Goal: Task Accomplishment & Management: Manage account settings

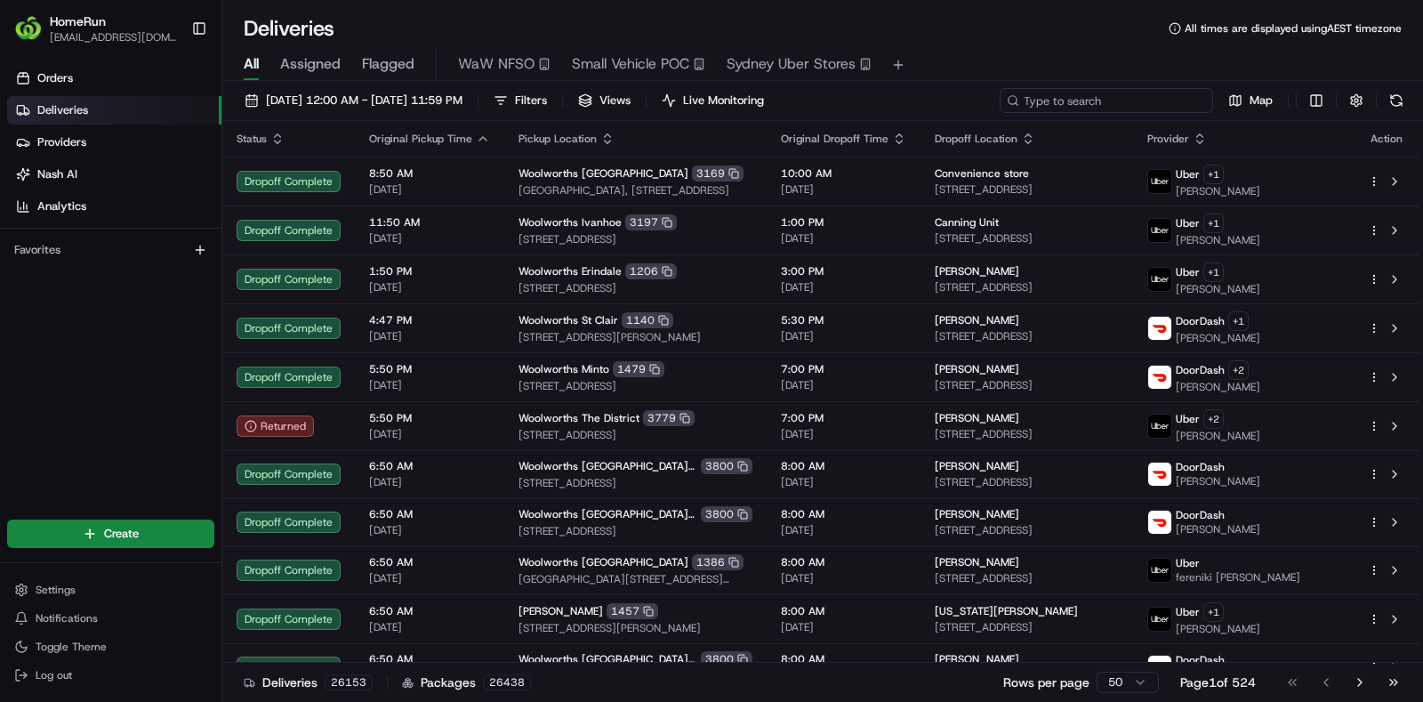
click at [1120, 95] on input at bounding box center [1105, 100] width 213 height 25
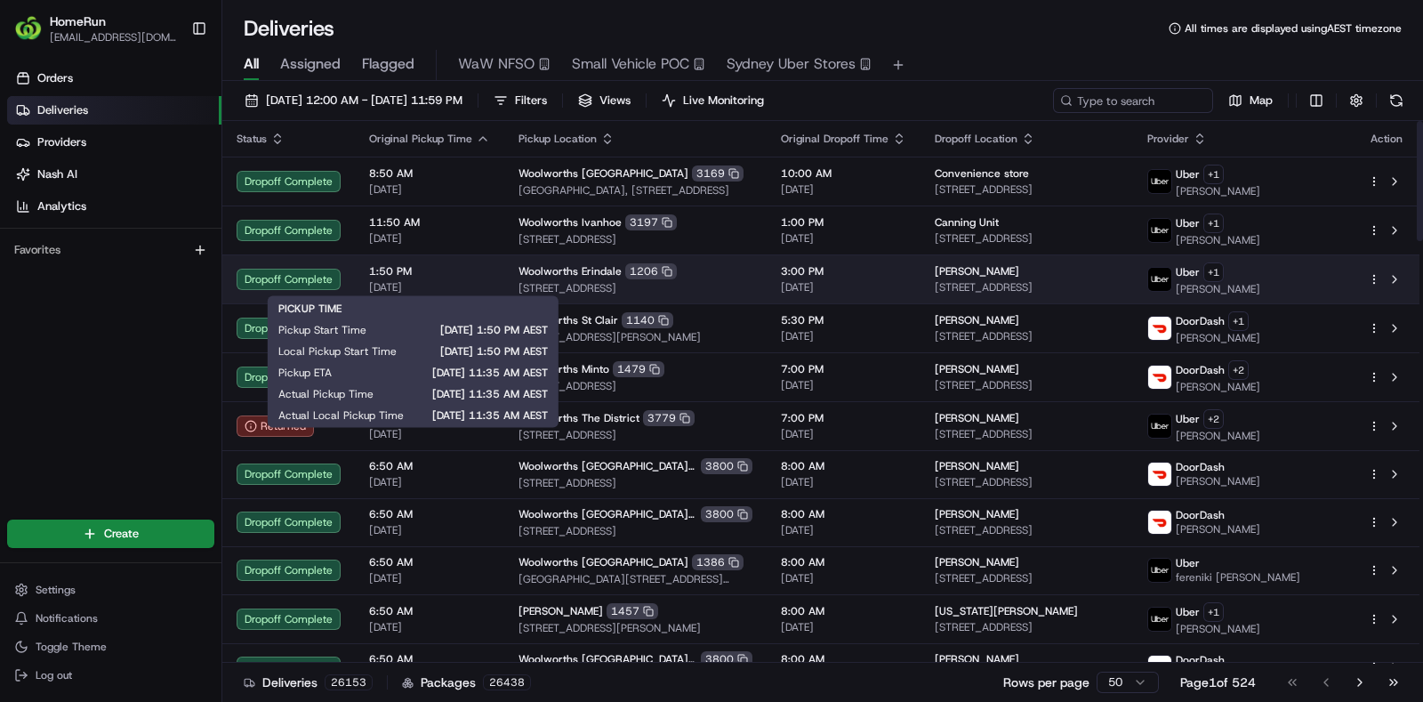
click at [446, 261] on td "1:50 PM 18/08/2025" at bounding box center [429, 278] width 149 height 49
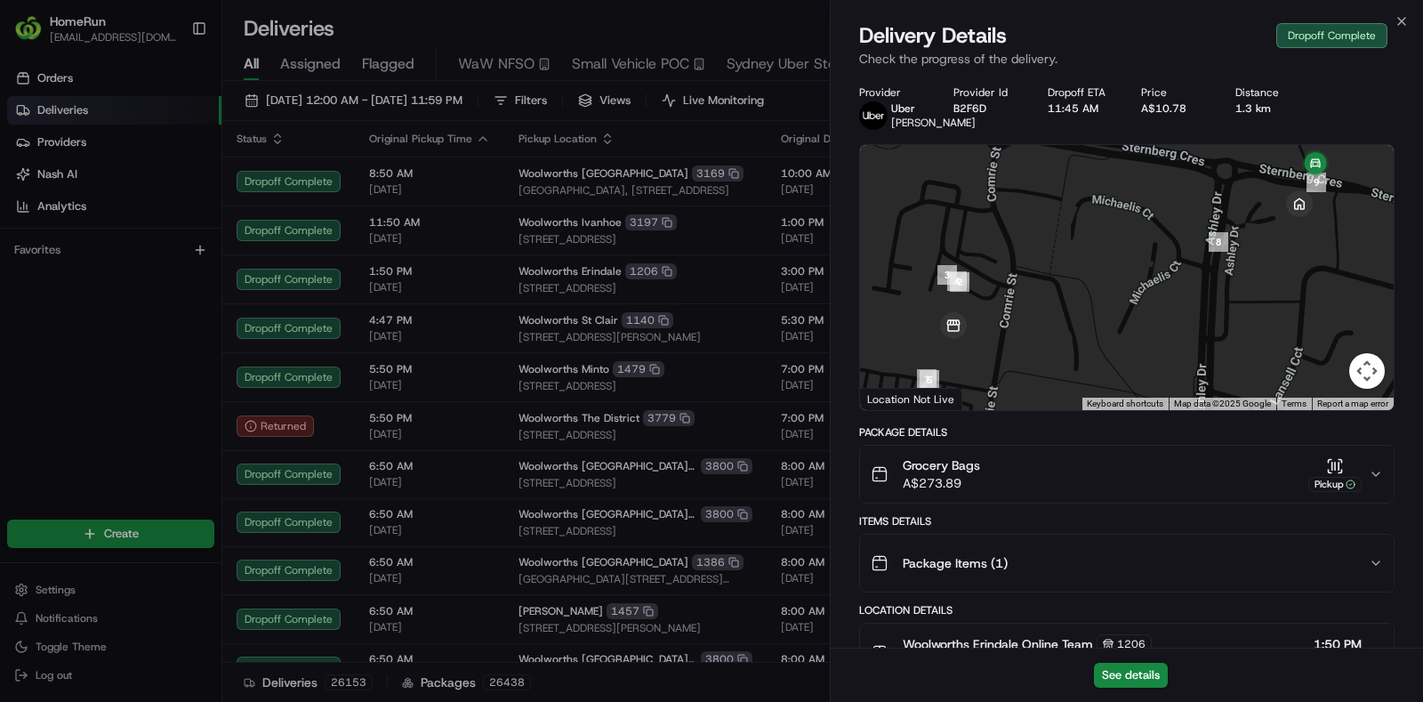
click at [1402, 11] on div "Close Delivery Details Dropoff Complete Check the progress of the delivery. Pro…" at bounding box center [1126, 351] width 593 height 702
click at [1399, 16] on icon "button" at bounding box center [1401, 21] width 14 height 14
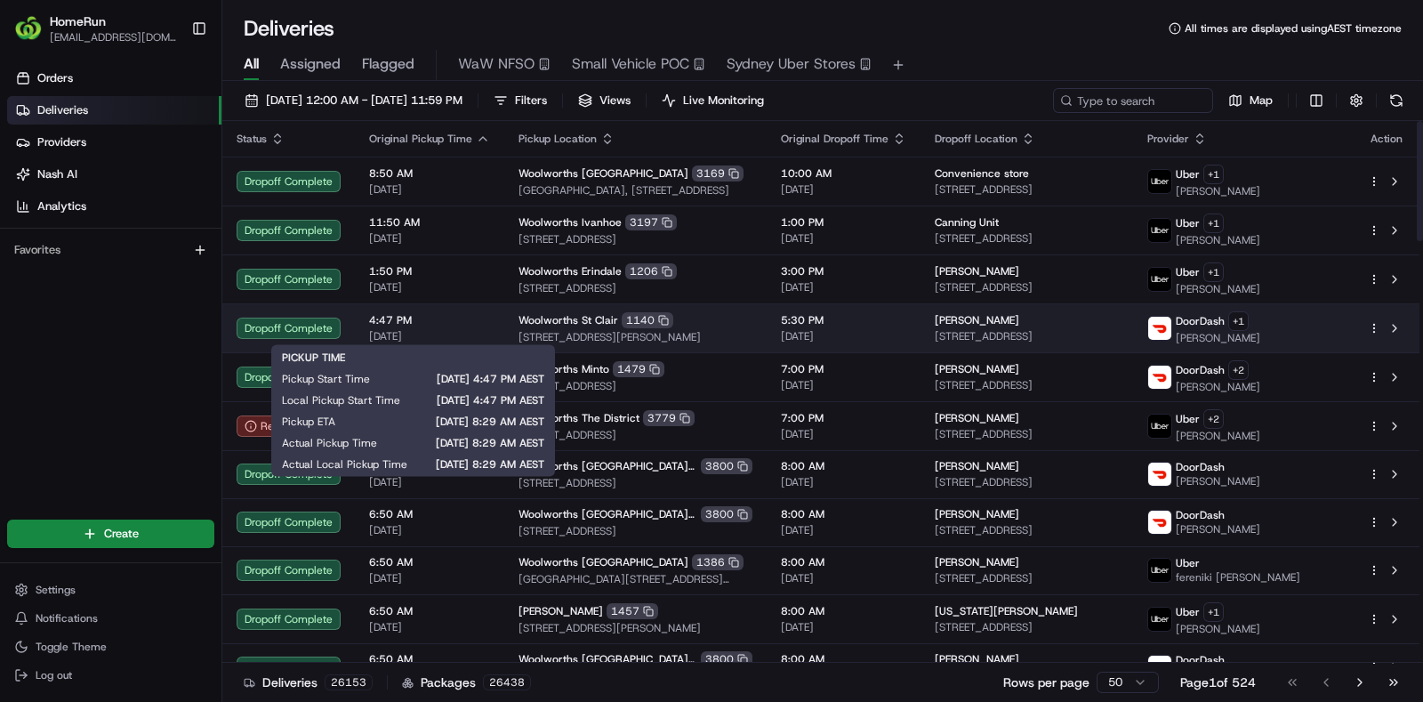
click at [418, 329] on span "18/08/2025" at bounding box center [429, 336] width 121 height 14
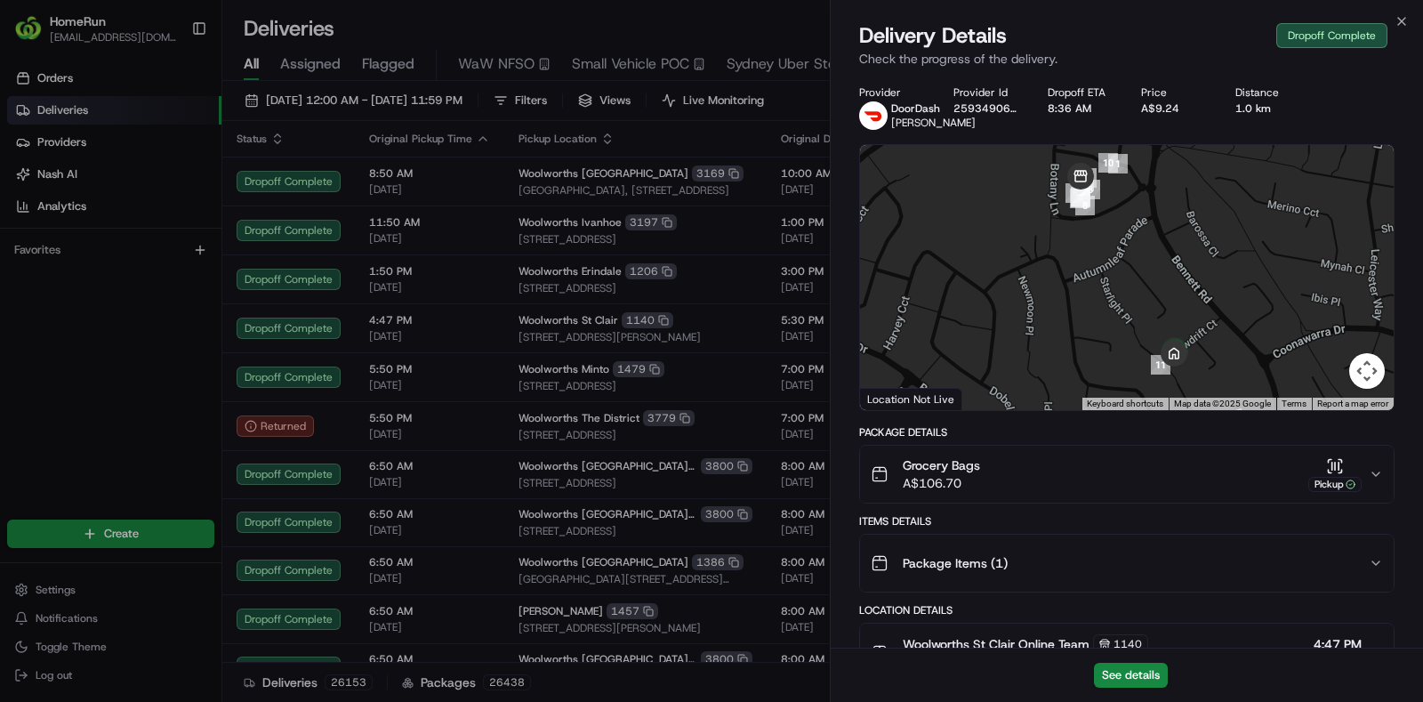
click at [1407, 10] on div "Close Delivery Details Dropoff Complete Check the progress of the delivery. Pro…" at bounding box center [1126, 351] width 593 height 702
click at [1404, 14] on icon "button" at bounding box center [1401, 21] width 14 height 14
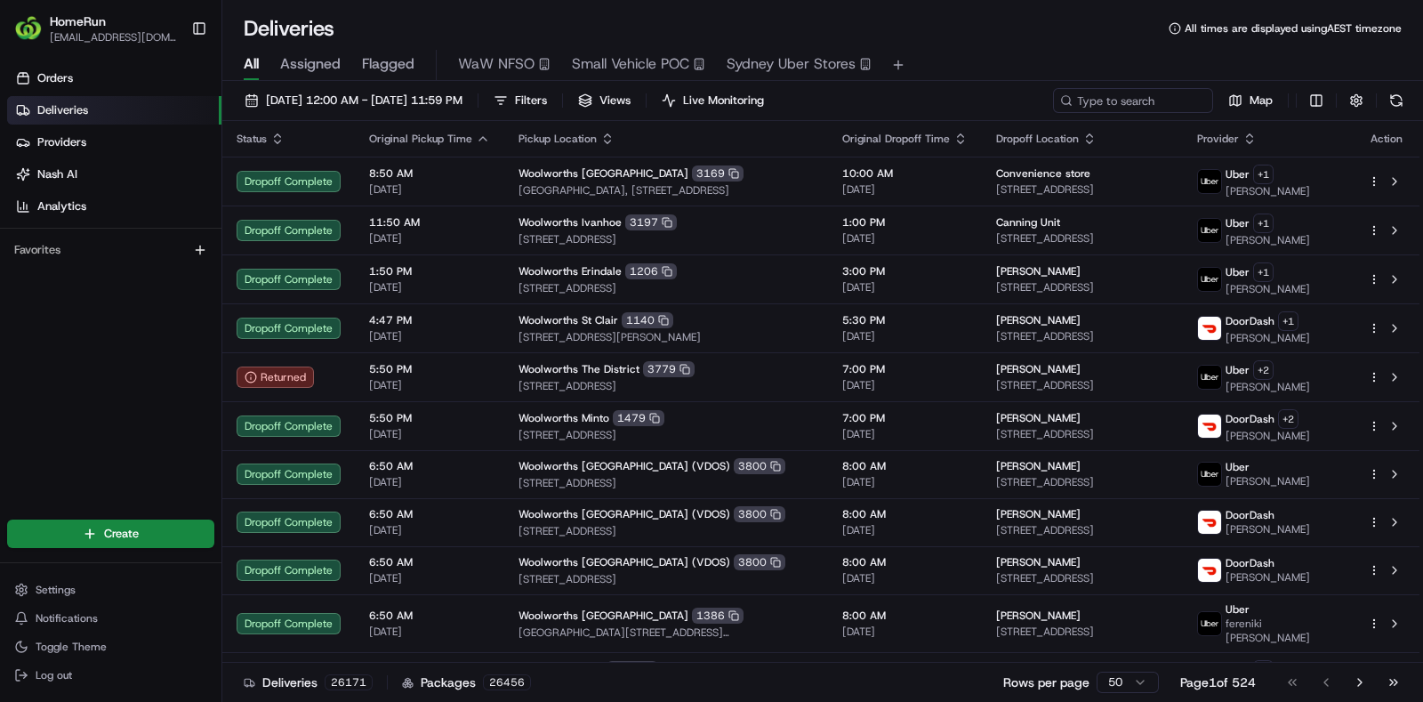
scroll to position [444, 0]
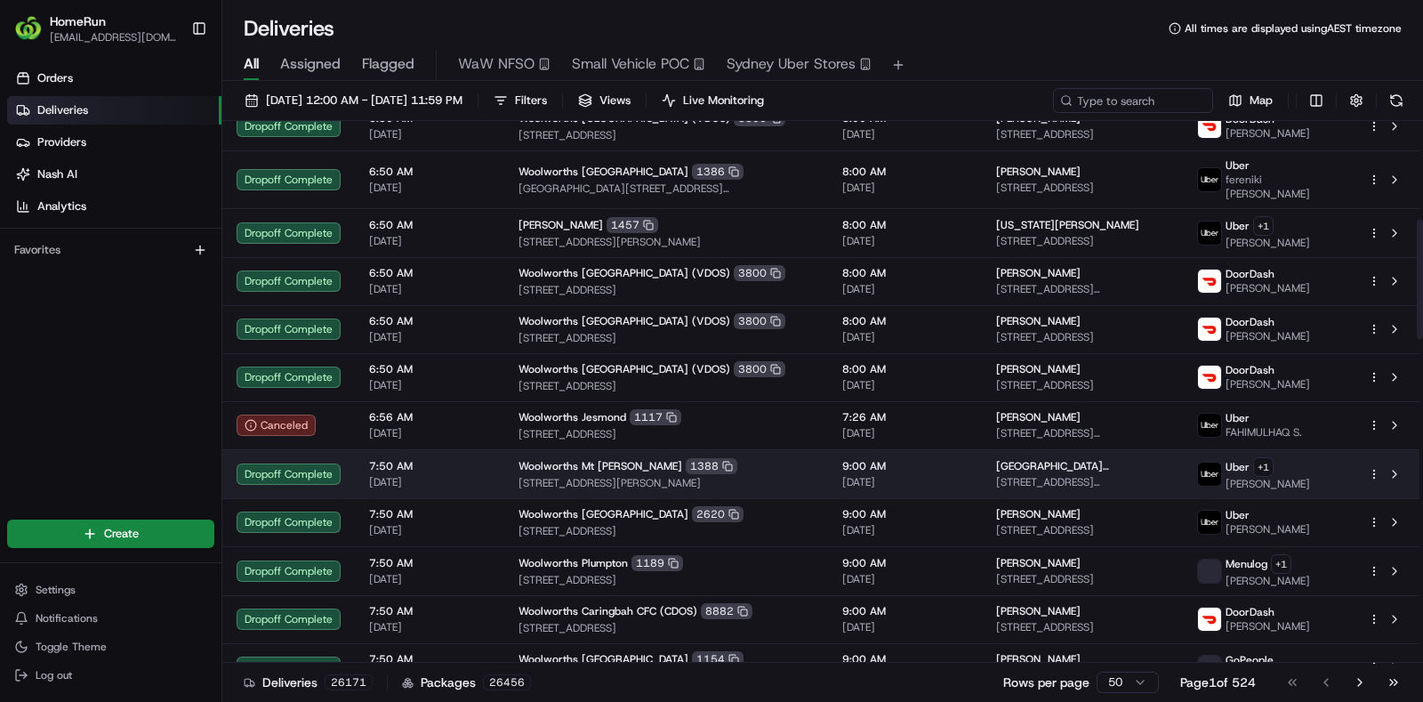
click at [449, 475] on span "[DATE]" at bounding box center [429, 482] width 121 height 14
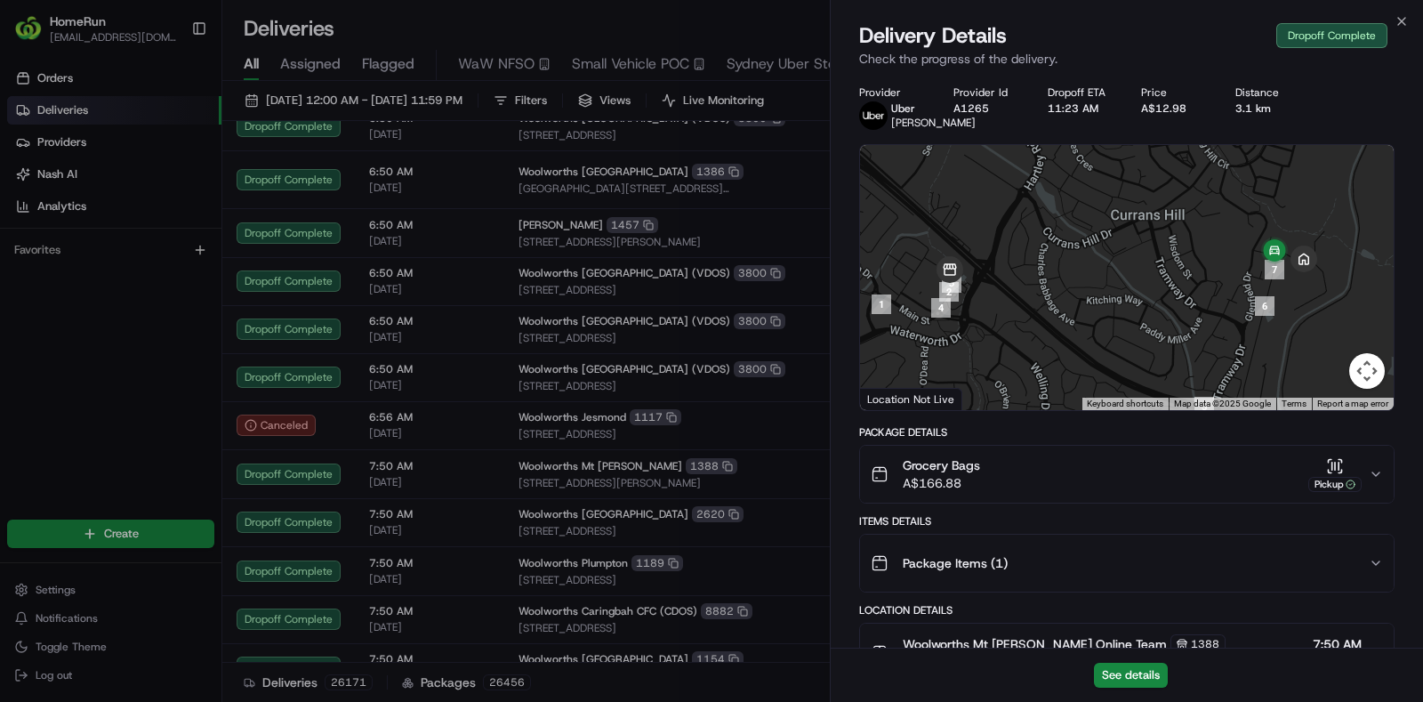
click at [1396, 12] on div "Close Delivery Details Dropoff Complete Check the progress of the delivery. Pro…" at bounding box center [1126, 351] width 593 height 702
click at [1396, 19] on icon "button" at bounding box center [1401, 21] width 14 height 14
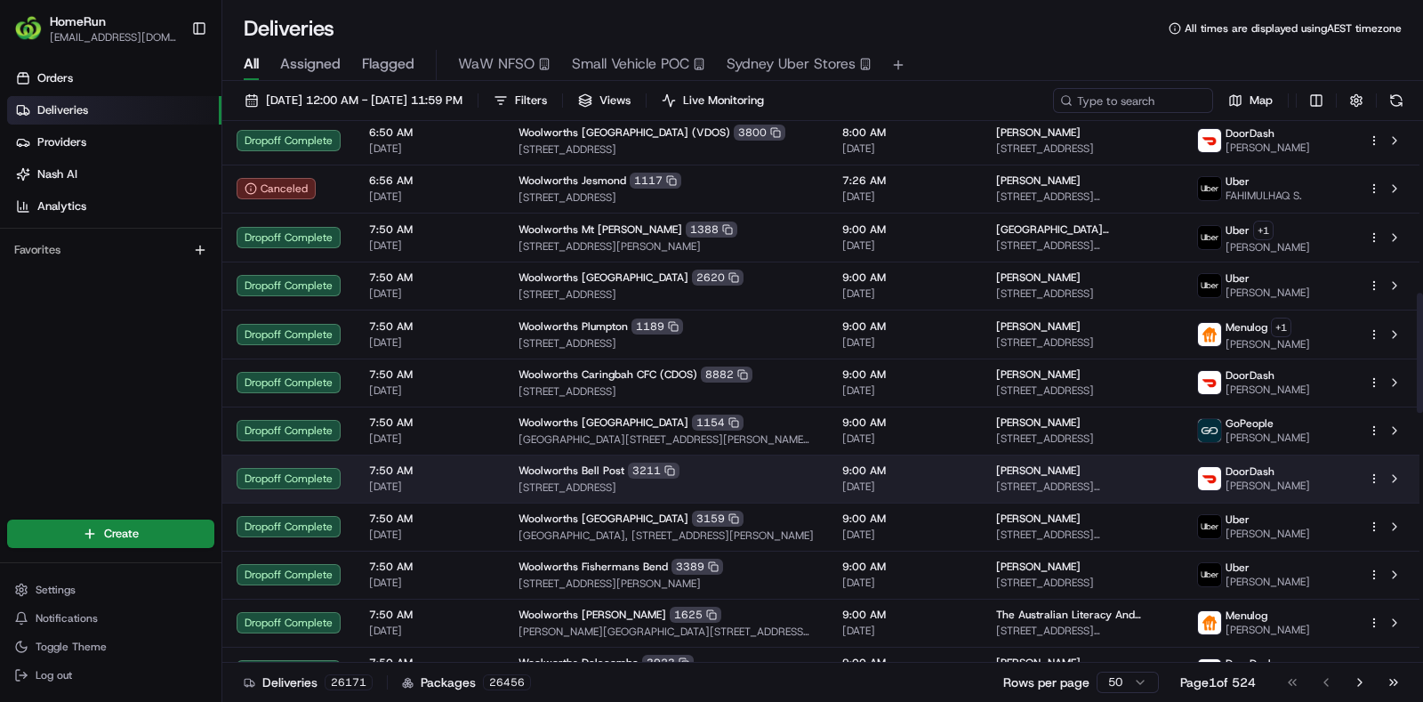
scroll to position [777, 0]
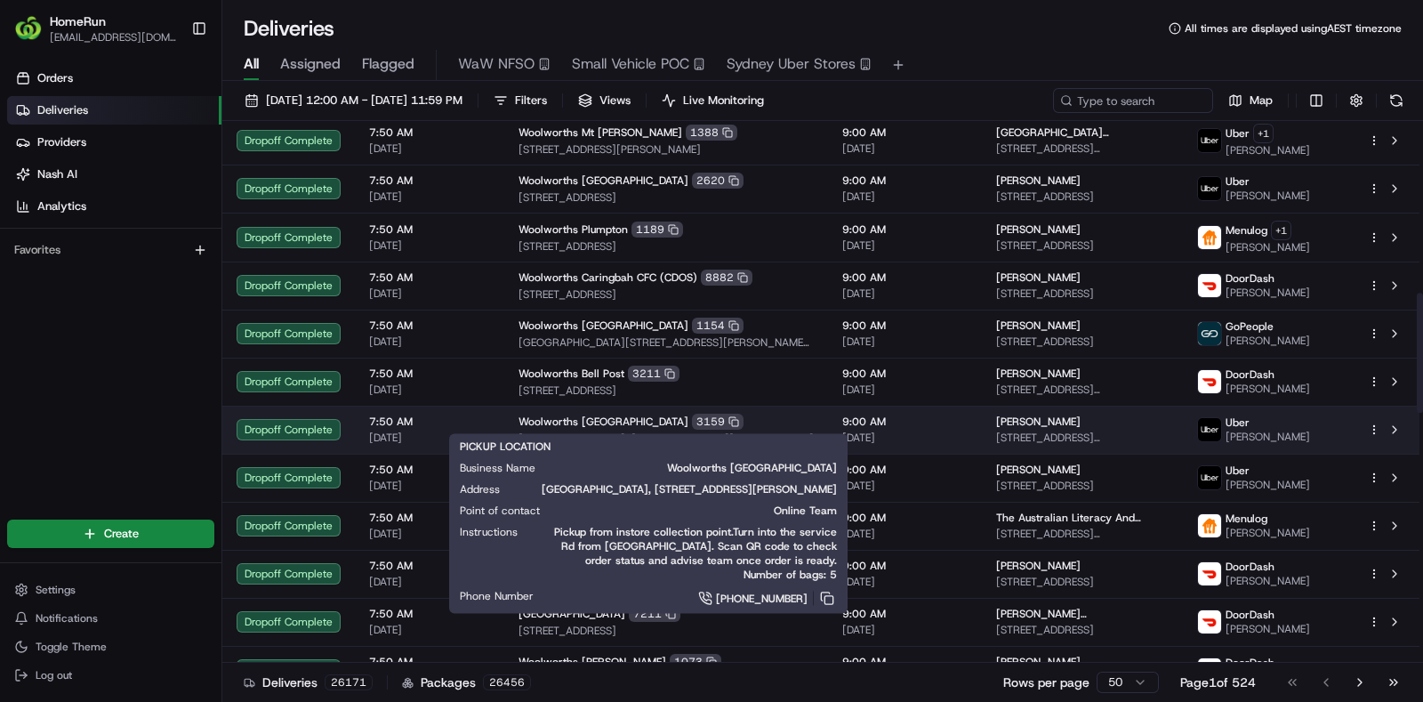
click at [571, 414] on div "Woolworths Craigieburn Plaza 3159 Craigieburn Plaza Shopping Centre, Craigiebur…" at bounding box center [665, 429] width 295 height 32
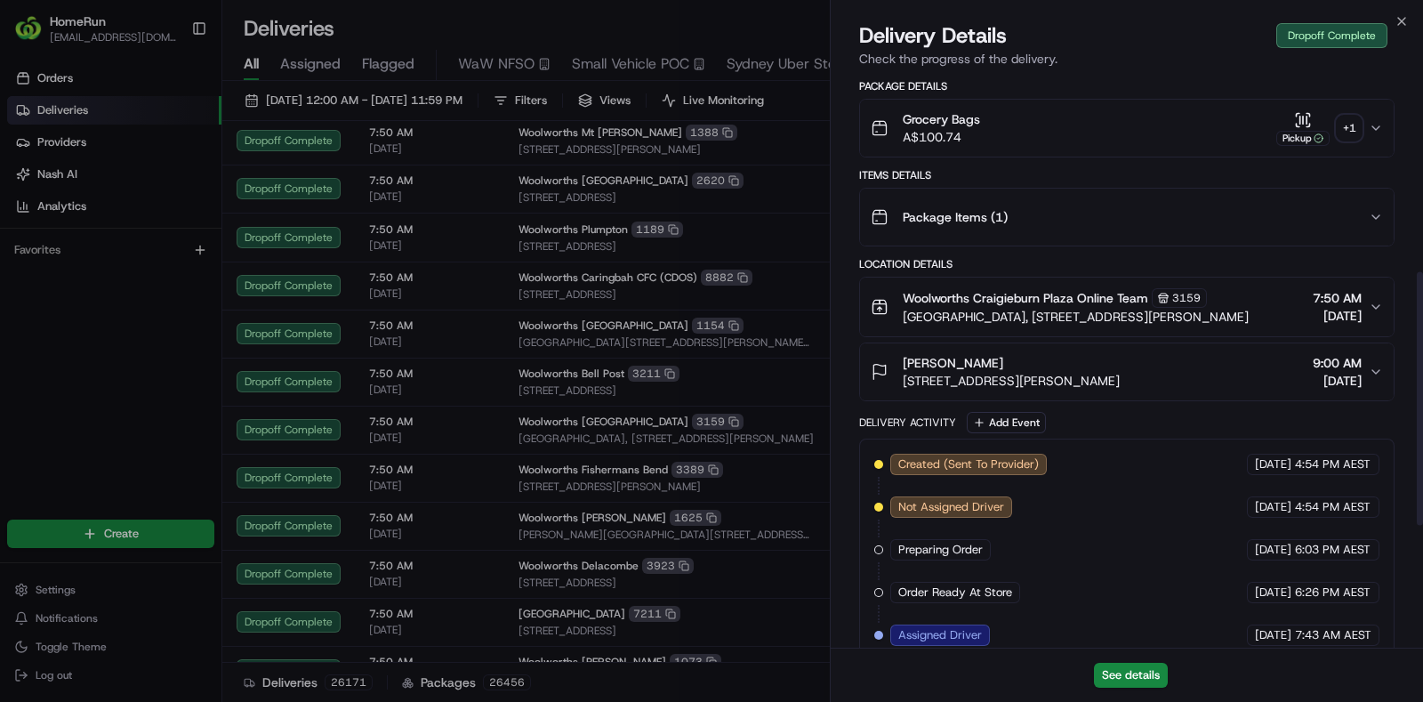
scroll to position [444, 0]
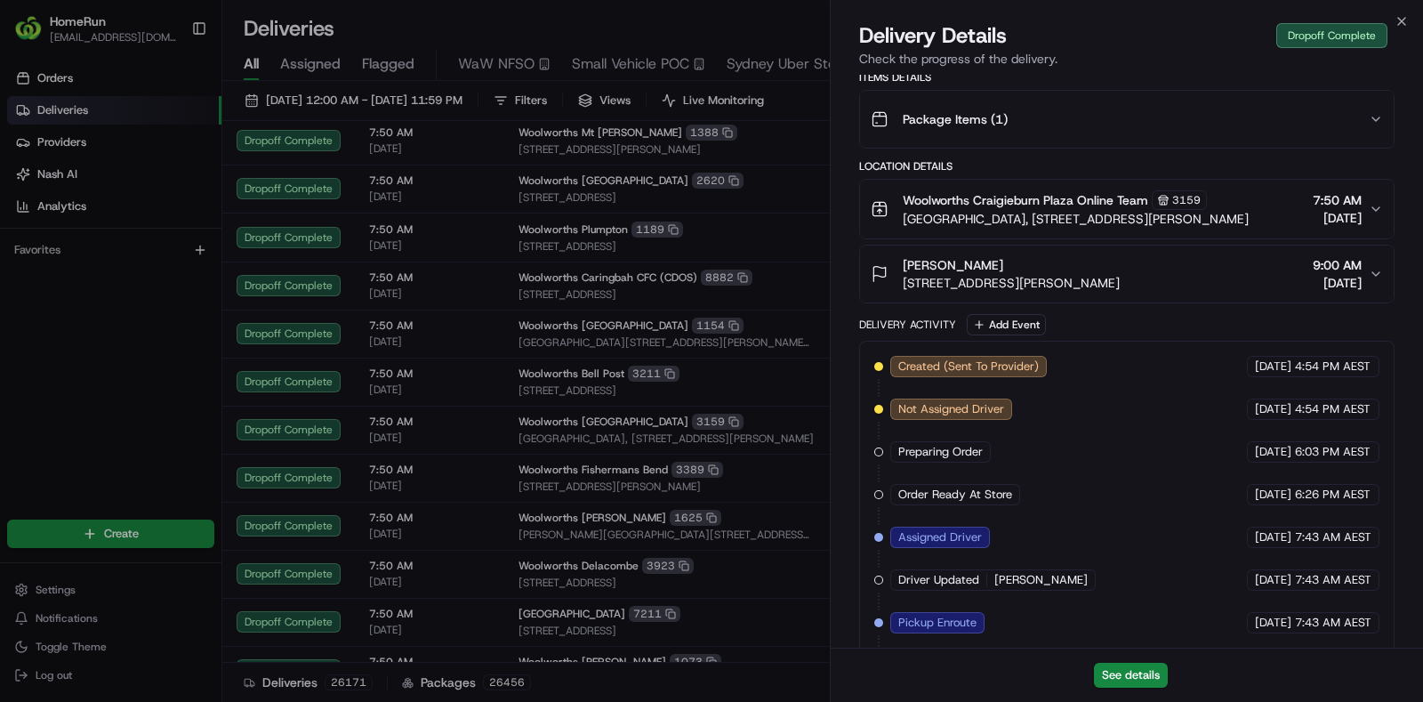
click at [1135, 267] on button "JAMES BROWN 62 Langdon Cres, Craigieburn, VIC 3064, AU 9:00 AM 19/08/2025" at bounding box center [1126, 273] width 533 height 57
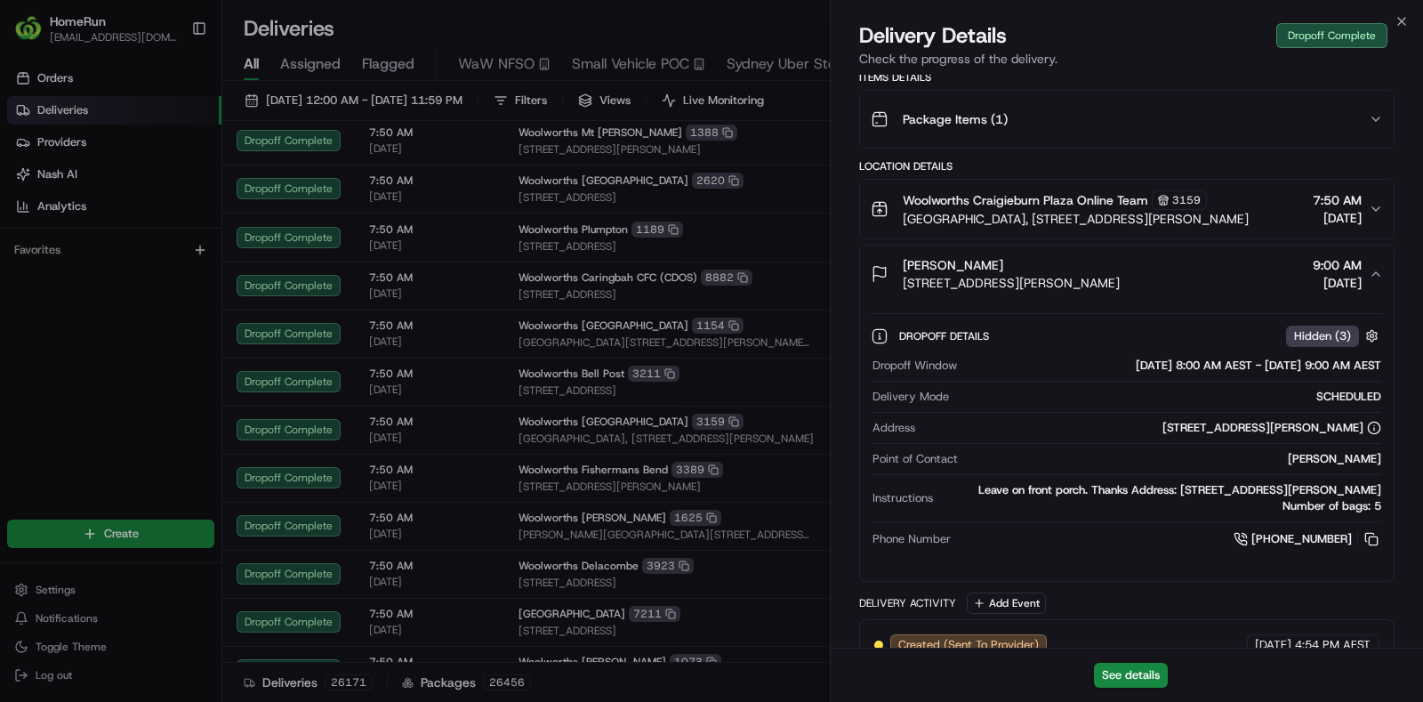
scroll to position [0, 0]
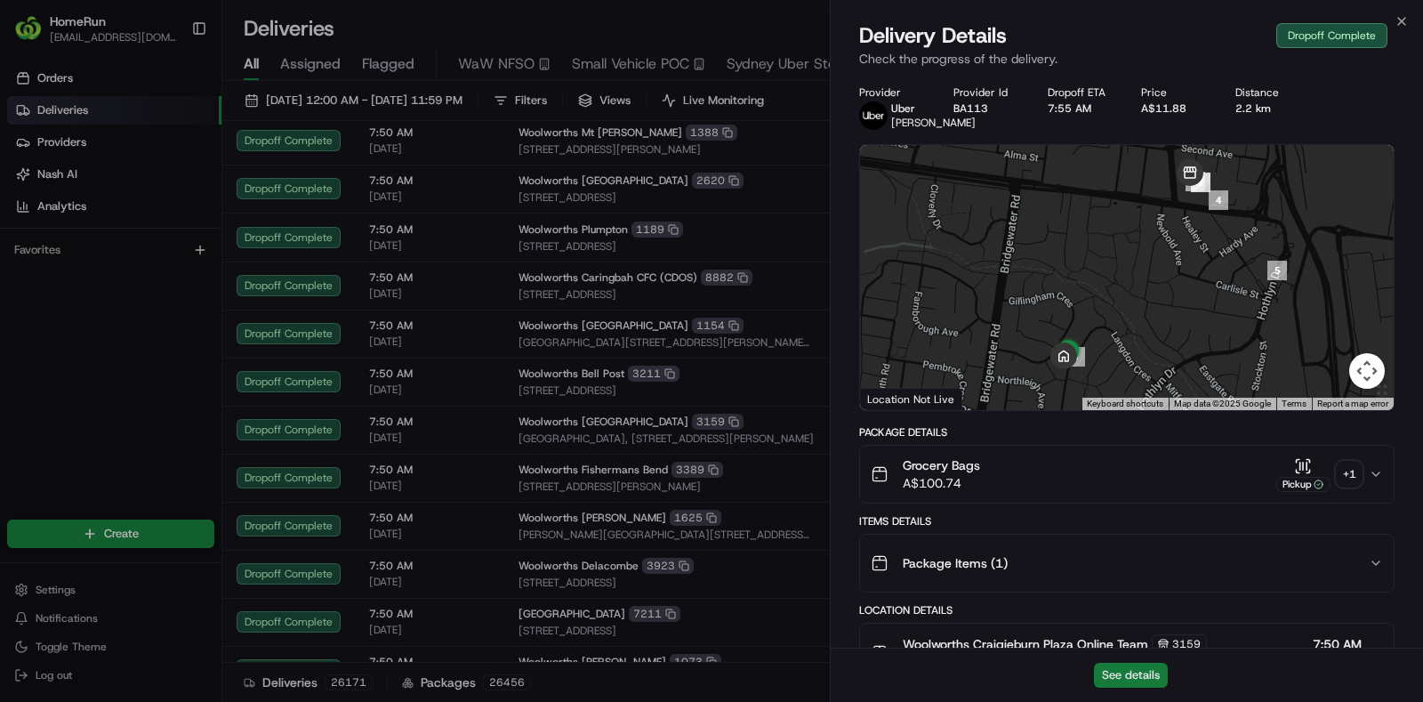
click at [1139, 664] on button "See details" at bounding box center [1131, 674] width 74 height 25
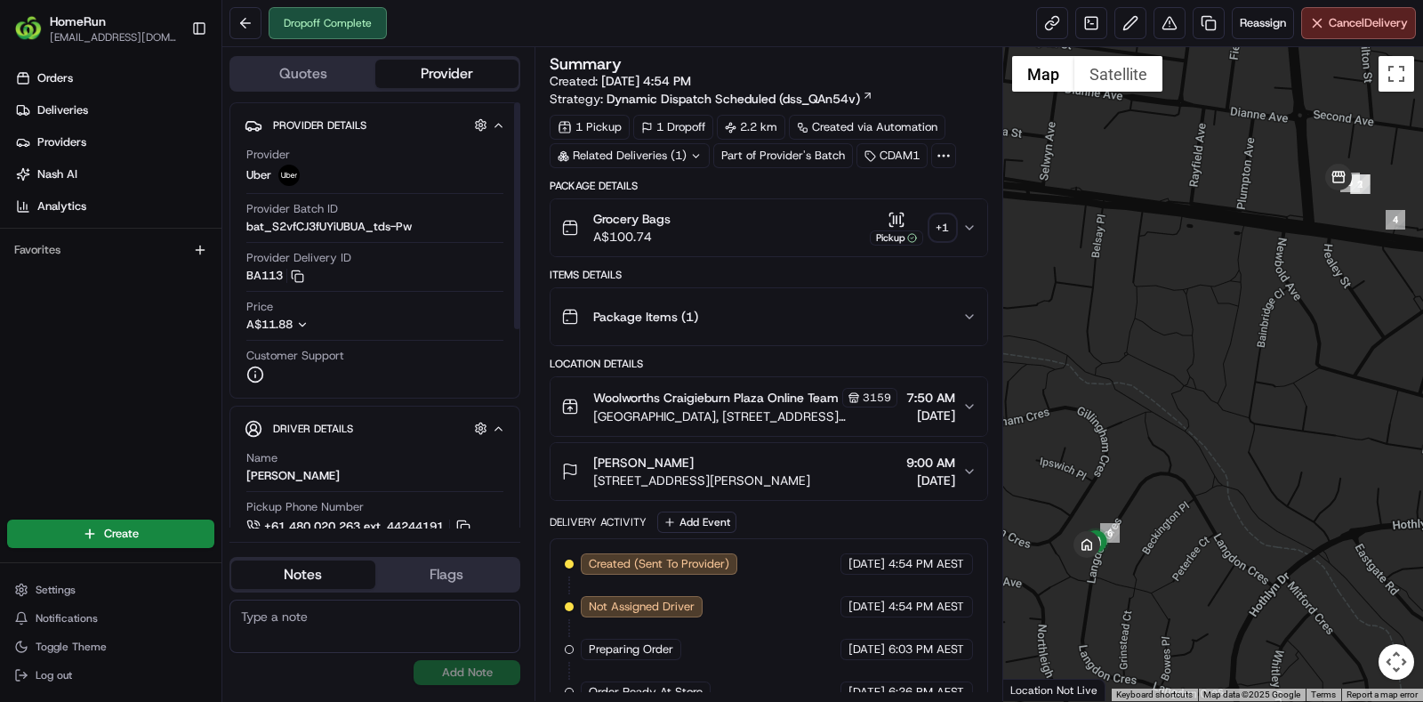
click at [662, 154] on div "Related Deliveries (1)" at bounding box center [629, 155] width 160 height 25
click at [609, 148] on div "Related Deliveries" at bounding box center [628, 155] width 158 height 25
click at [788, 404] on span "Woolworths Craigieburn Plaza Online Team" at bounding box center [715, 398] width 245 height 18
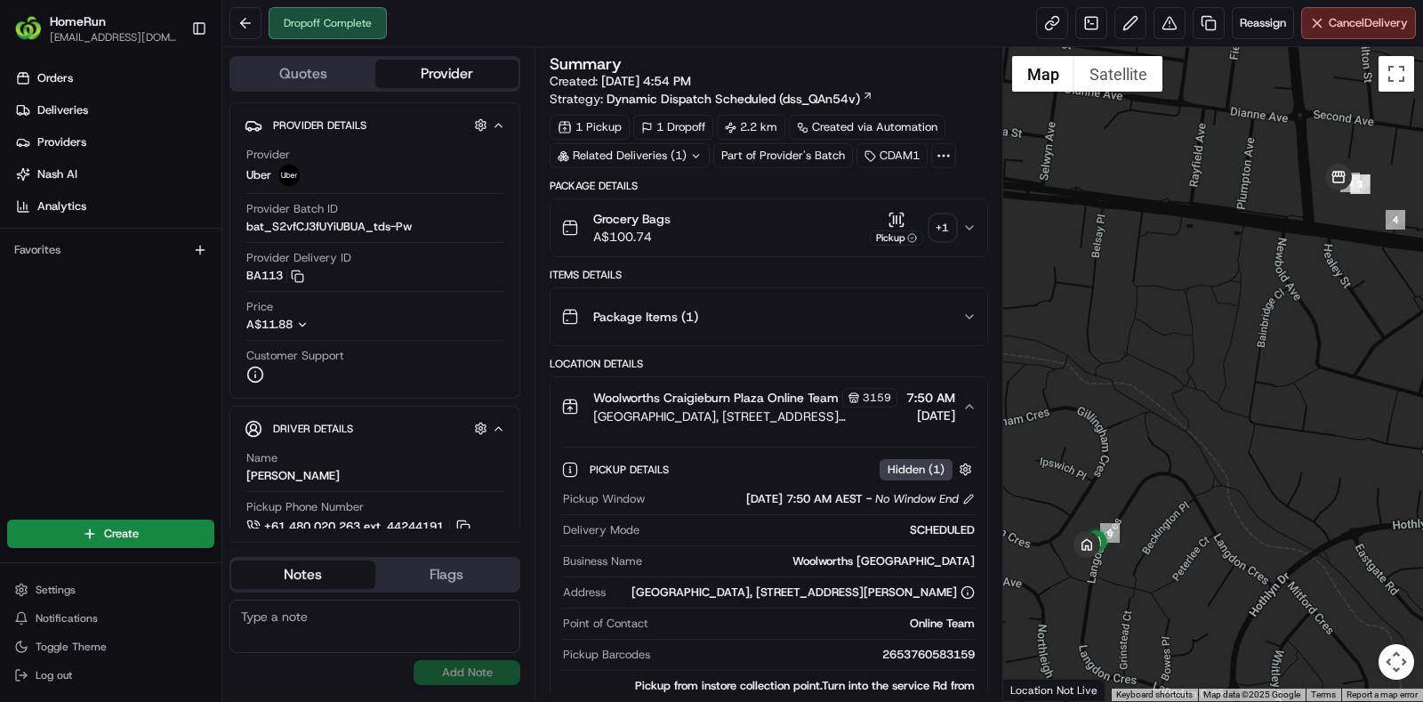
click at [819, 148] on div "1 Pickup 1 Dropoff 2.2 km Created via Automation Related Deliveries (1) Part of…" at bounding box center [768, 141] width 438 height 53
click at [823, 220] on div "Grocery Bags A$100.74 Pickup + 1" at bounding box center [761, 228] width 401 height 36
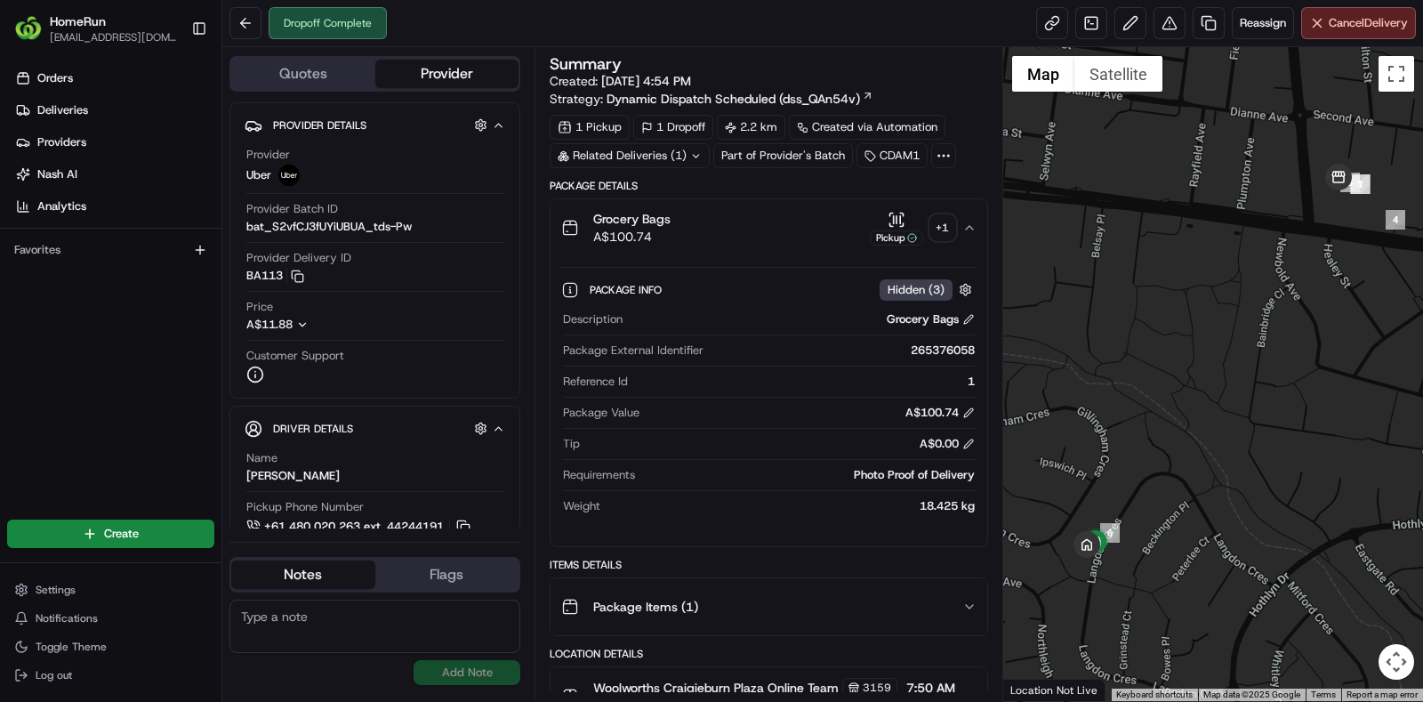
click at [934, 342] on div "265376058" at bounding box center [842, 350] width 264 height 16
copy div "265376058"
click at [255, 20] on button at bounding box center [245, 23] width 32 height 32
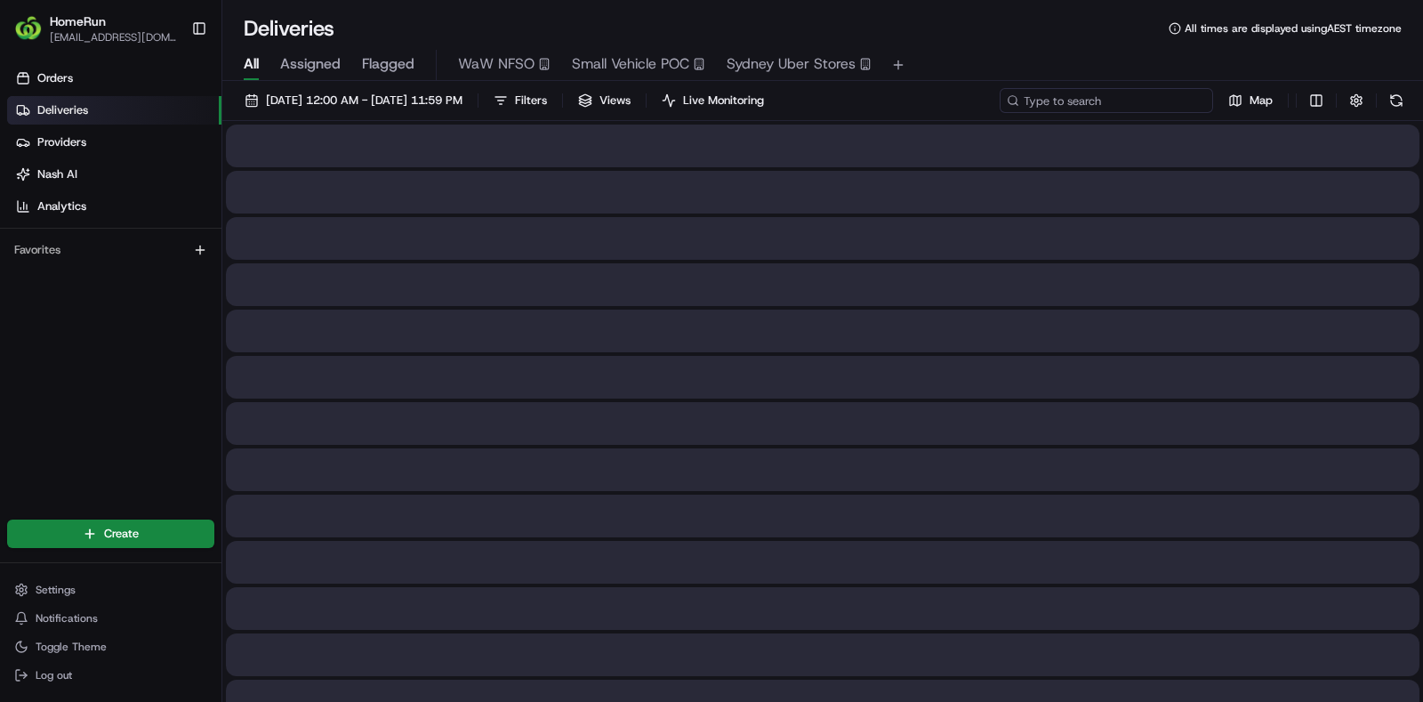
click at [1100, 96] on input at bounding box center [1105, 100] width 213 height 25
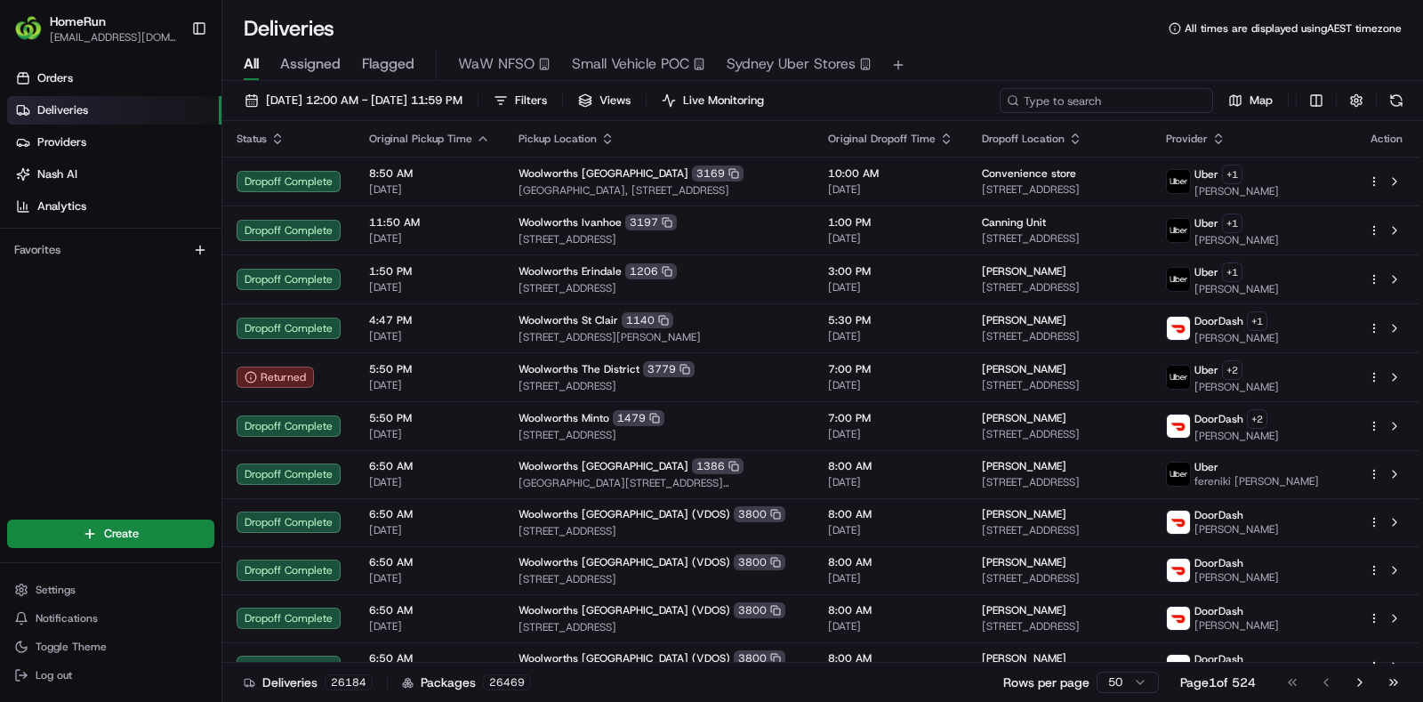
paste input "265376058"
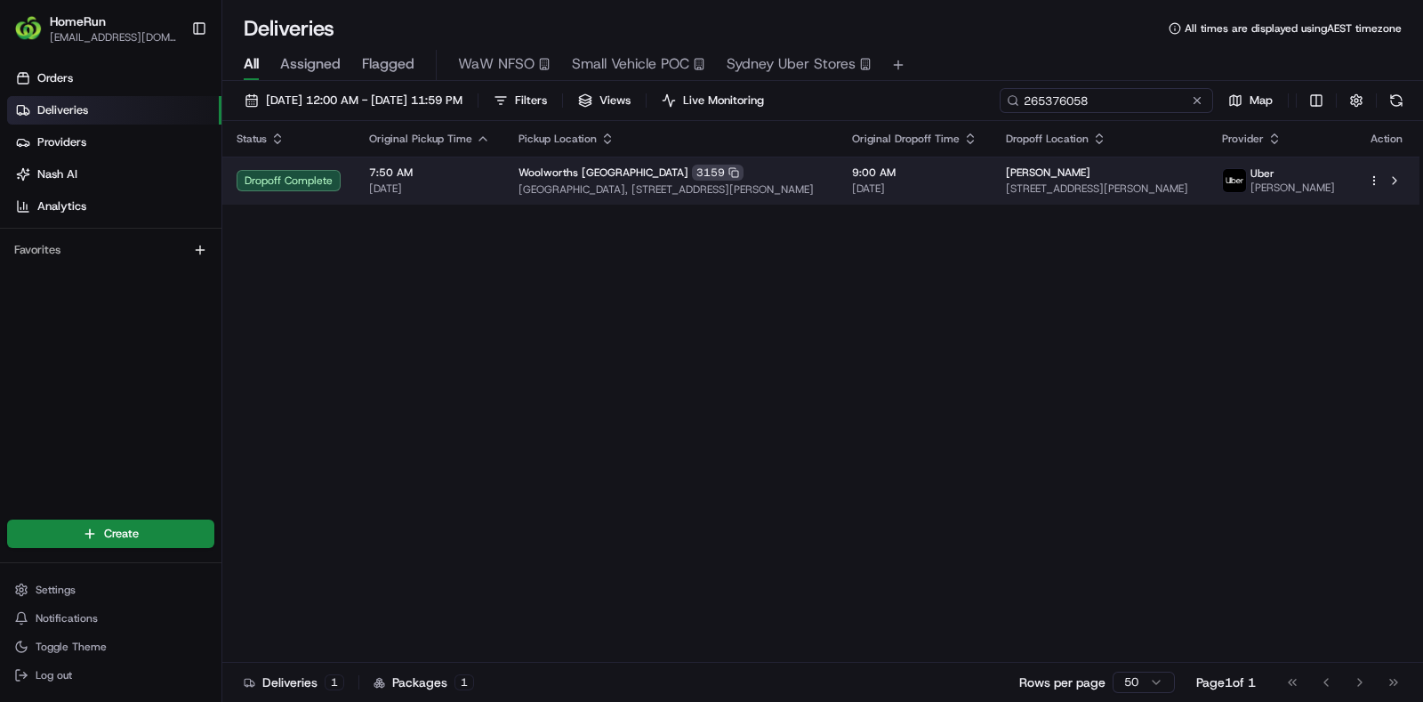
type input "265376058"
click at [451, 180] on span "7:50 AM" at bounding box center [429, 172] width 121 height 14
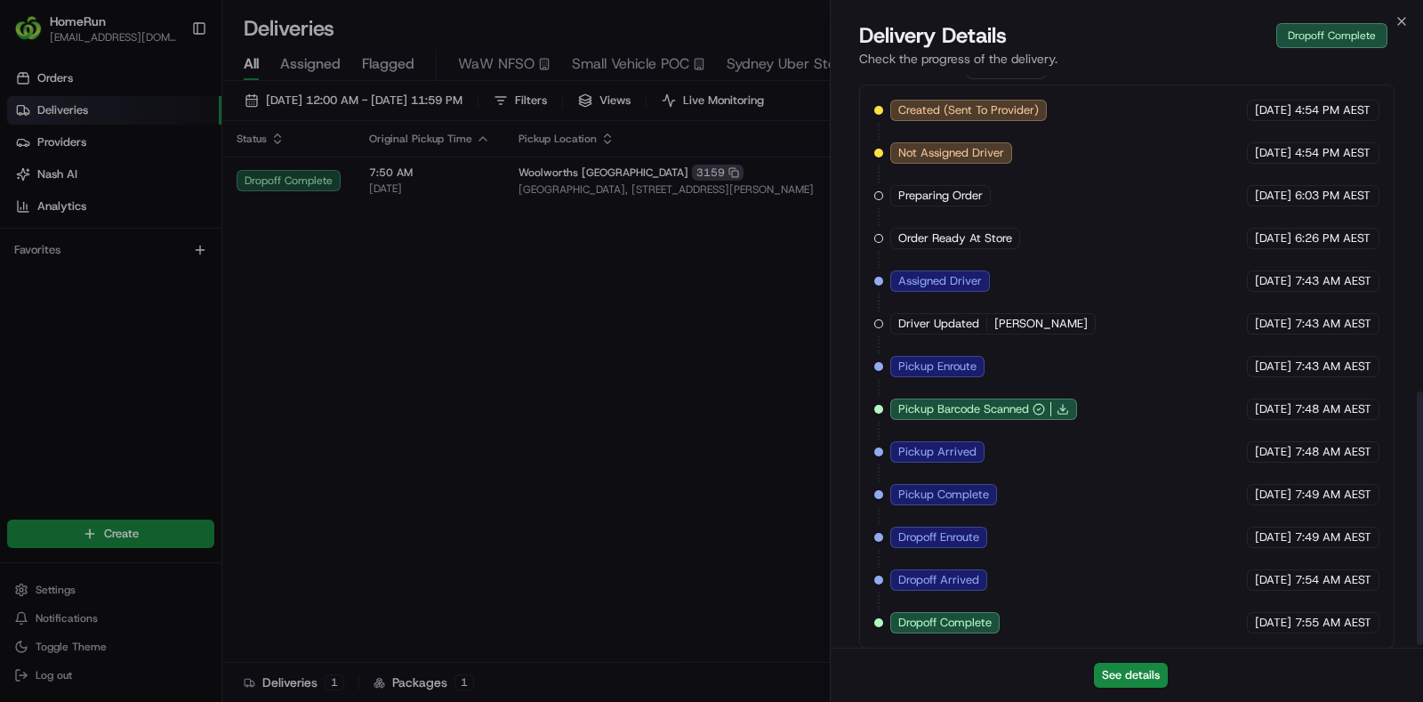
scroll to position [718, 0]
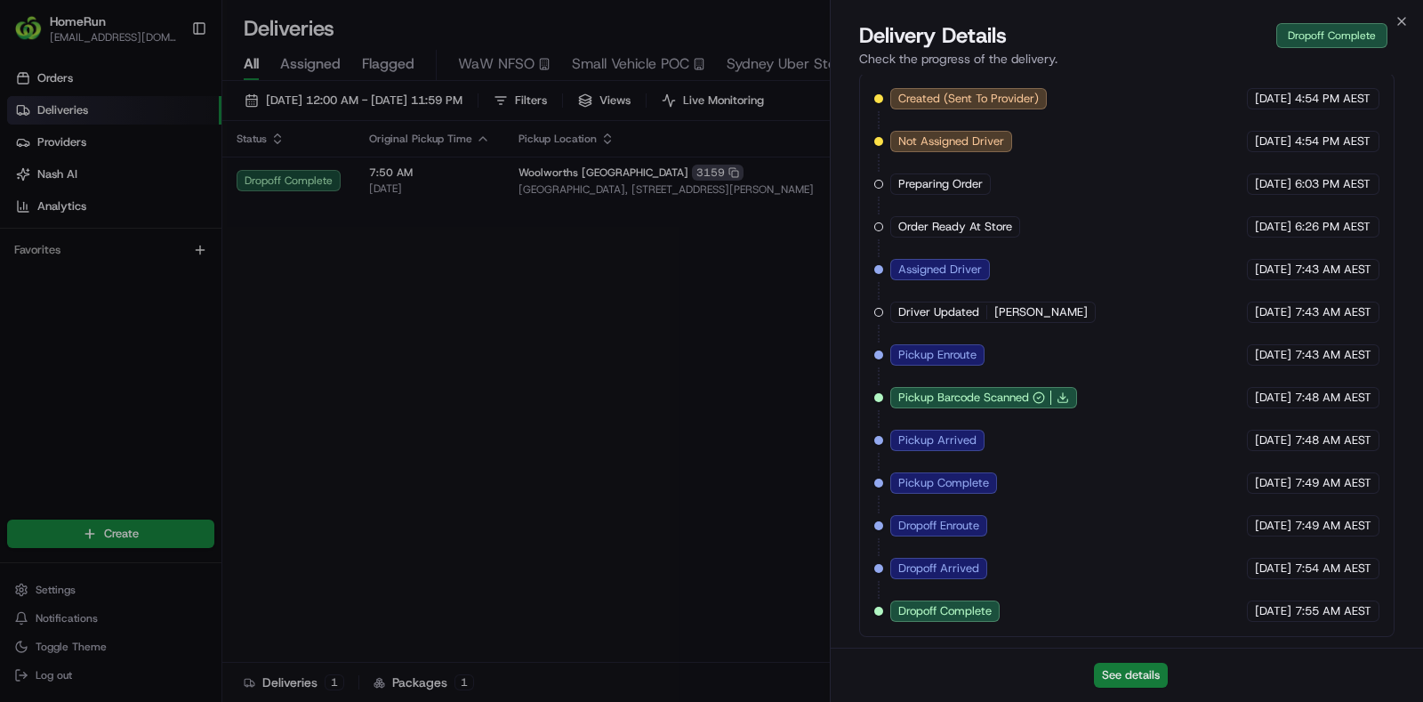
click at [1151, 679] on button "See details" at bounding box center [1131, 674] width 74 height 25
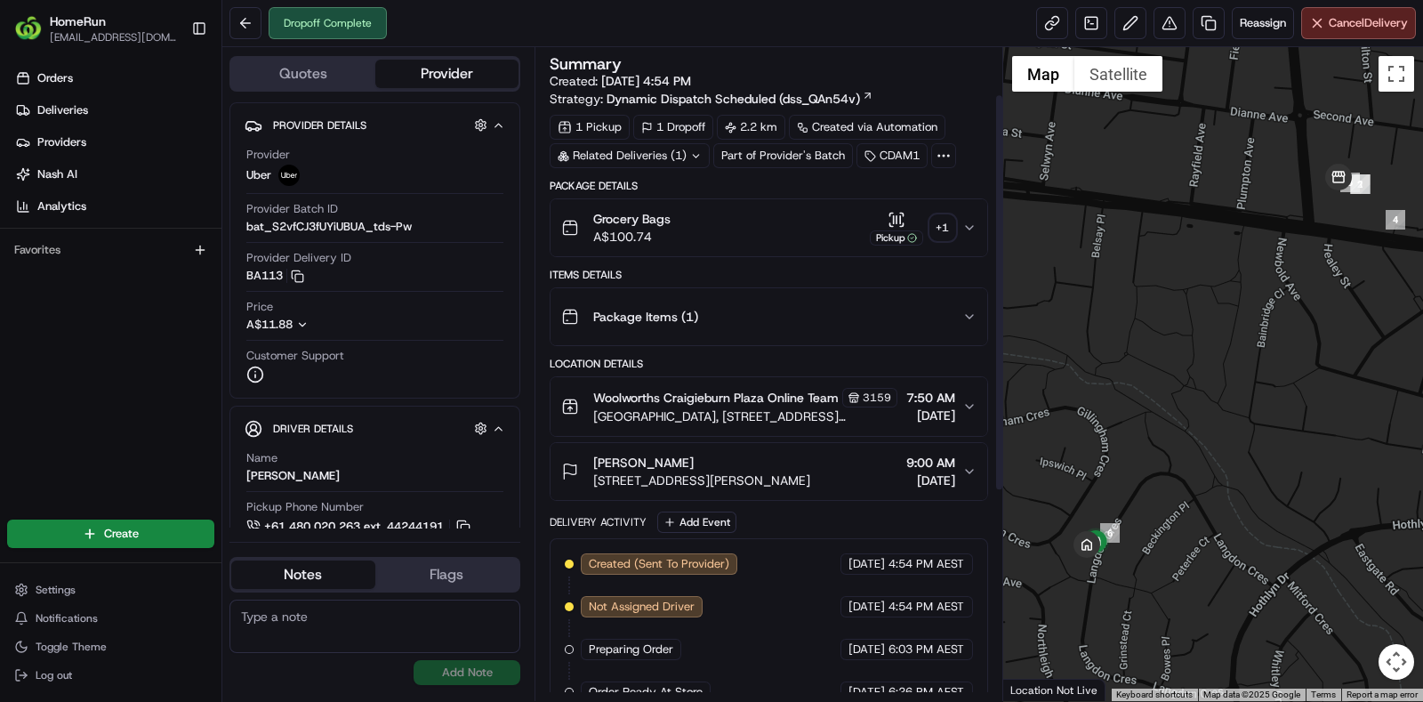
scroll to position [333, 0]
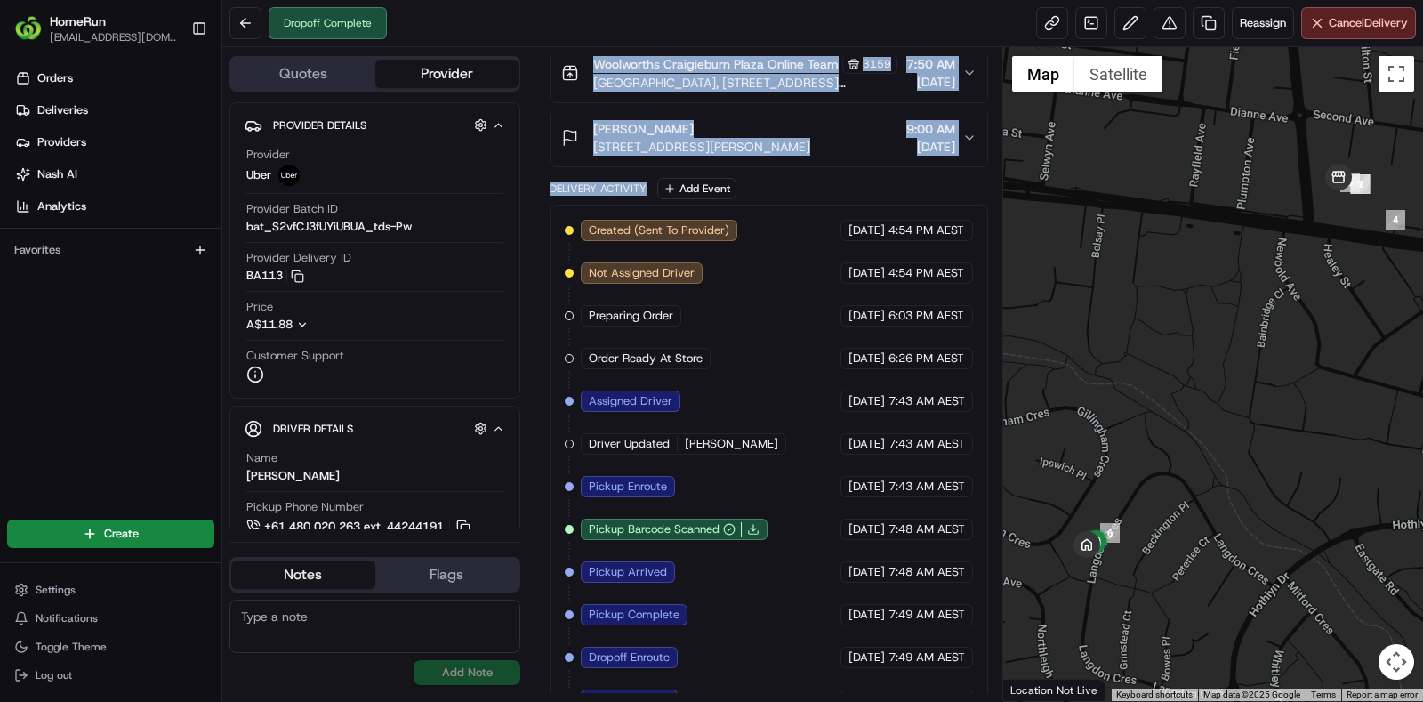
drag, startPoint x: 547, startPoint y: 202, endPoint x: 653, endPoint y: 201, distance: 106.7
click at [653, 201] on div "Summary Created: 18/08/2025 4:54 PM Strategy: Dynamic Dispatch Scheduled (dss_Q…" at bounding box center [768, 373] width 469 height 653
click at [774, 199] on div "Delivery Activity Add Event" at bounding box center [768, 188] width 438 height 21
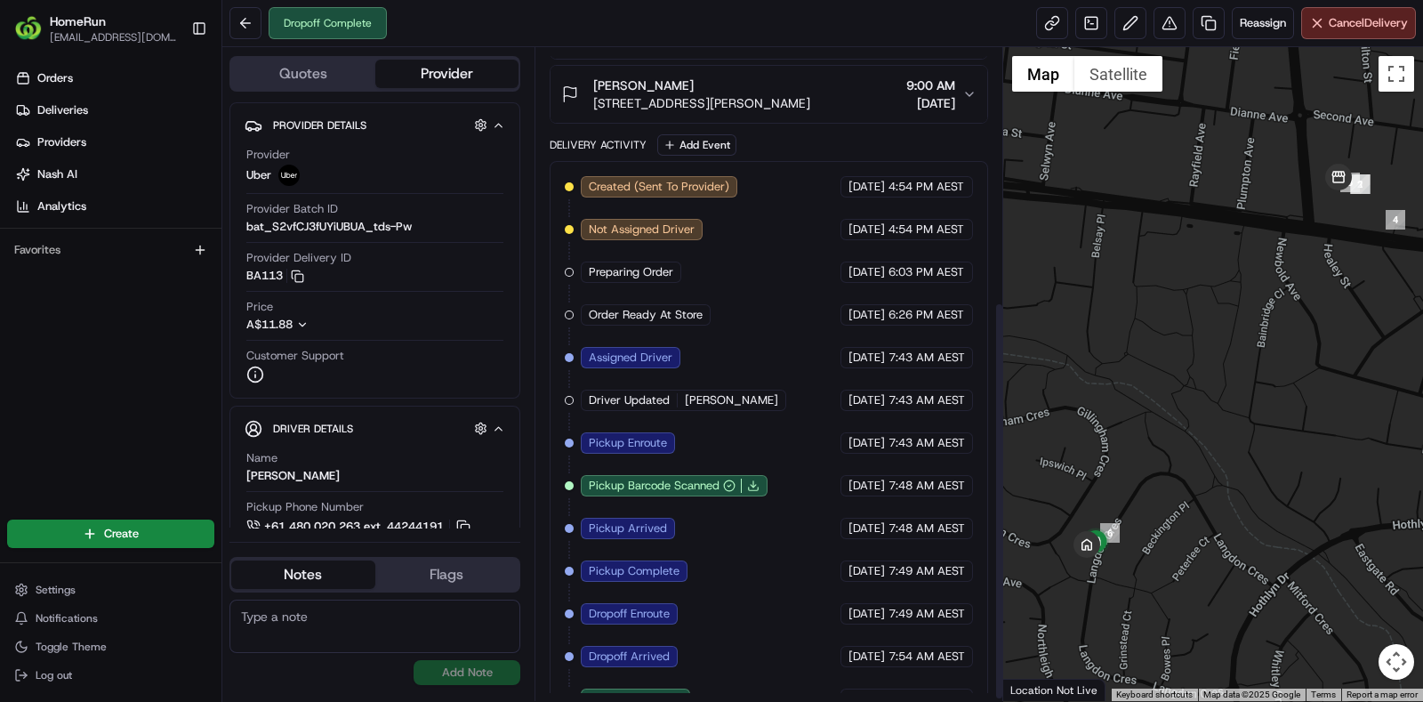
scroll to position [418, 0]
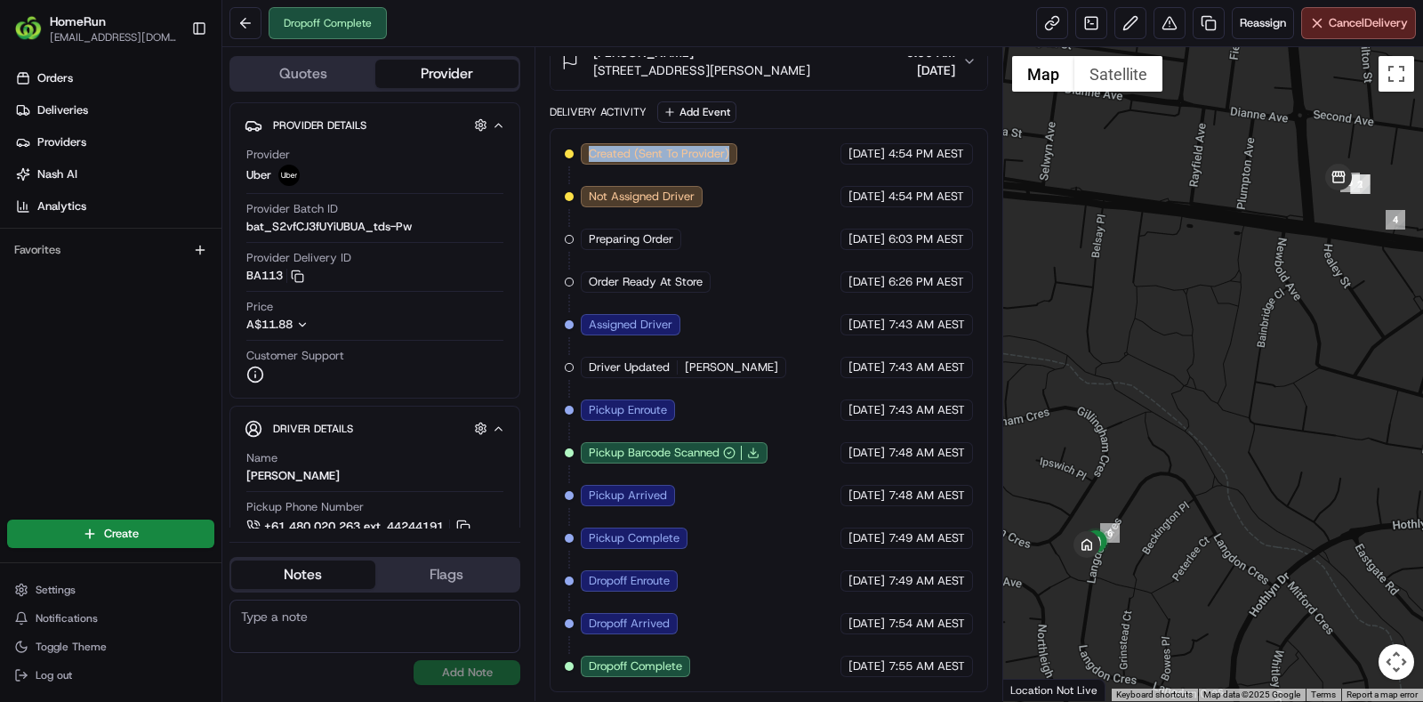
drag, startPoint x: 743, startPoint y: 154, endPoint x: 574, endPoint y: 151, distance: 169.0
click at [574, 151] on div "Created (Sent To Provider) Uber 18/08/2025 4:54 PM AEST Not Assigned Driver Ube…" at bounding box center [769, 409] width 408 height 533
click at [710, 197] on div "Created (Sent To Provider) Uber 18/08/2025 4:54 PM AEST Not Assigned Driver Ube…" at bounding box center [769, 409] width 408 height 533
drag, startPoint x: 717, startPoint y: 201, endPoint x: 581, endPoint y: 194, distance: 135.3
click at [581, 194] on div "Created (Sent To Provider) Uber 18/08/2025 4:54 PM AEST Not Assigned Driver Ube…" at bounding box center [769, 409] width 408 height 533
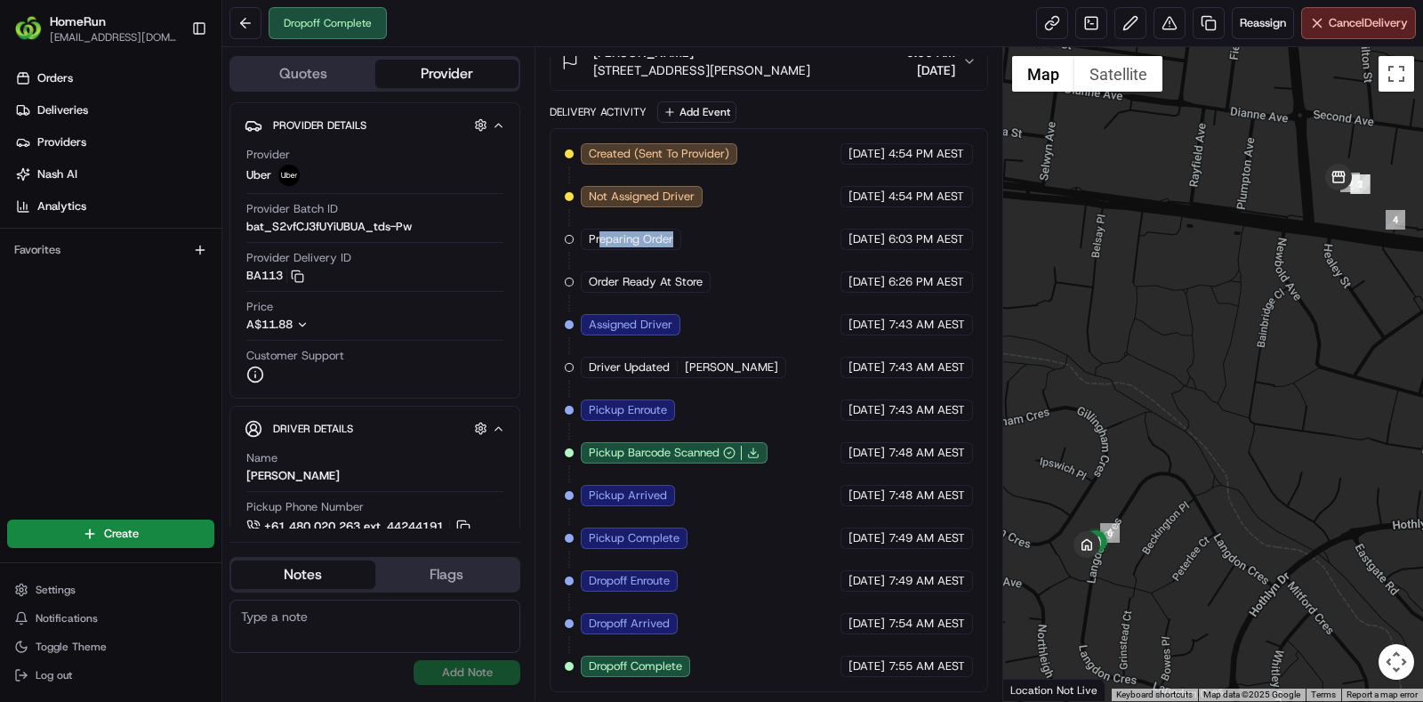
drag, startPoint x: 703, startPoint y: 245, endPoint x: 601, endPoint y: 242, distance: 102.3
click at [601, 242] on div "Created (Sent To Provider) Uber 18/08/2025 4:54 PM AEST Not Assigned Driver Ube…" at bounding box center [769, 409] width 408 height 533
drag, startPoint x: 702, startPoint y: 273, endPoint x: 586, endPoint y: 273, distance: 115.6
click at [586, 273] on div "Created (Sent To Provider) Uber 18/08/2025 4:54 PM AEST Not Assigned Driver Ube…" at bounding box center [769, 409] width 408 height 533
click at [698, 325] on div "Created (Sent To Provider) Uber 18/08/2025 4:54 PM AEST Not Assigned Driver Ube…" at bounding box center [769, 409] width 408 height 533
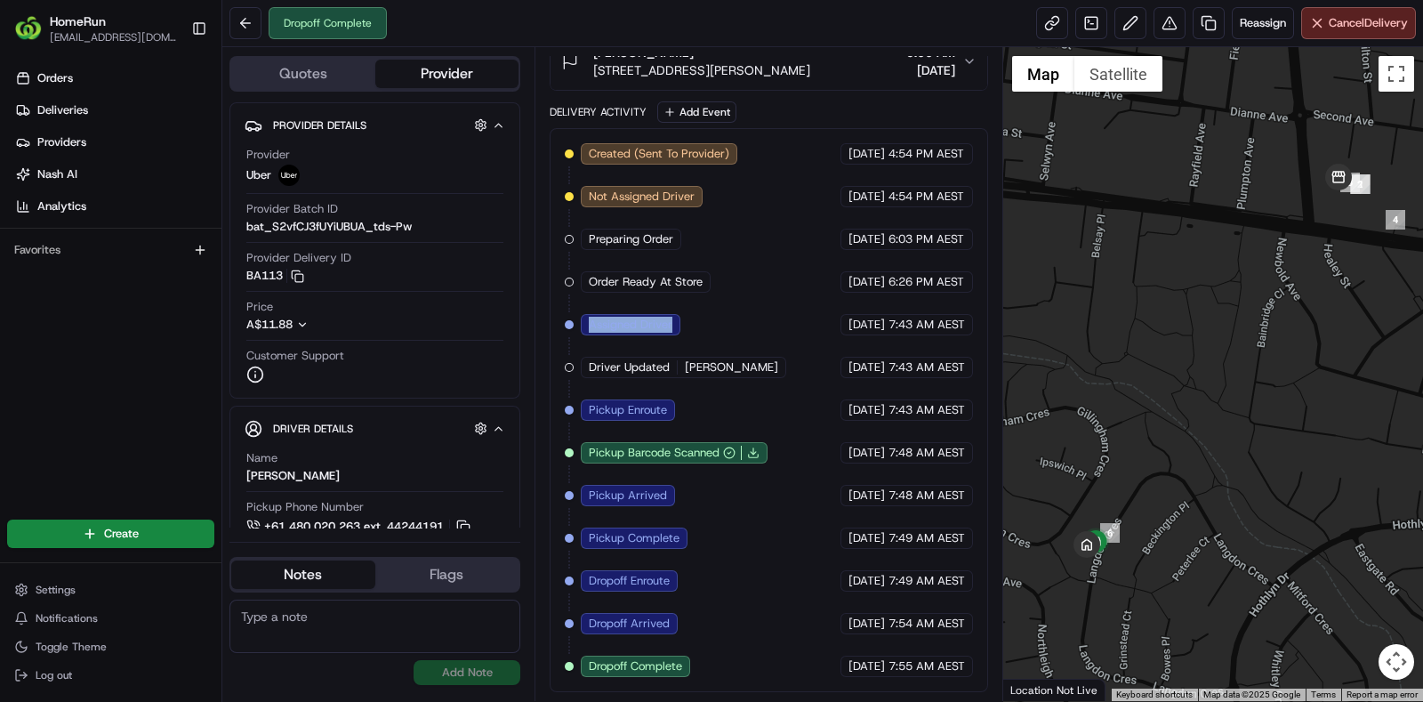
drag, startPoint x: 698, startPoint y: 325, endPoint x: 603, endPoint y: 316, distance: 95.5
click at [603, 316] on div "Created (Sent To Provider) Uber 18/08/2025 4:54 PM AEST Not Assigned Driver Ube…" at bounding box center [769, 409] width 408 height 533
drag, startPoint x: 758, startPoint y: 366, endPoint x: 582, endPoint y: 365, distance: 175.2
click at [582, 365] on div "Created (Sent To Provider) Uber 18/08/2025 4:54 PM AEST Not Assigned Driver Ube…" at bounding box center [769, 409] width 408 height 533
drag, startPoint x: 685, startPoint y: 410, endPoint x: 577, endPoint y: 407, distance: 107.6
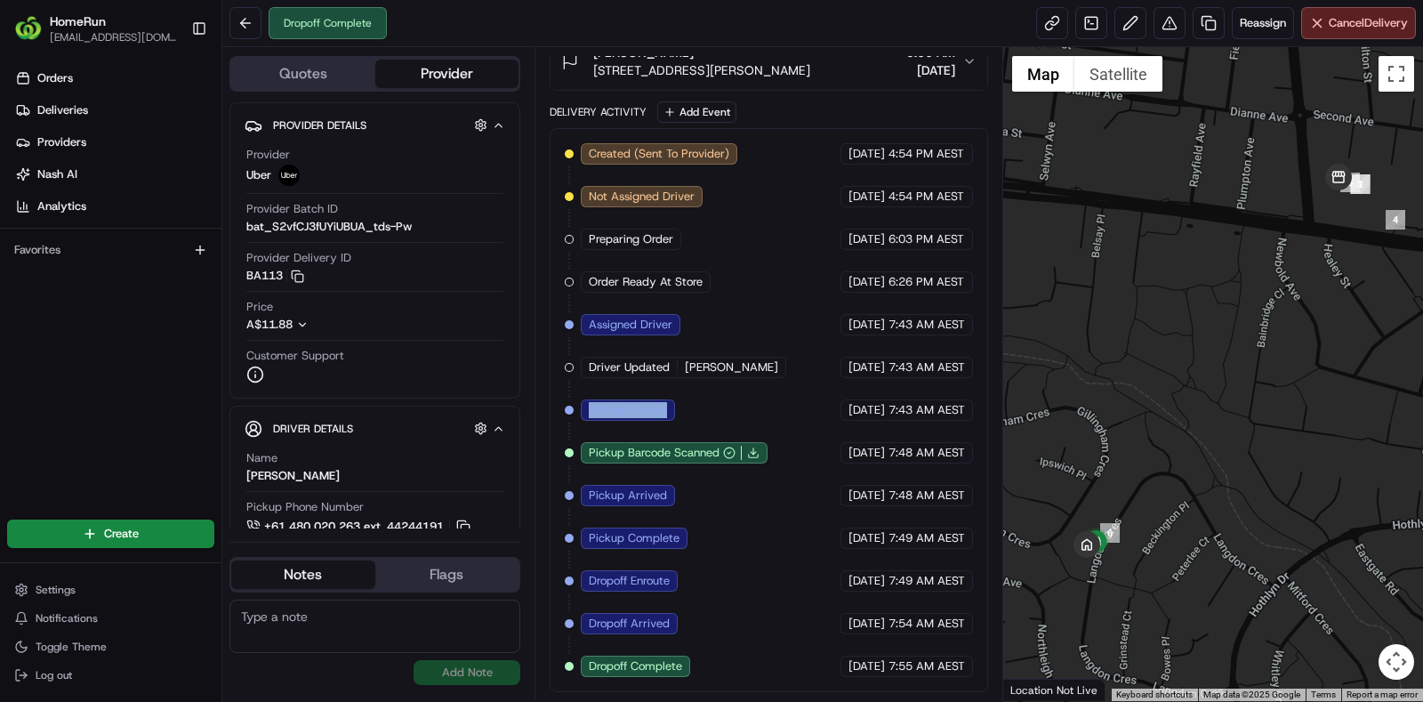
click at [577, 407] on div "Created (Sent To Provider) Uber 18/08/2025 4:54 PM AEST Not Assigned Driver Ube…" at bounding box center [769, 409] width 408 height 533
drag, startPoint x: 690, startPoint y: 577, endPoint x: 581, endPoint y: 587, distance: 109.8
click at [581, 587] on div "Created (Sent To Provider) Uber 18/08/2025 4:54 PM AEST Not Assigned Driver Ube…" at bounding box center [769, 409] width 408 height 533
click at [690, 629] on div "Created (Sent To Provider) Uber 18/08/2025 4:54 PM AEST Not Assigned Driver Ube…" at bounding box center [769, 409] width 408 height 533
drag, startPoint x: 691, startPoint y: 621, endPoint x: 577, endPoint y: 617, distance: 113.9
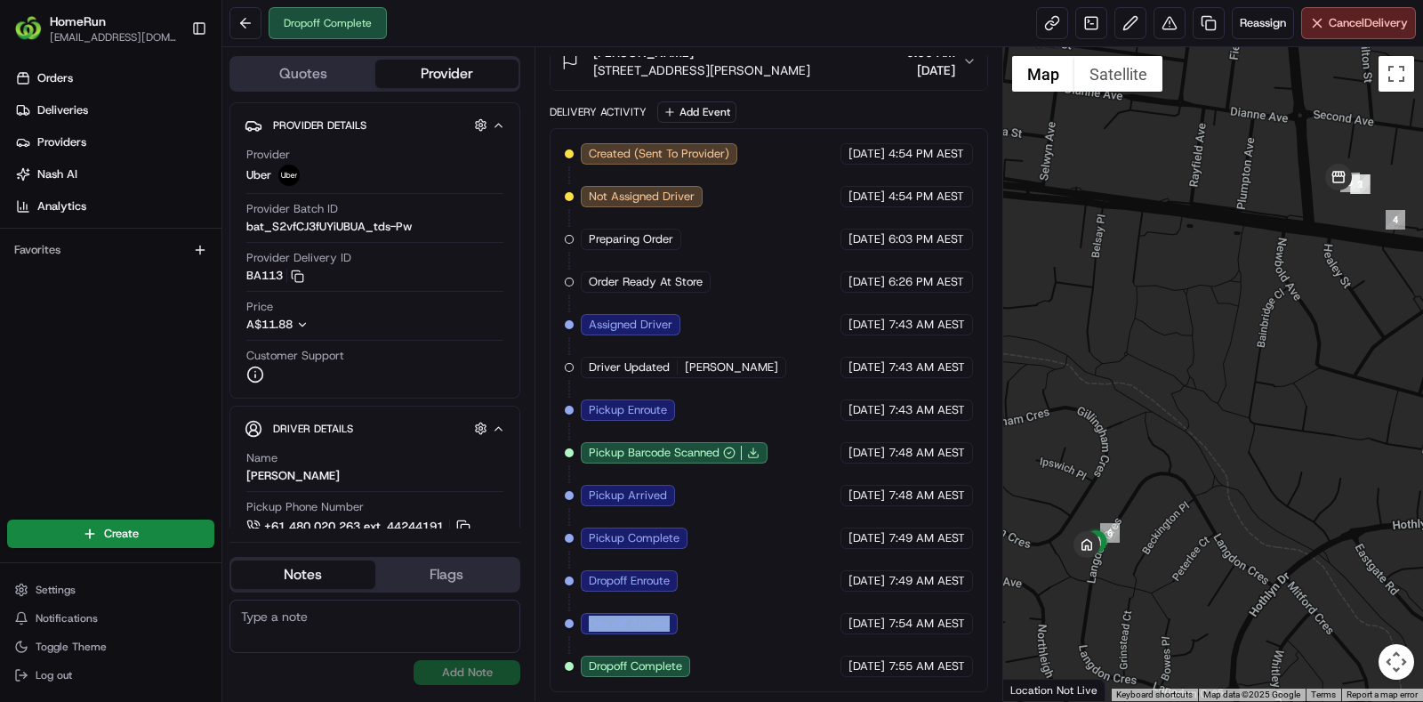
click at [577, 617] on div "Created (Sent To Provider) Uber 18/08/2025 4:54 PM AEST Not Assigned Driver Ube…" at bounding box center [769, 409] width 408 height 533
click at [692, 653] on div "Created (Sent To Provider) Uber 18/08/2025 4:54 PM AEST Not Assigned Driver Ube…" at bounding box center [769, 409] width 408 height 533
drag, startPoint x: 706, startPoint y: 664, endPoint x: 576, endPoint y: 660, distance: 129.9
click at [576, 660] on div "Created (Sent To Provider) Uber 18/08/2025 4:54 PM AEST Not Assigned Driver Ube…" at bounding box center [769, 409] width 408 height 533
click at [726, 668] on div "Created (Sent To Provider) Uber 18/08/2025 4:54 PM AEST Not Assigned Driver Ube…" at bounding box center [769, 409] width 408 height 533
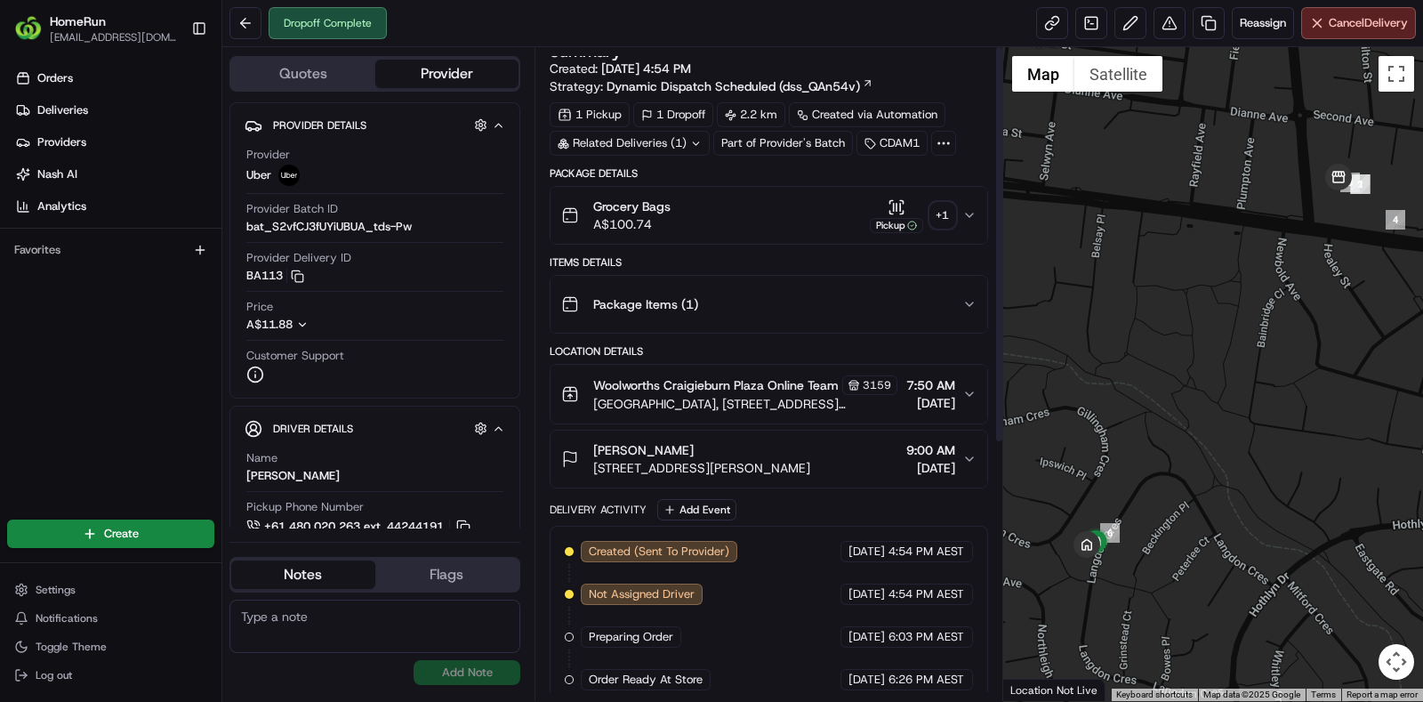
scroll to position [0, 0]
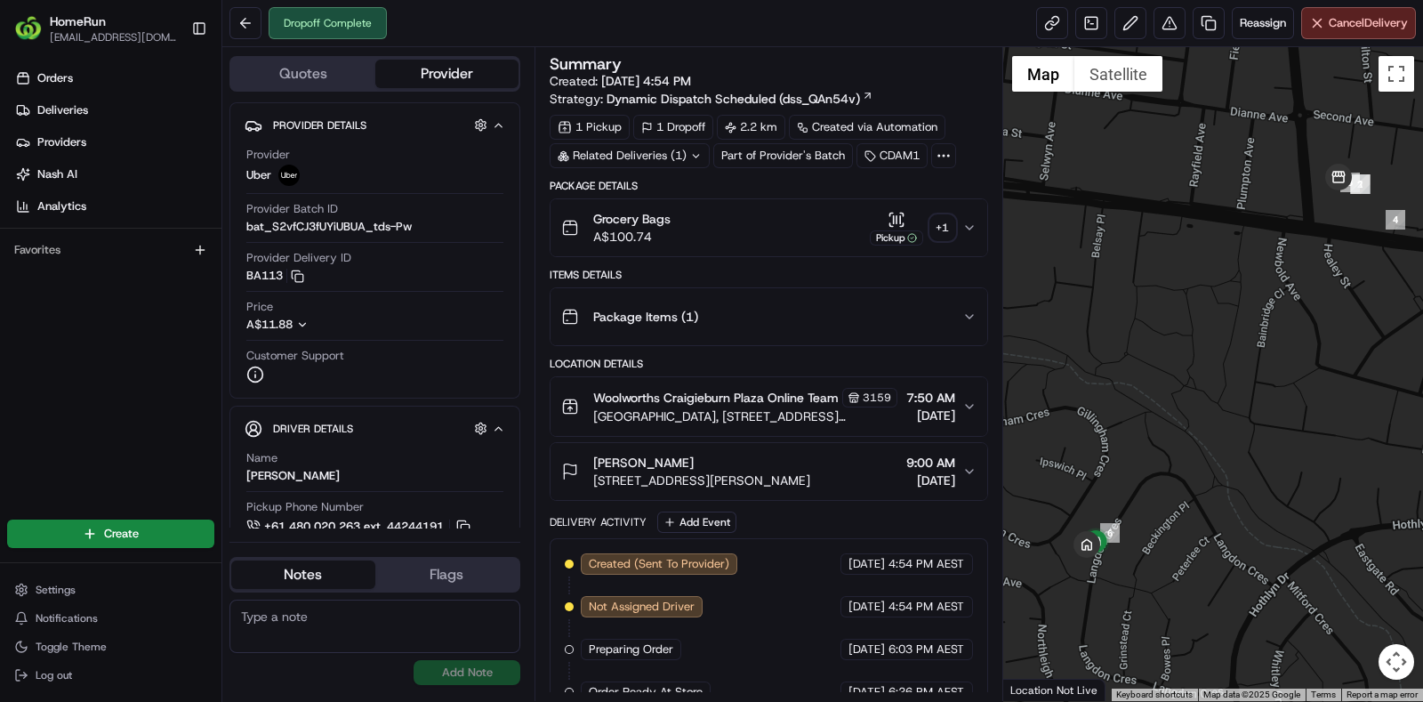
click at [689, 468] on div "[PERSON_NAME]" at bounding box center [701, 462] width 217 height 18
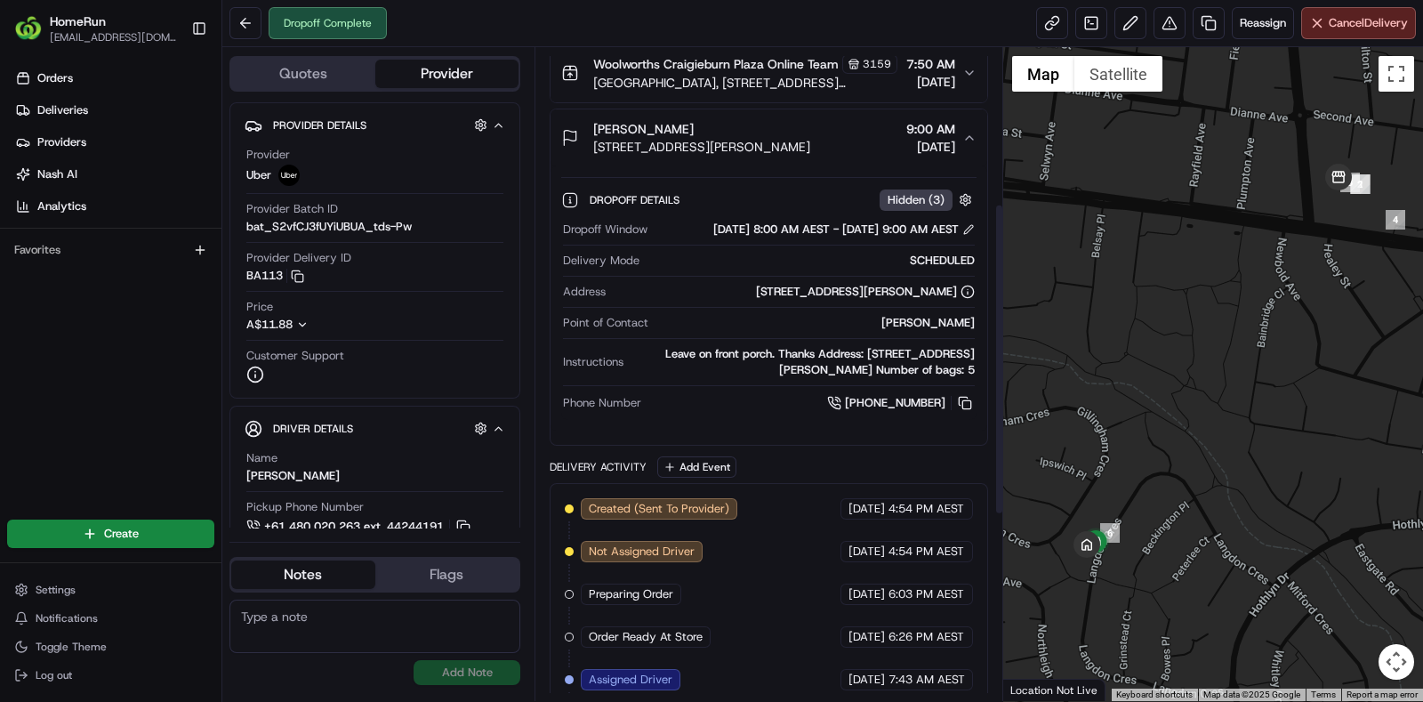
scroll to position [221, 0]
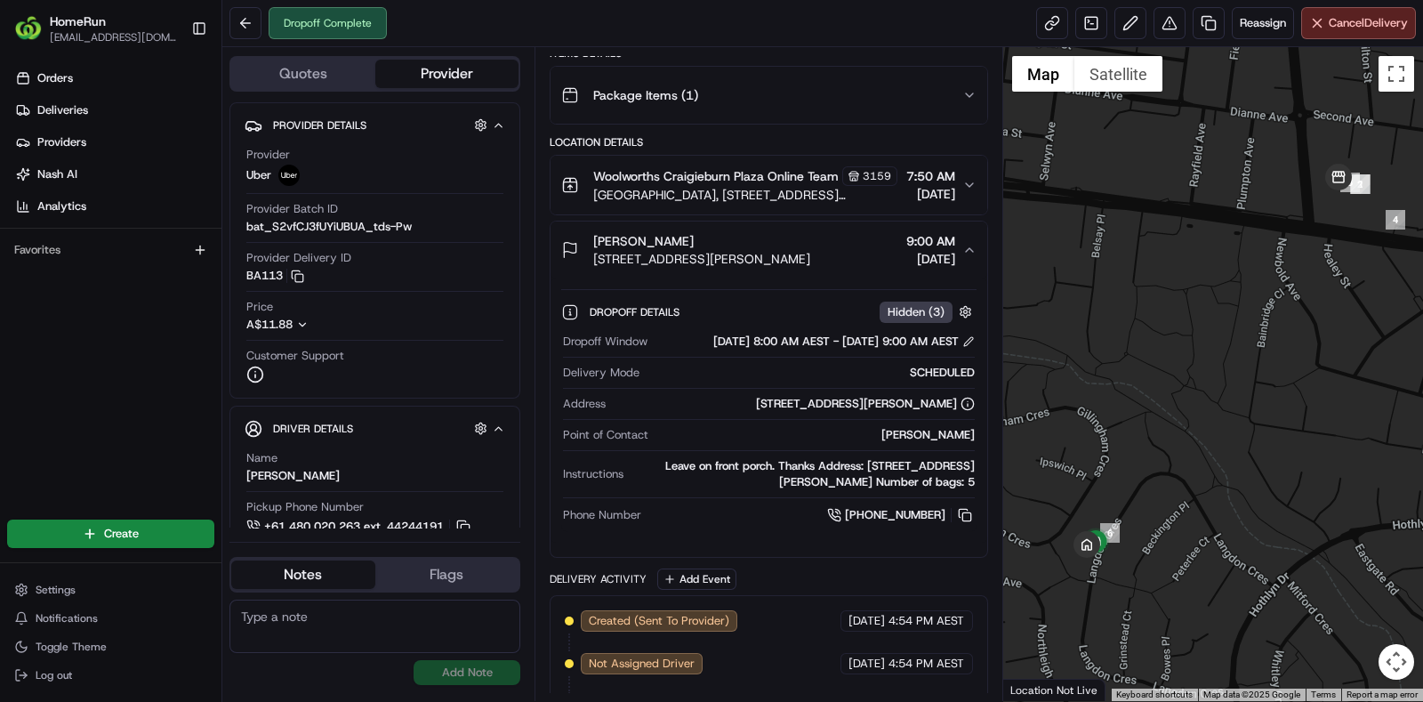
click at [719, 250] on div "[PERSON_NAME]" at bounding box center [701, 241] width 217 height 18
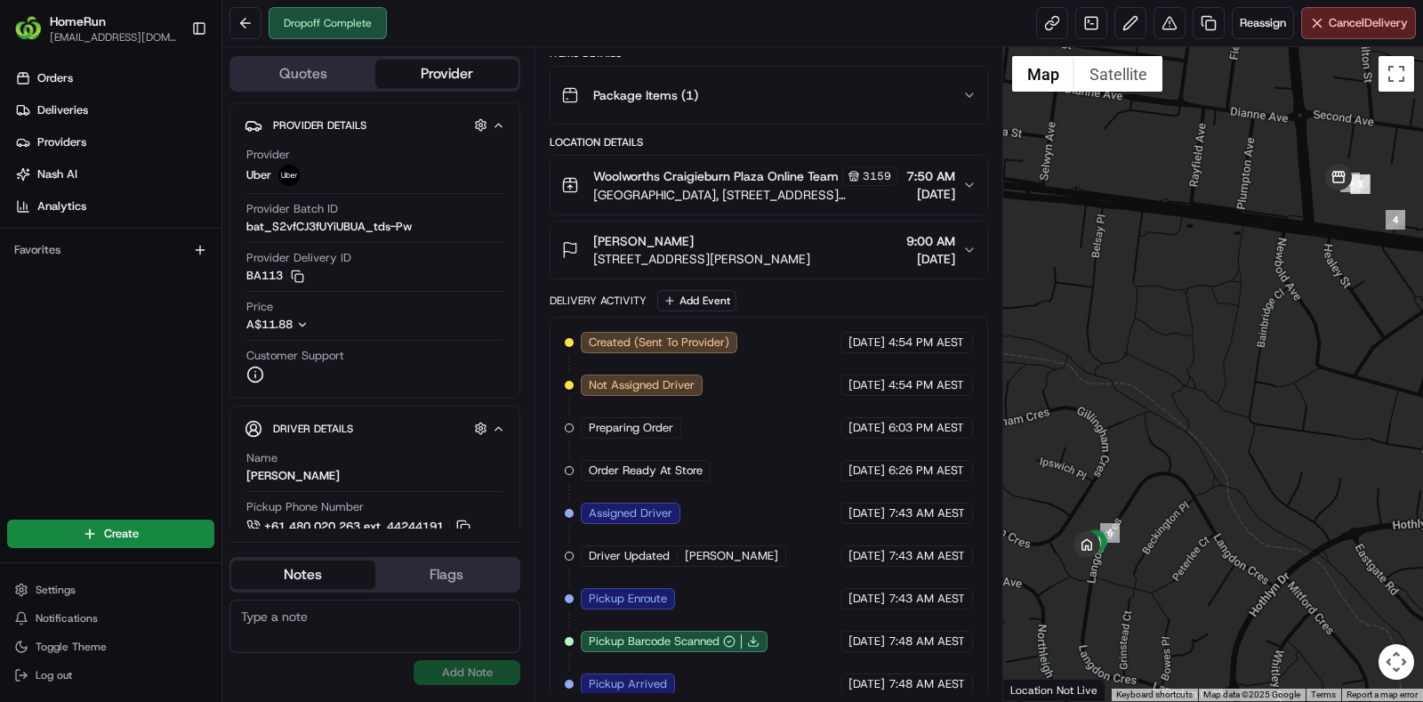
click at [680, 184] on span "Woolworths Craigieburn Plaza Online Team" at bounding box center [715, 176] width 245 height 18
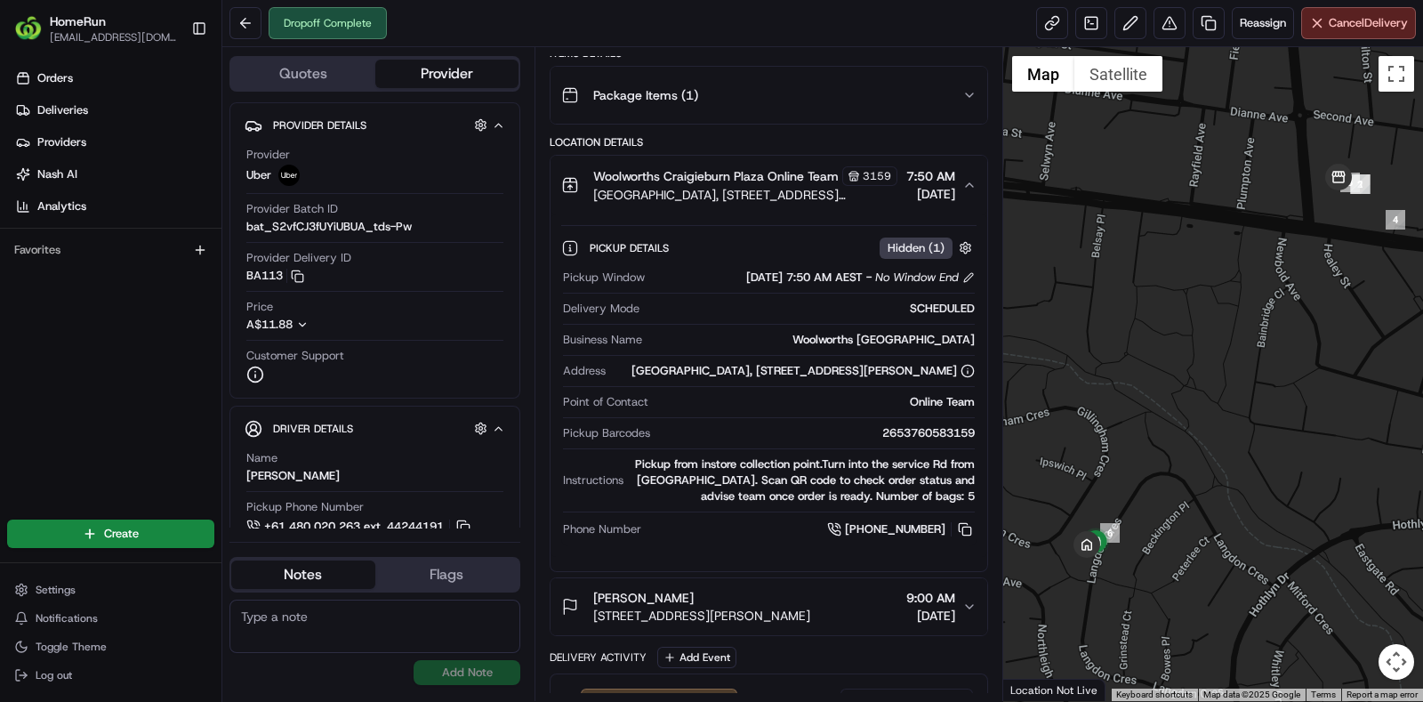
click at [680, 185] on span "Woolworths Craigieburn Plaza Online Team" at bounding box center [715, 176] width 245 height 18
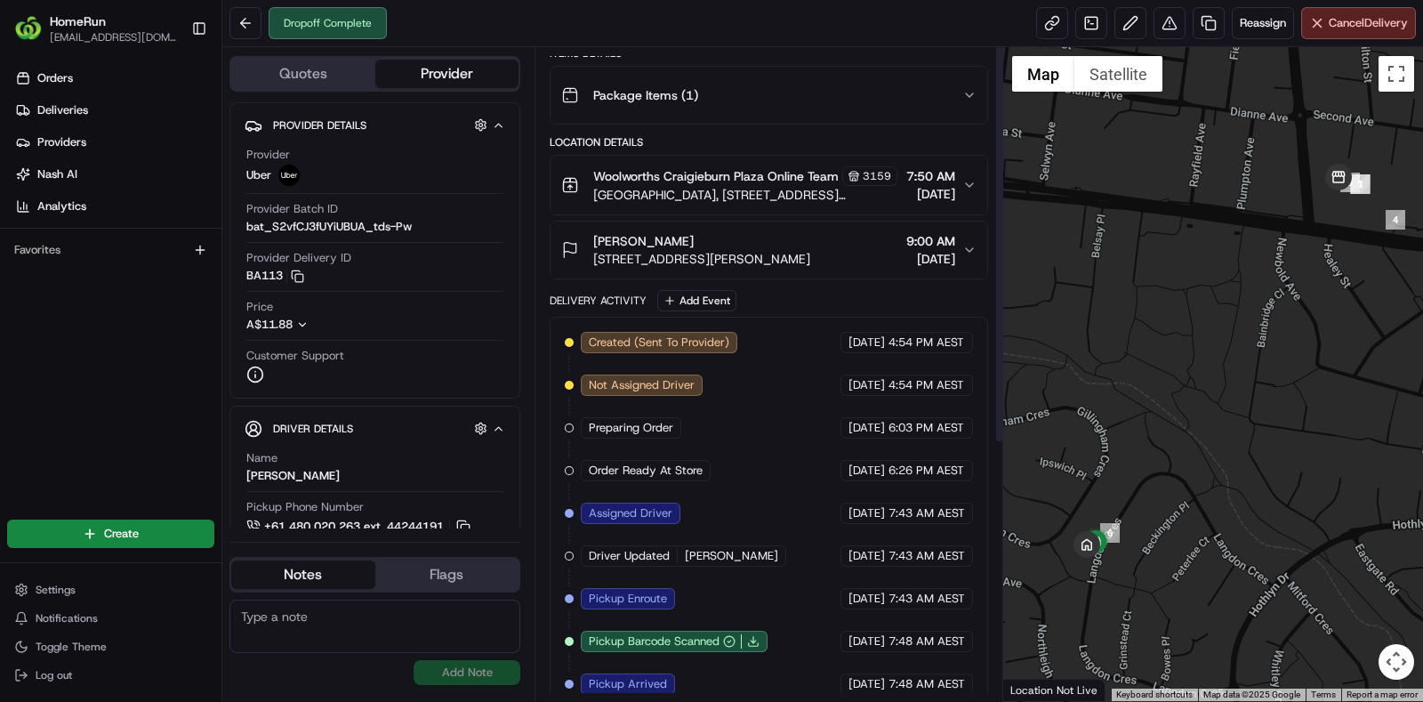
scroll to position [0, 0]
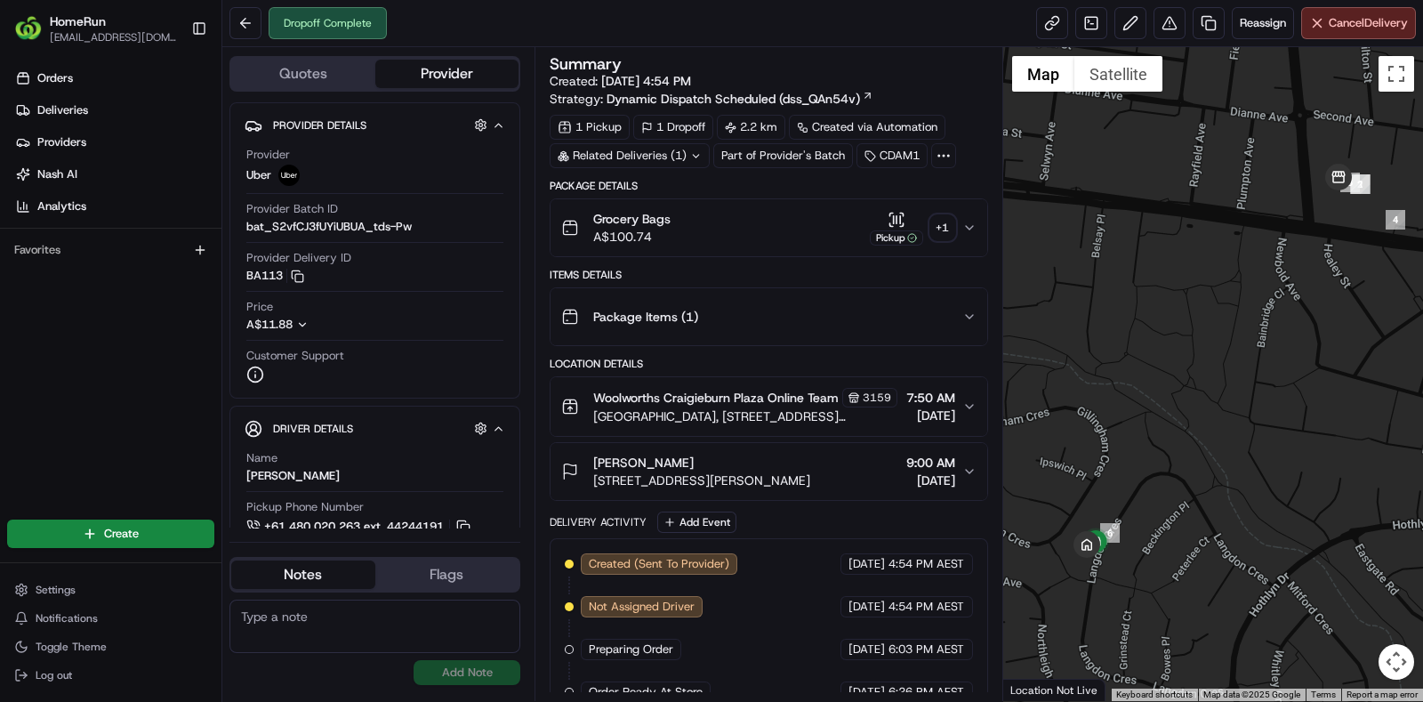
click at [947, 228] on div "+ 1" at bounding box center [942, 227] width 25 height 25
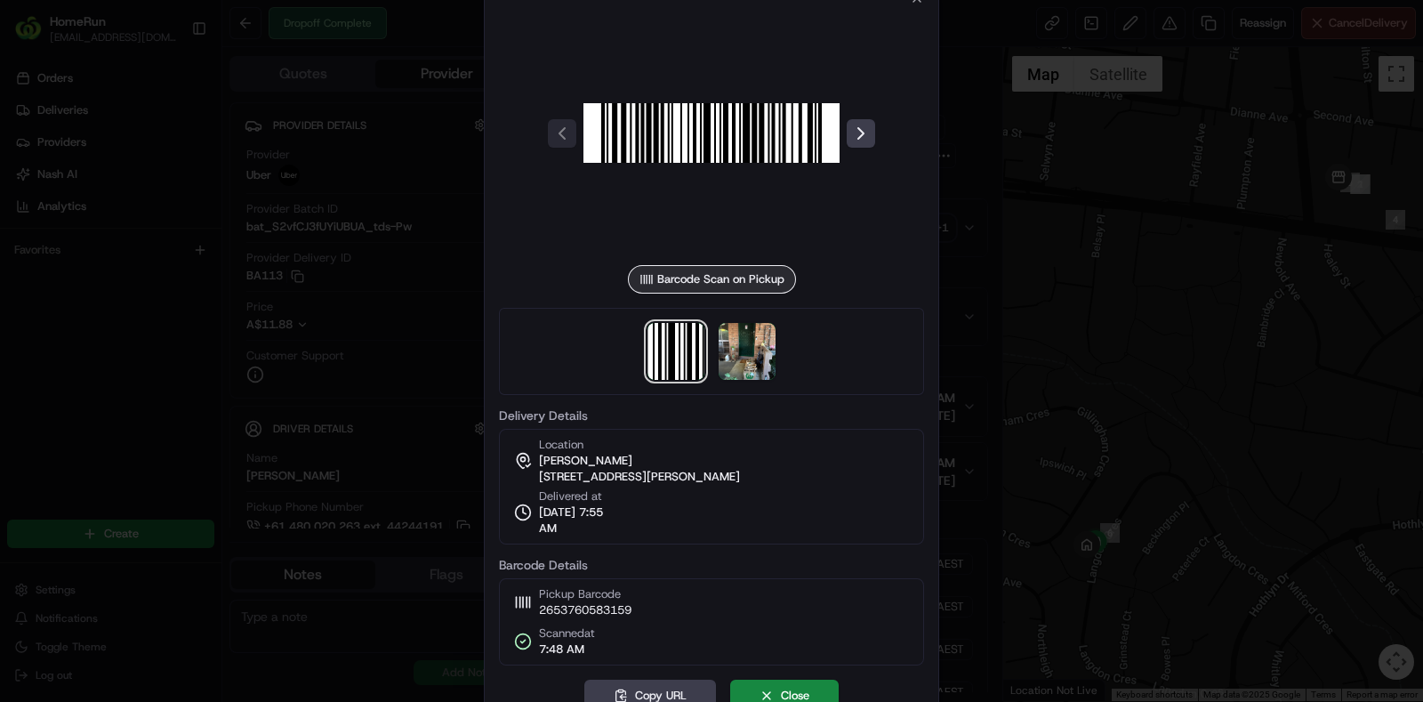
click at [748, 353] on img at bounding box center [746, 351] width 57 height 57
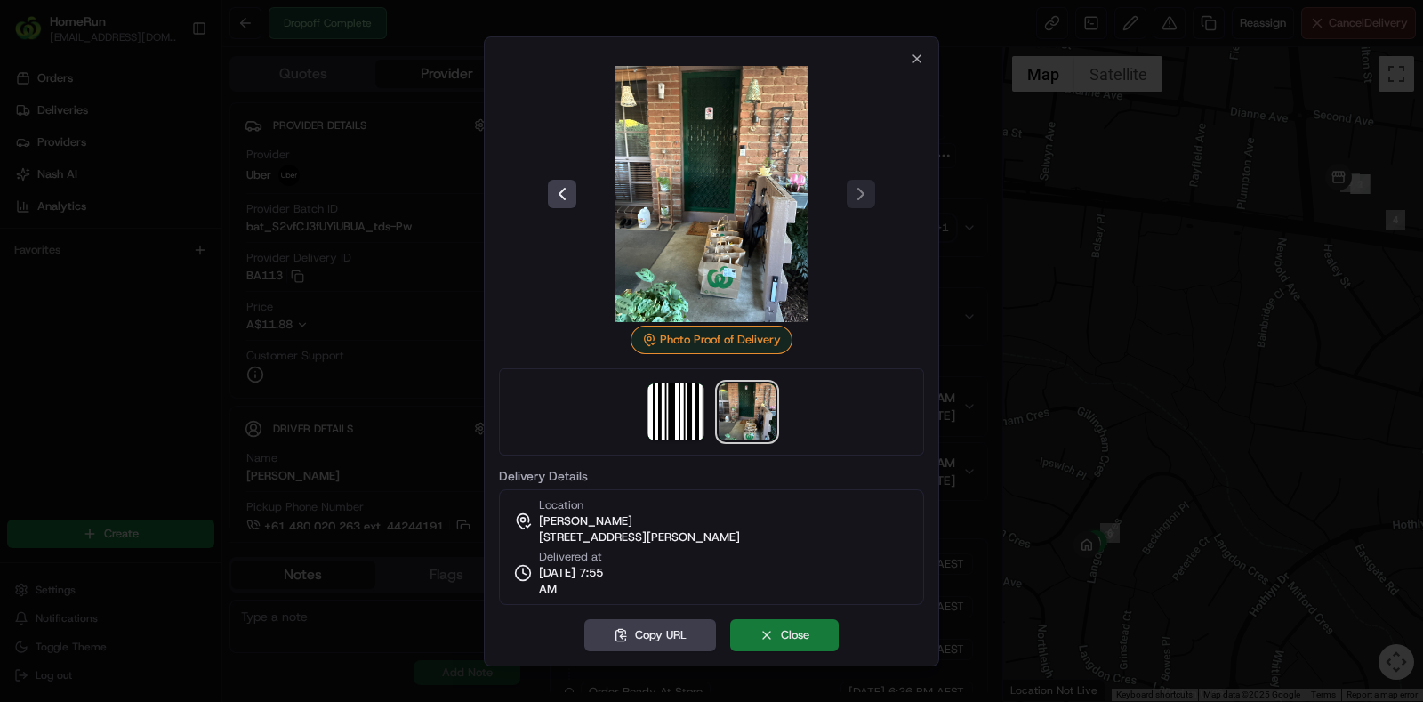
click at [765, 636] on button "Close" at bounding box center [784, 635] width 108 height 32
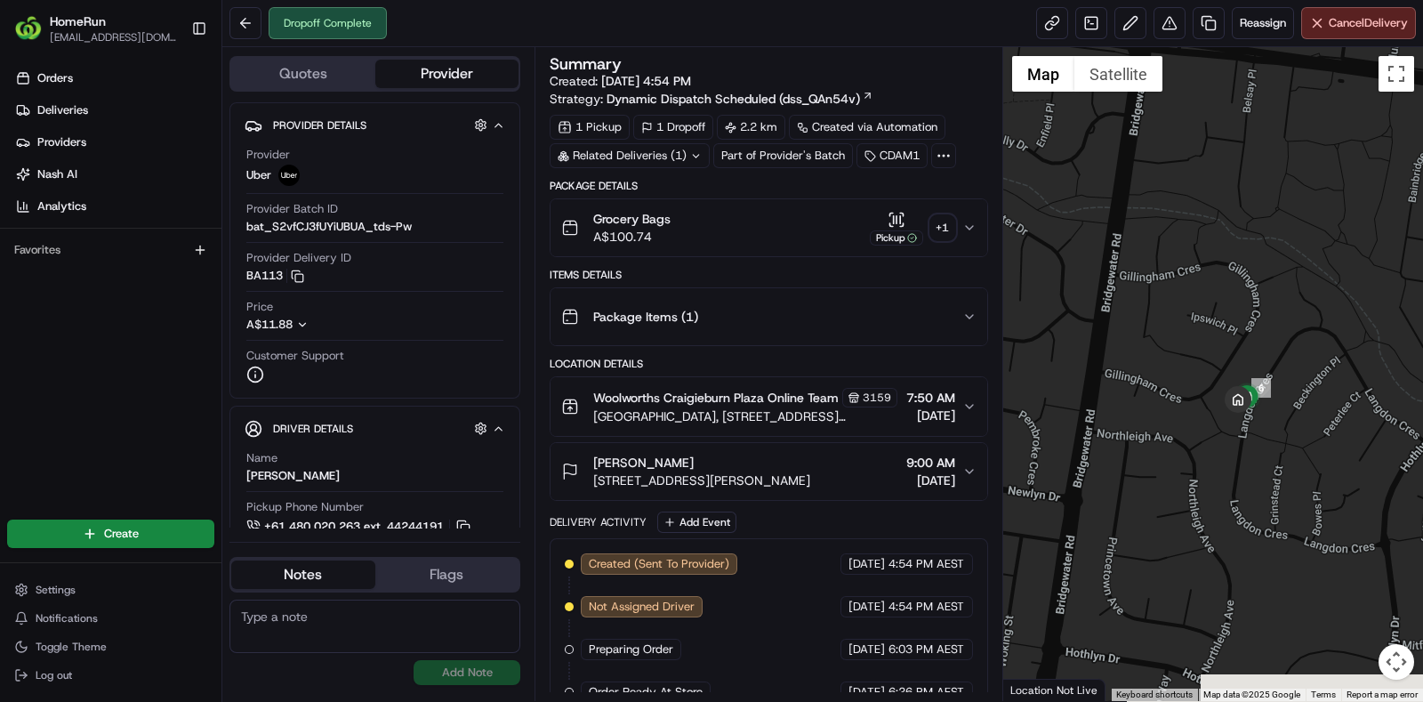
drag, startPoint x: 1120, startPoint y: 588, endPoint x: 1276, endPoint y: 439, distance: 215.1
click at [1276, 439] on div at bounding box center [1213, 373] width 421 height 653
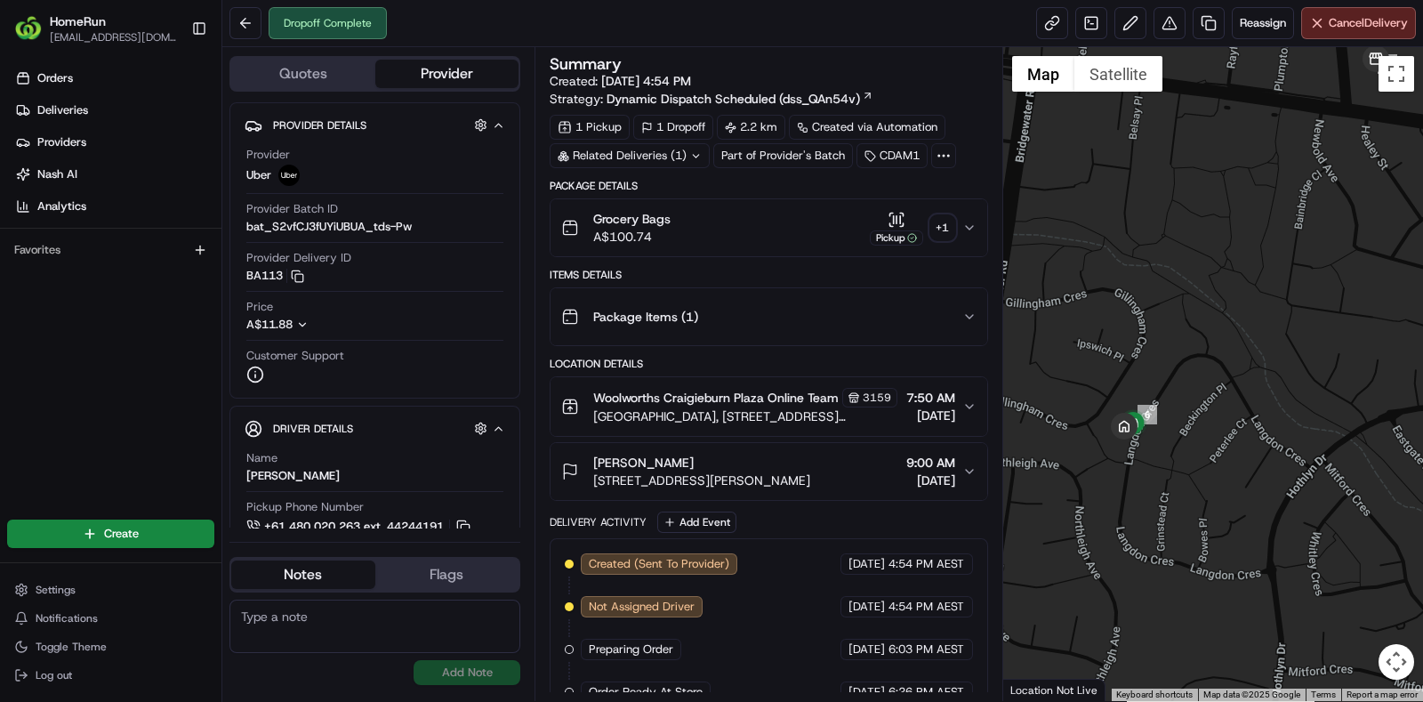
drag, startPoint x: 1301, startPoint y: 431, endPoint x: 1174, endPoint y: 461, distance: 130.5
click at [1174, 461] on div at bounding box center [1213, 373] width 421 height 653
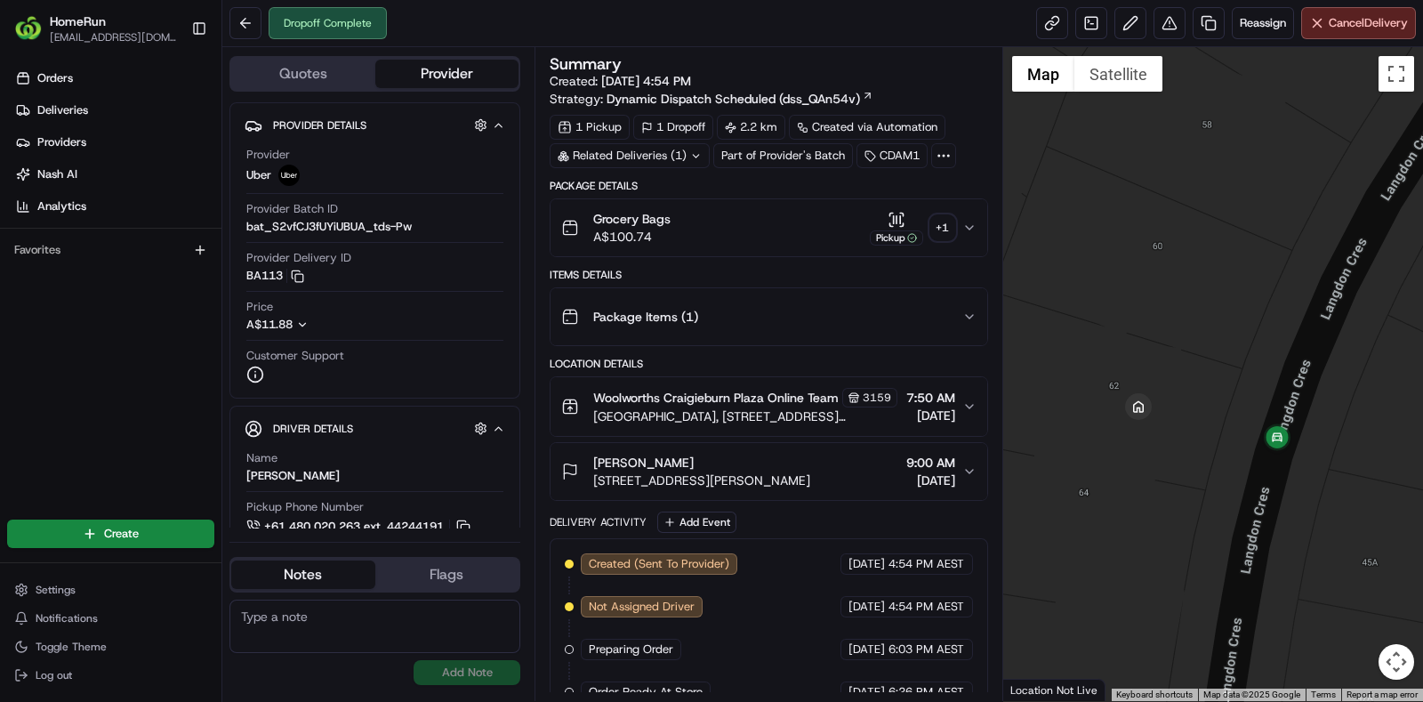
drag, startPoint x: 1121, startPoint y: 522, endPoint x: 1175, endPoint y: 491, distance: 62.5
click at [1173, 491] on div at bounding box center [1213, 373] width 421 height 653
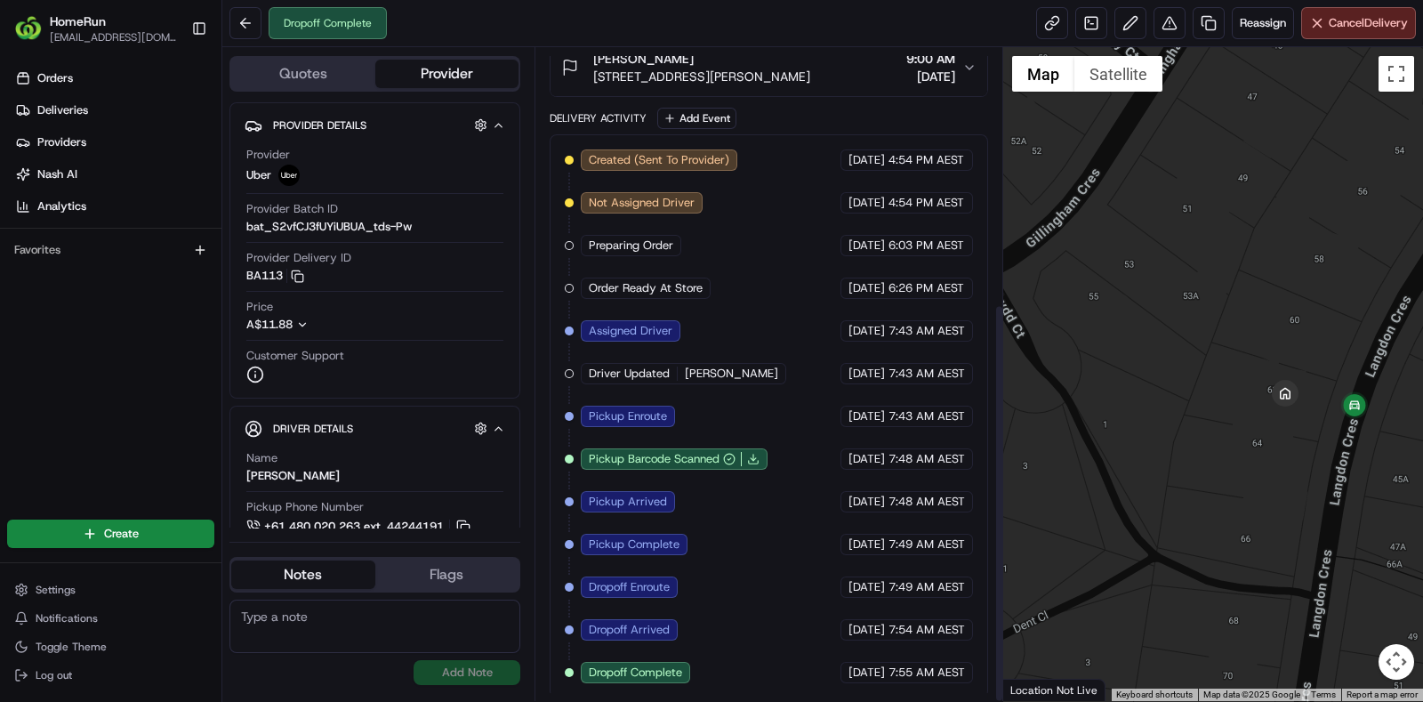
scroll to position [418, 0]
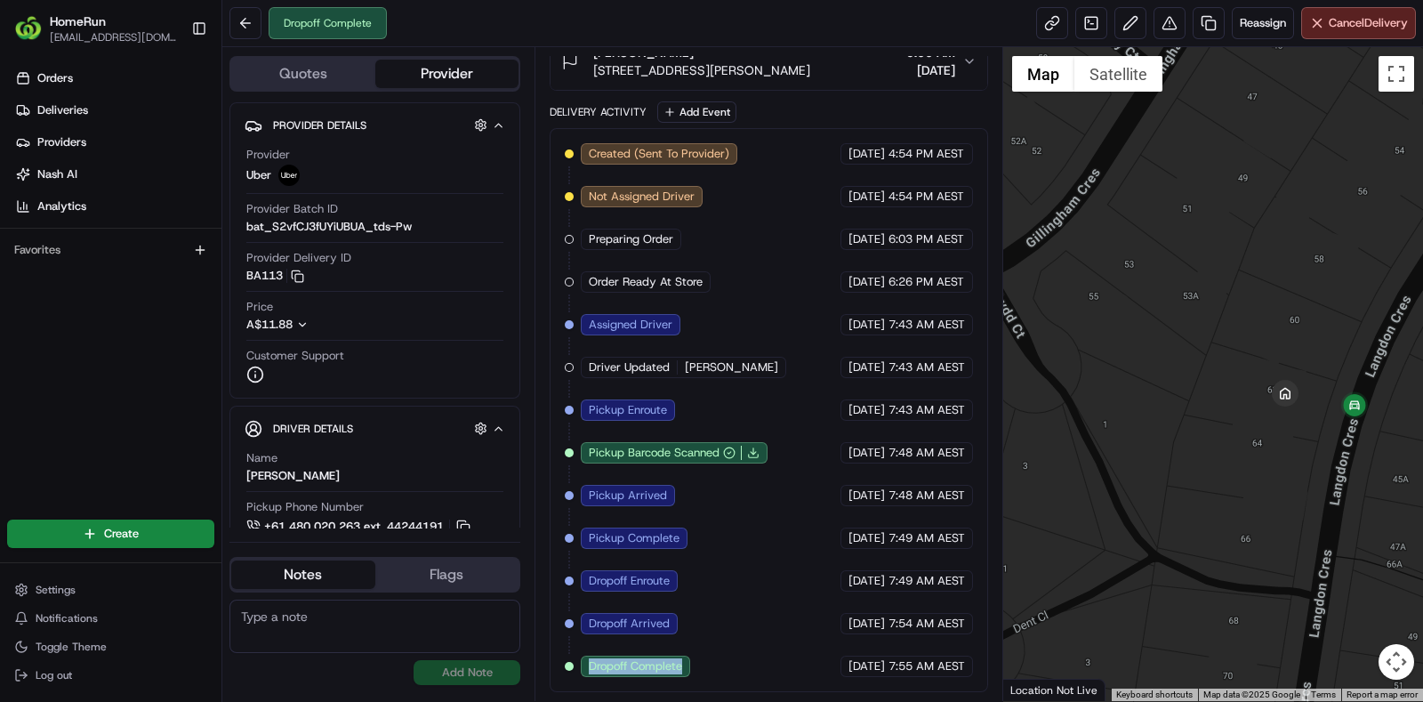
drag, startPoint x: 720, startPoint y: 663, endPoint x: 581, endPoint y: 673, distance: 139.9
click at [581, 673] on div "Created (Sent To Provider) Uber 18/08/2025 4:54 PM AEST Not Assigned Driver Ube…" at bounding box center [769, 409] width 408 height 533
click at [702, 675] on div "Created (Sent To Provider) Uber 18/08/2025 4:54 PM AEST Not Assigned Driver Ube…" at bounding box center [769, 409] width 408 height 533
drag, startPoint x: 716, startPoint y: 667, endPoint x: 591, endPoint y: 673, distance: 124.6
click at [591, 673] on div "Created (Sent To Provider) Uber 18/08/2025 4:54 PM AEST Not Assigned Driver Ube…" at bounding box center [769, 409] width 408 height 533
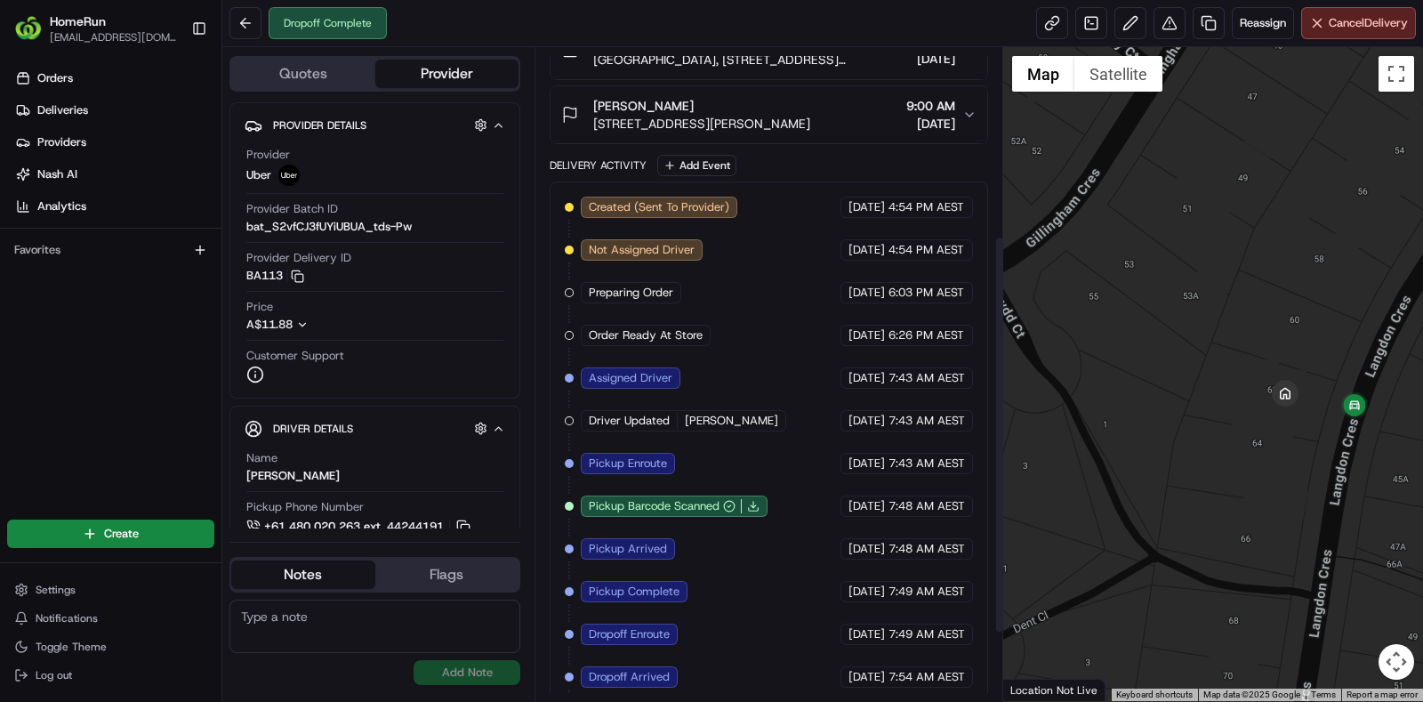
scroll to position [307, 0]
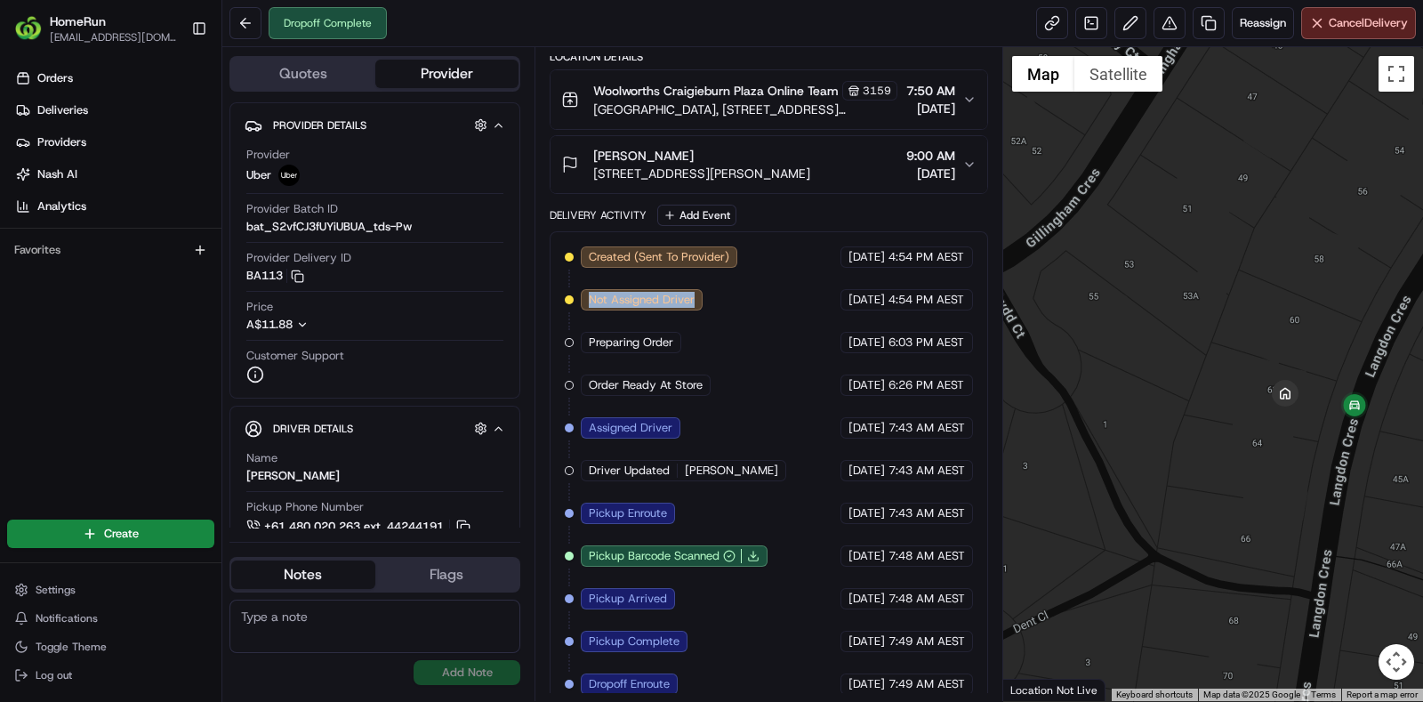
drag, startPoint x: 714, startPoint y: 310, endPoint x: 565, endPoint y: 313, distance: 149.4
click at [565, 313] on div "Created (Sent To Provider) Uber 18/08/2025 4:54 PM AEST Not Assigned Driver Ube…" at bounding box center [769, 512] width 408 height 533
click at [702, 310] on div "Not Assigned Driver" at bounding box center [643, 299] width 125 height 21
drag, startPoint x: 700, startPoint y: 317, endPoint x: 582, endPoint y: 317, distance: 117.4
click at [582, 310] on div "Not Assigned Driver" at bounding box center [642, 299] width 122 height 21
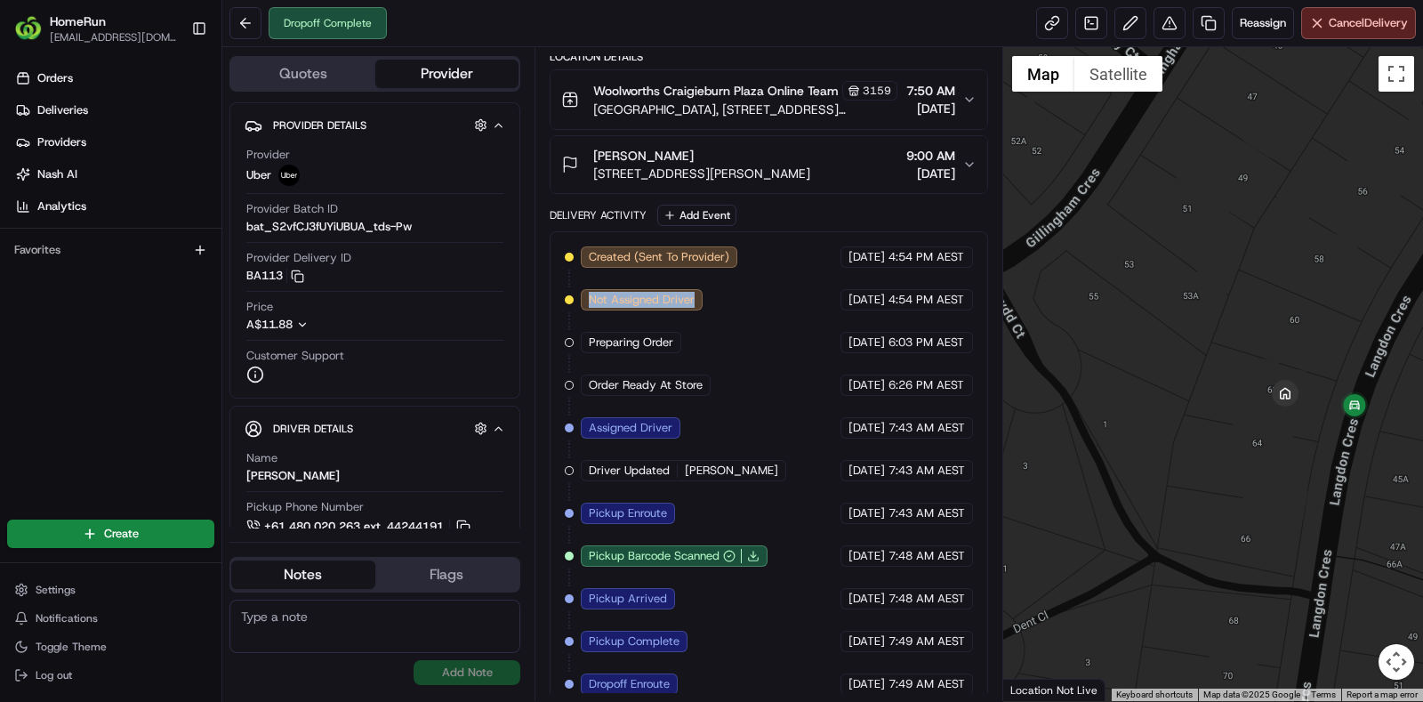
click at [582, 310] on div "Not Assigned Driver" at bounding box center [642, 299] width 122 height 21
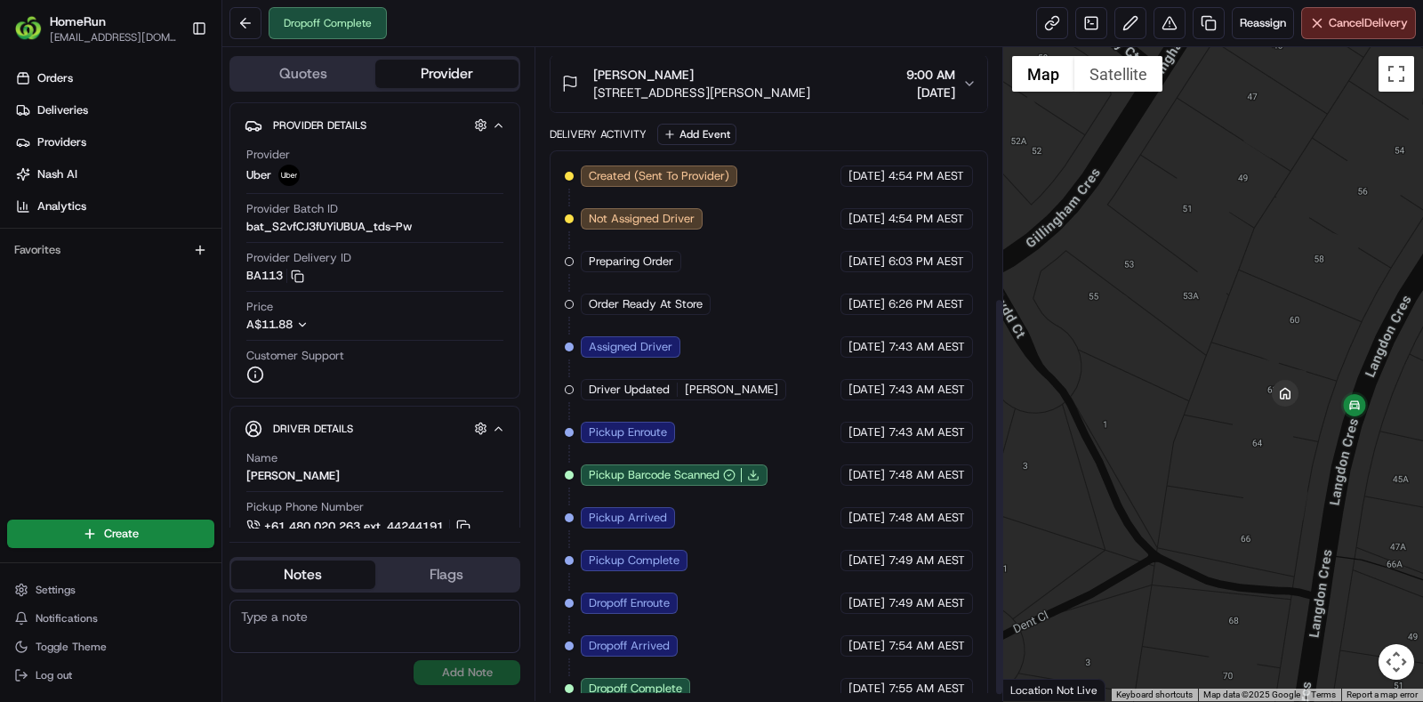
scroll to position [418, 0]
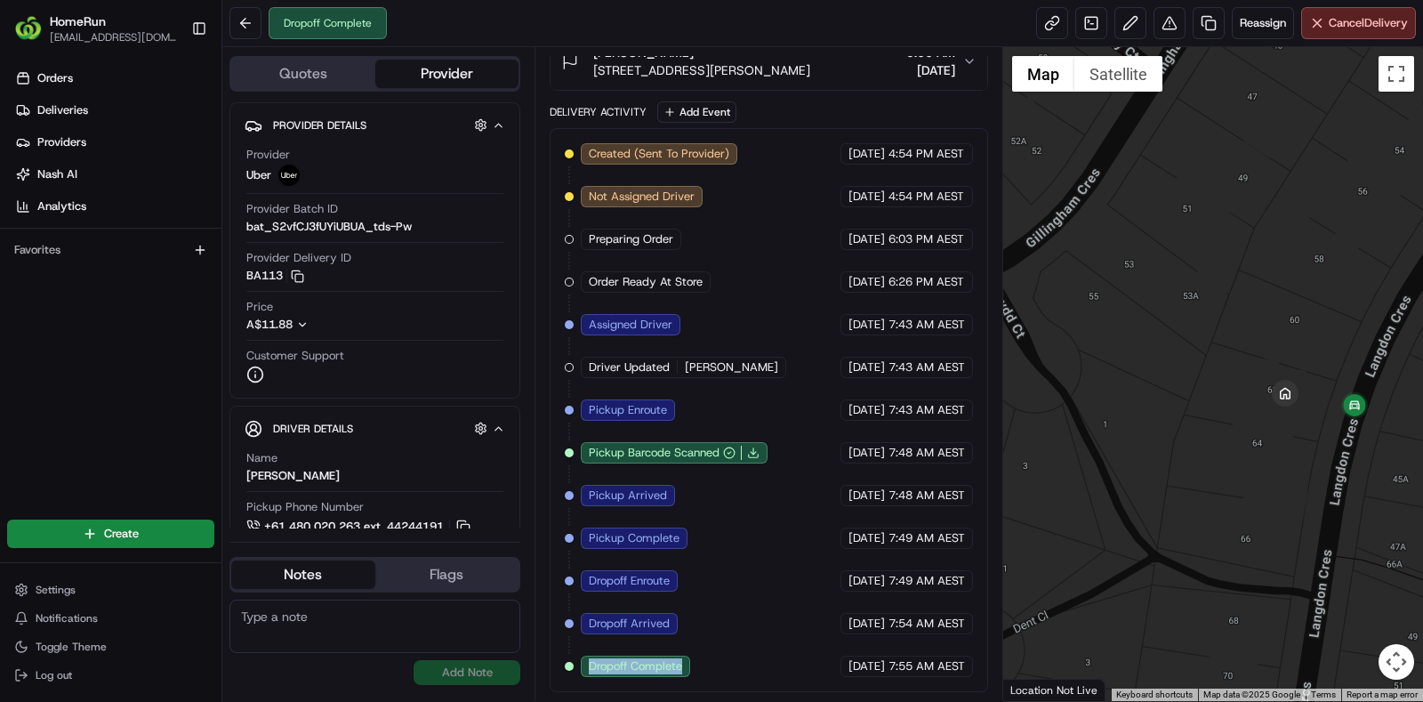
drag, startPoint x: 692, startPoint y: 654, endPoint x: 580, endPoint y: 663, distance: 112.4
click at [580, 663] on div "Created (Sent To Provider) Uber 18/08/2025 4:54 PM AEST Not Assigned Driver Ube…" at bounding box center [769, 409] width 408 height 533
click at [732, 669] on div "Created (Sent To Provider) Uber 18/08/2025 4:54 PM AEST Not Assigned Driver Ube…" at bounding box center [769, 409] width 408 height 533
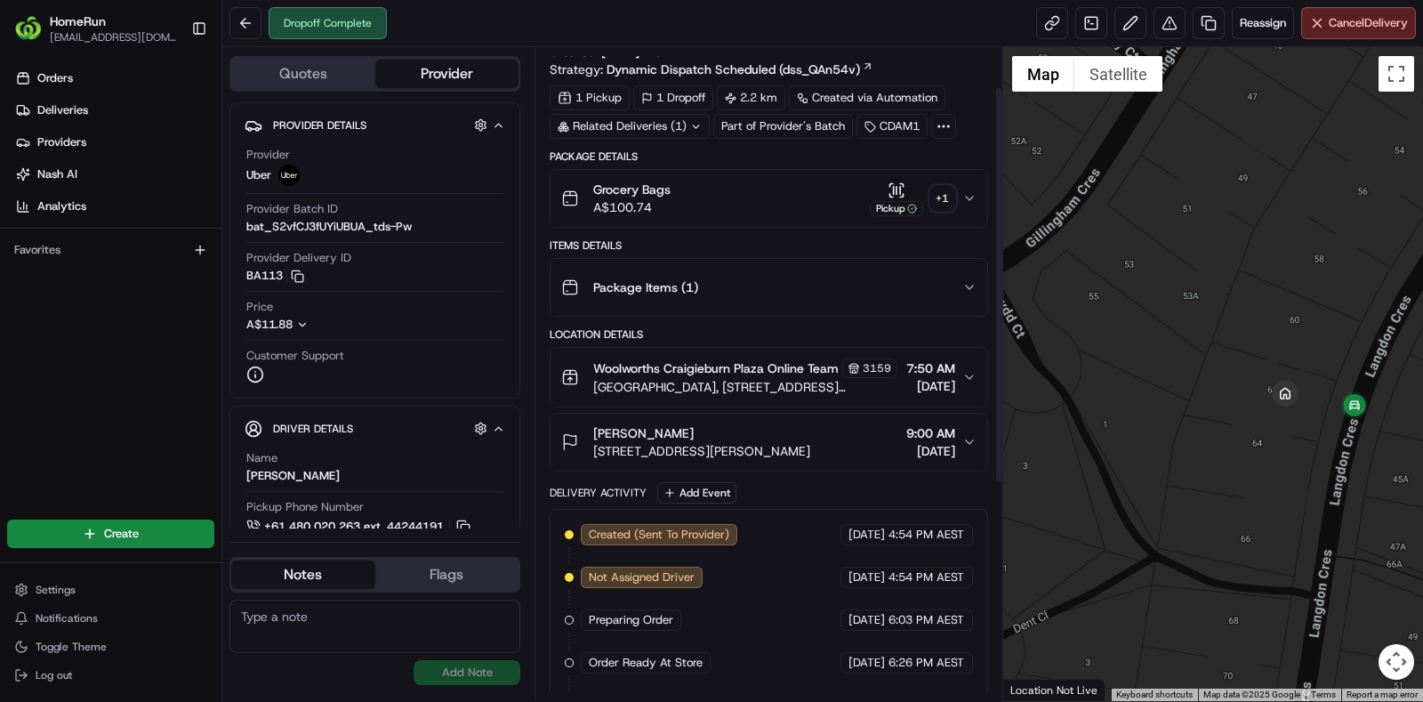
scroll to position [0, 0]
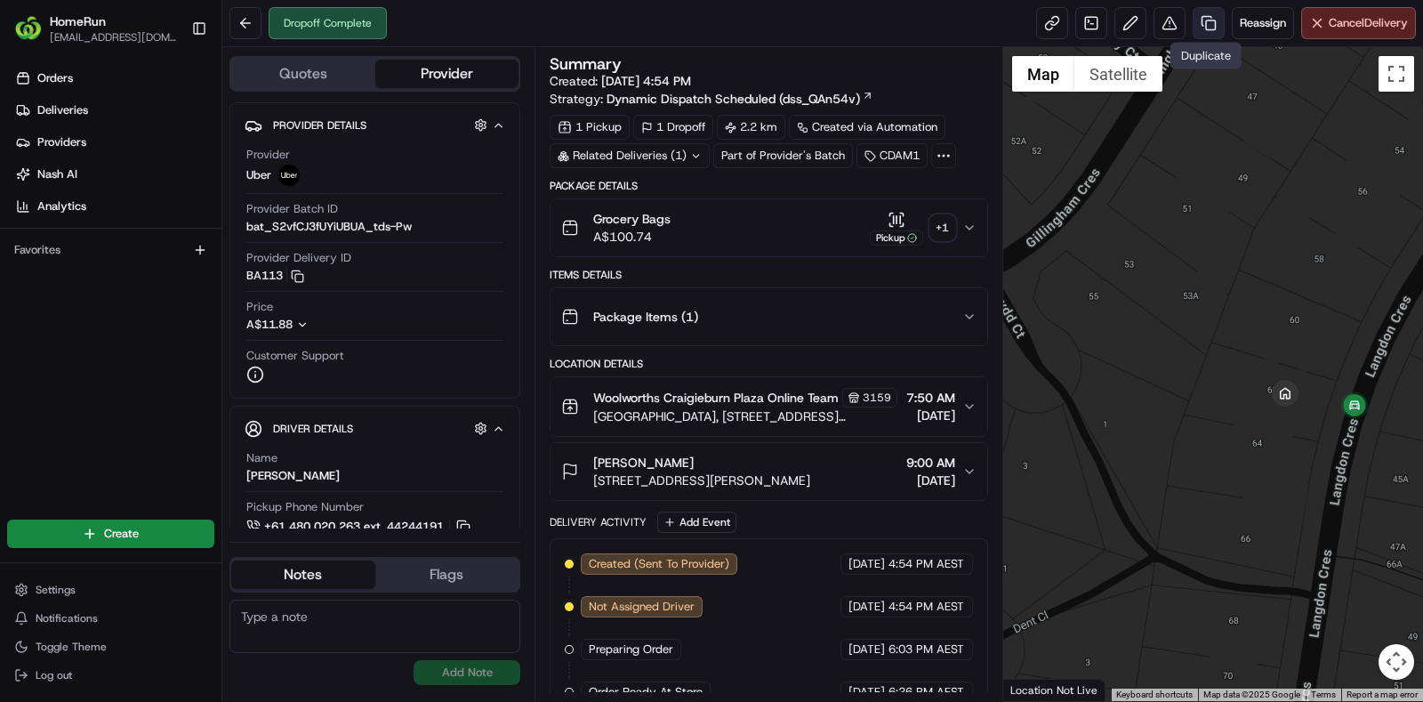
click at [1205, 20] on link at bounding box center [1208, 23] width 32 height 32
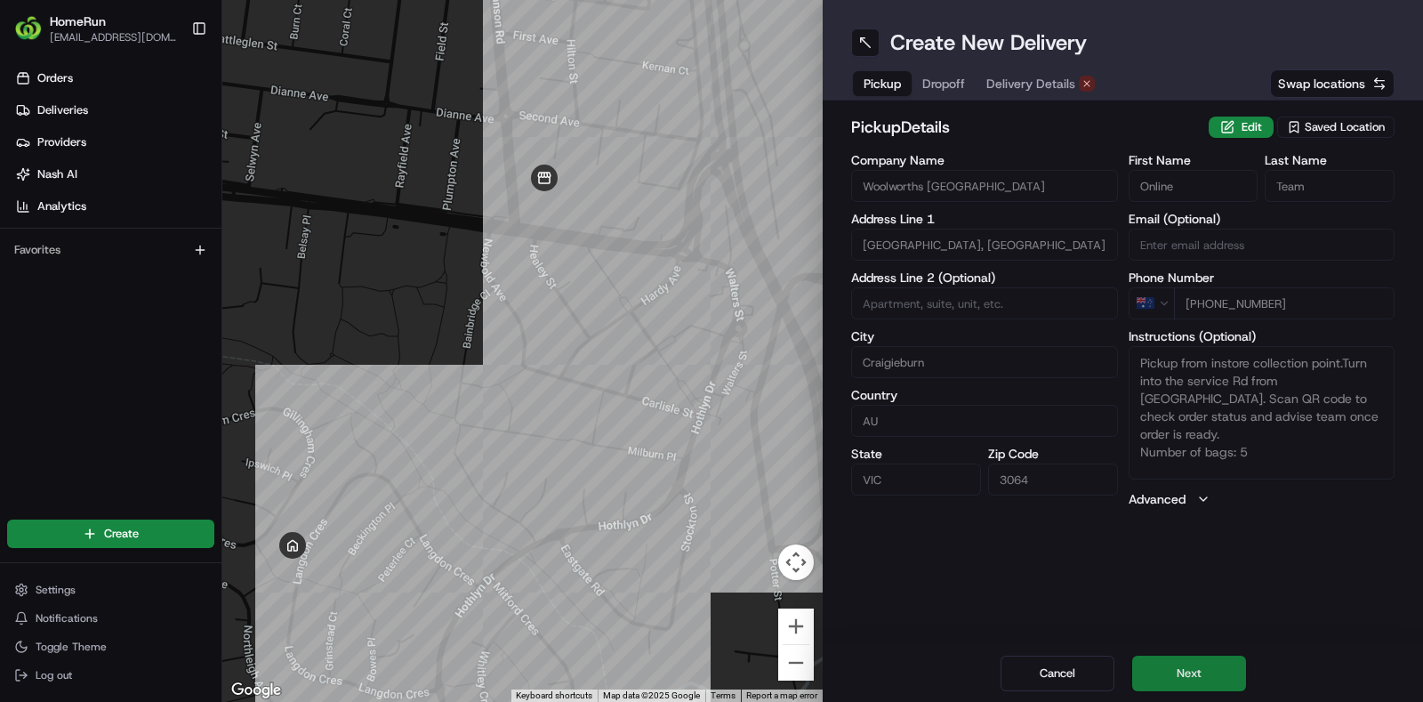
click at [1207, 663] on button "Next" at bounding box center [1189, 673] width 114 height 36
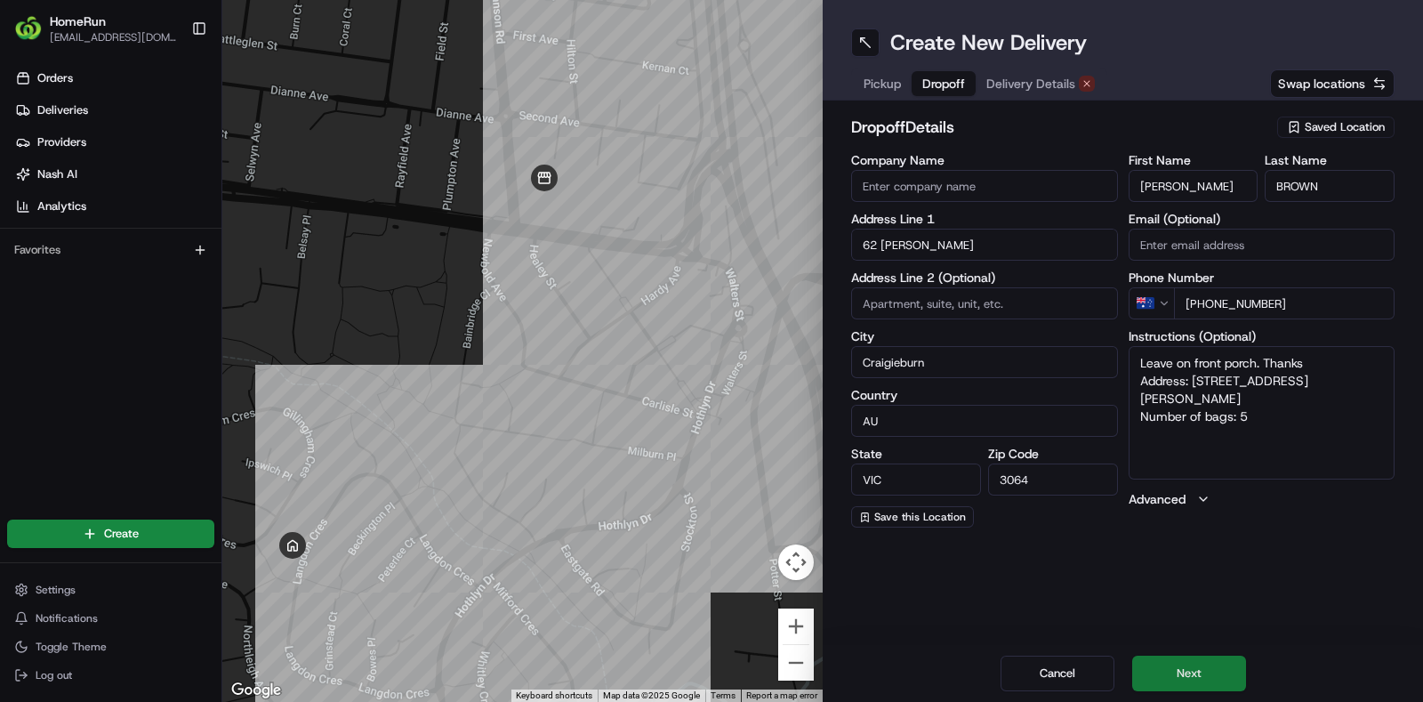
click at [1222, 665] on button "Next" at bounding box center [1189, 673] width 114 height 36
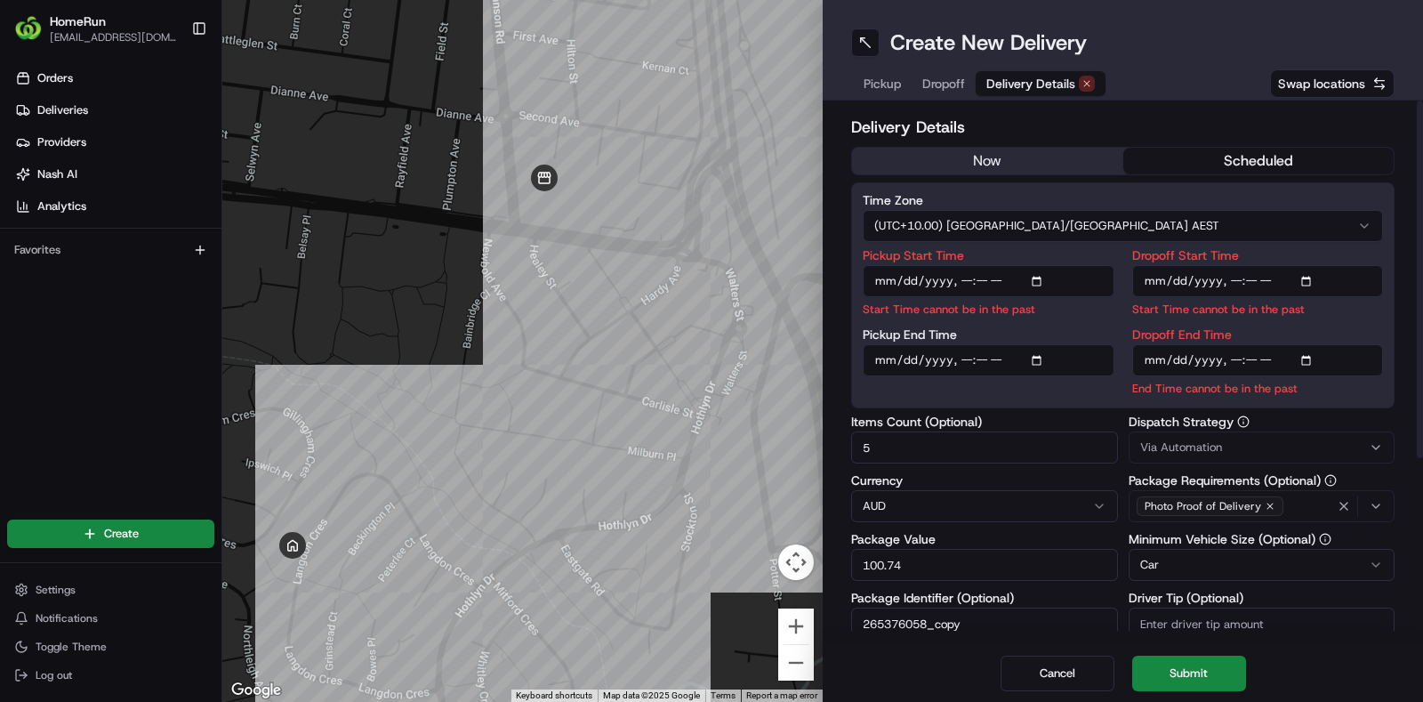
click at [1022, 156] on button "now" at bounding box center [987, 161] width 271 height 27
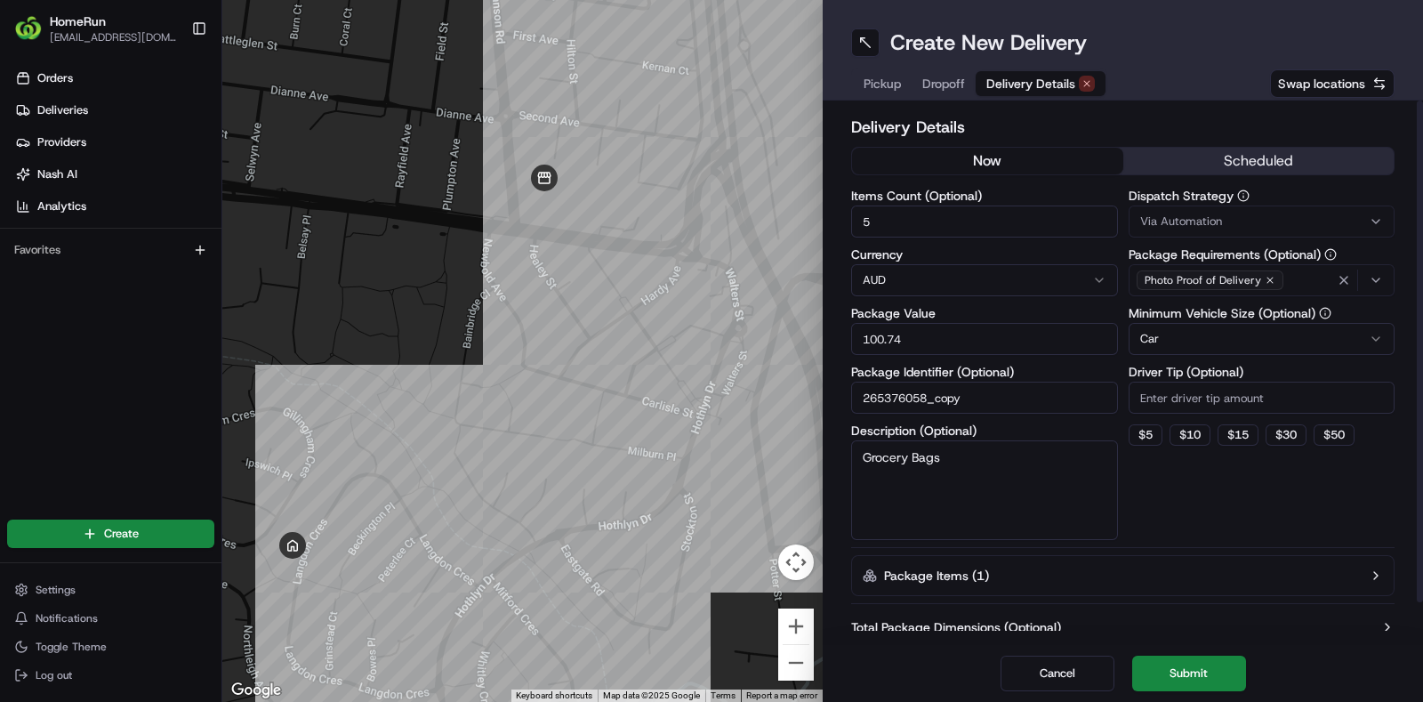
click at [1054, 157] on button "now" at bounding box center [987, 161] width 271 height 27
click at [1234, 153] on button "scheduled" at bounding box center [1258, 161] width 271 height 27
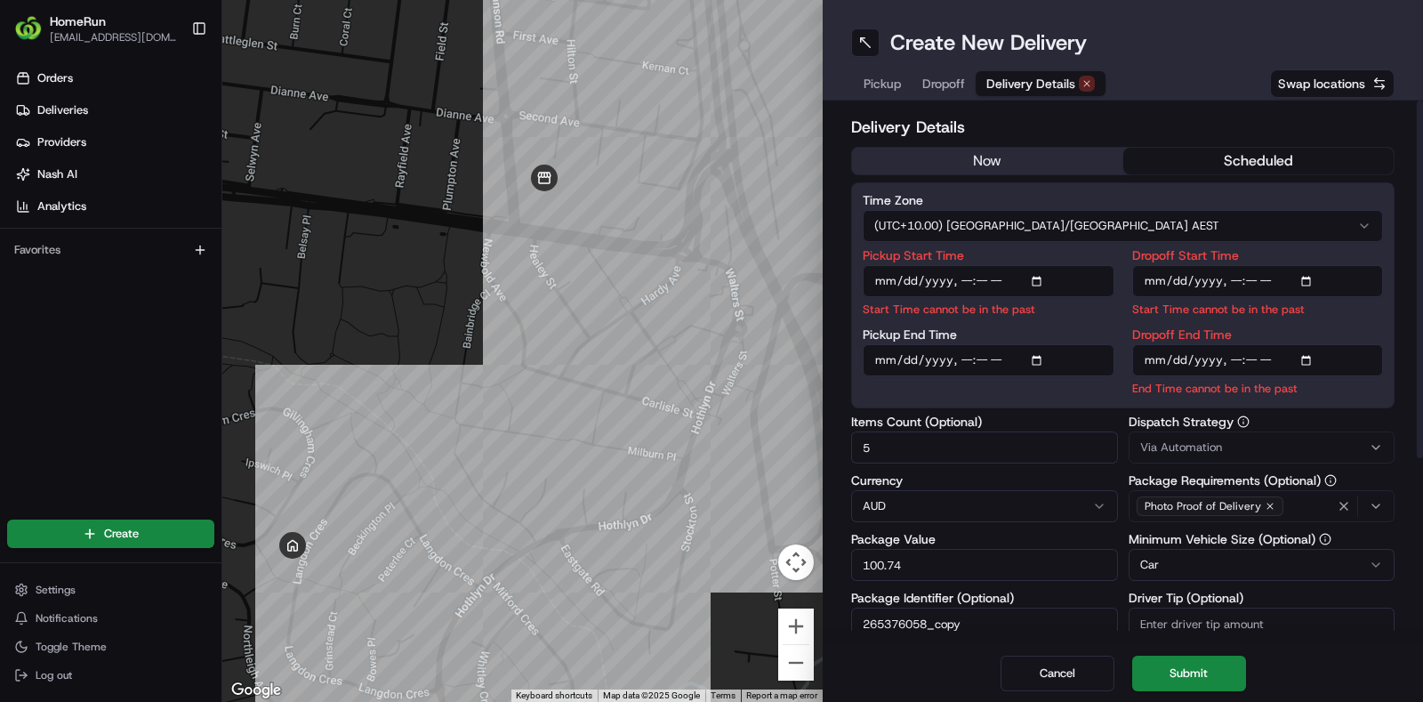
click at [1038, 276] on input "Pickup Start Time" at bounding box center [988, 281] width 252 height 32
click at [979, 285] on input "Pickup Start Time" at bounding box center [988, 281] width 252 height 32
type input "2025-08-19T18:00"
click at [1236, 278] on input "Dropoff Start Time" at bounding box center [1258, 281] width 252 height 32
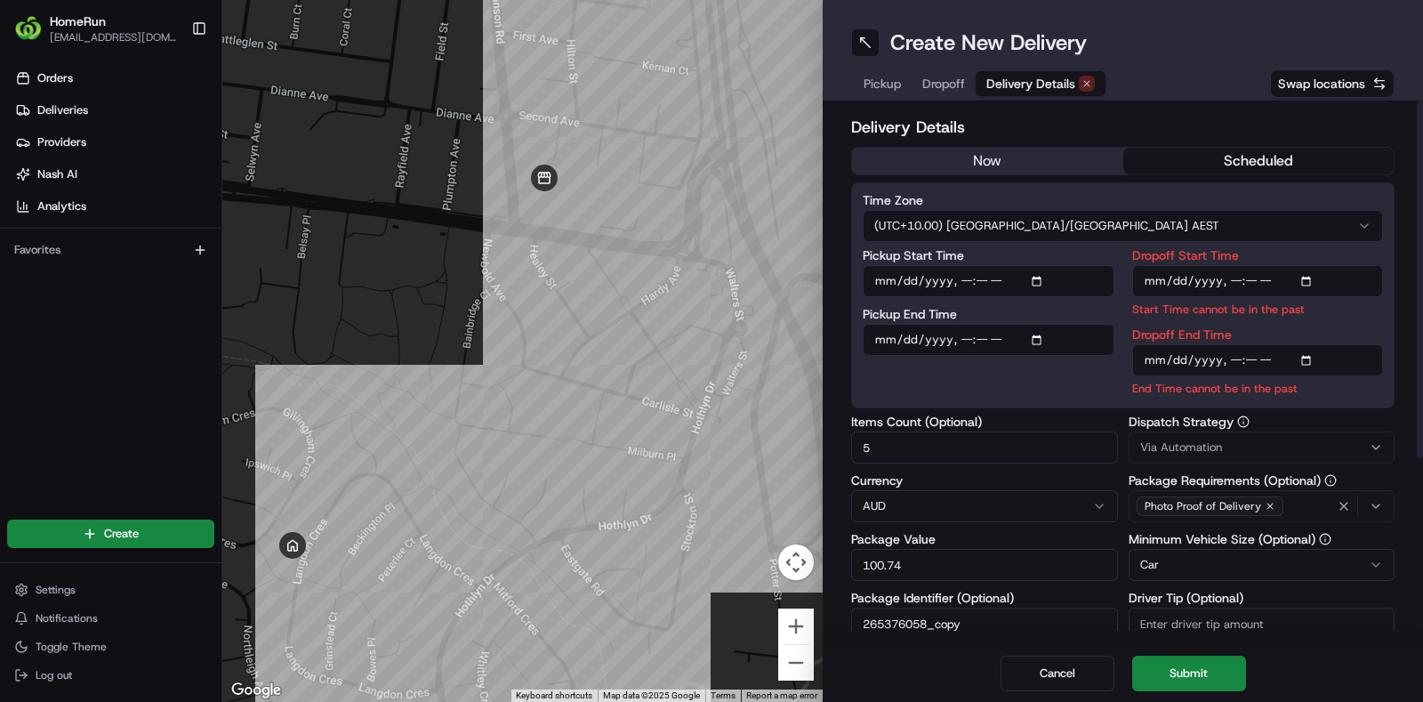
type input "2025-08-19T18:15"
click at [1226, 360] on div "Dropoff End Time End Time cannot be in the past" at bounding box center [1258, 362] width 252 height 68
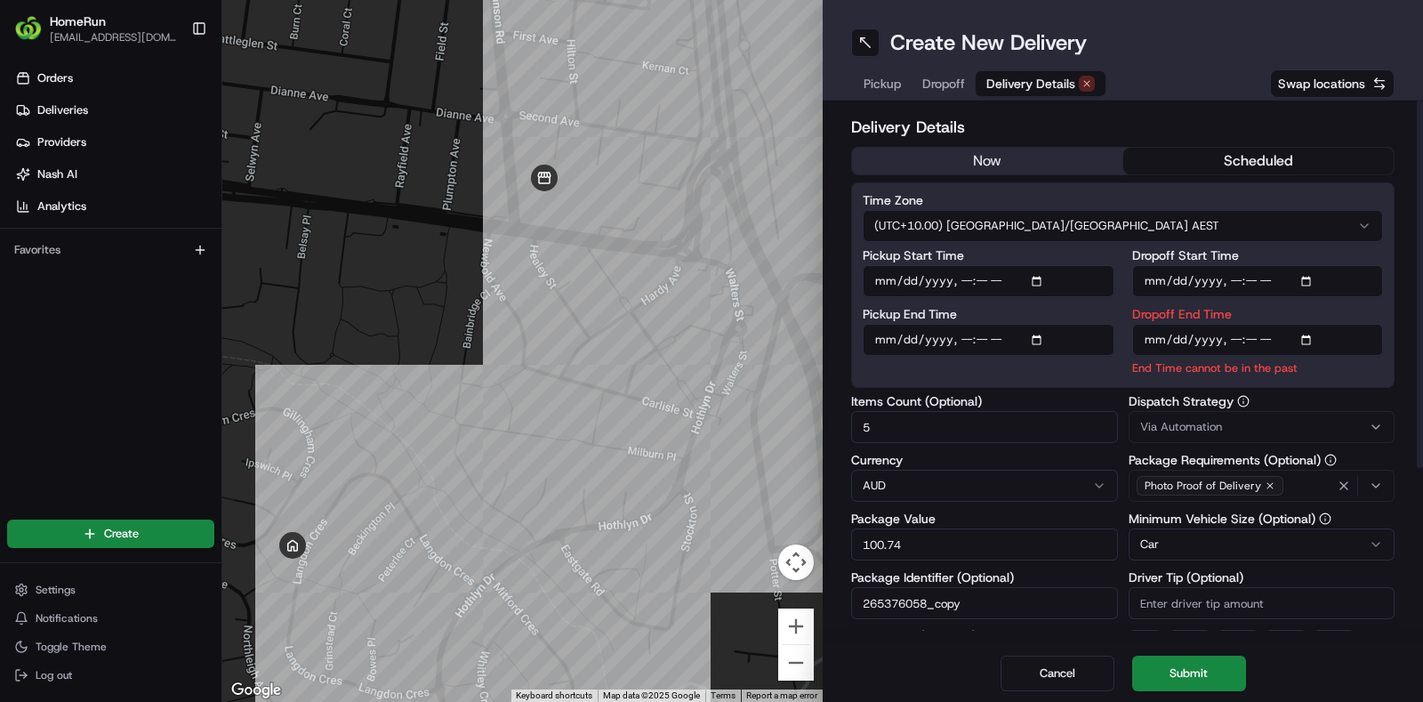
type input "2025-08-19T18:30"
click at [1292, 397] on div "Dispatch Strategy Via Automation" at bounding box center [1261, 419] width 267 height 48
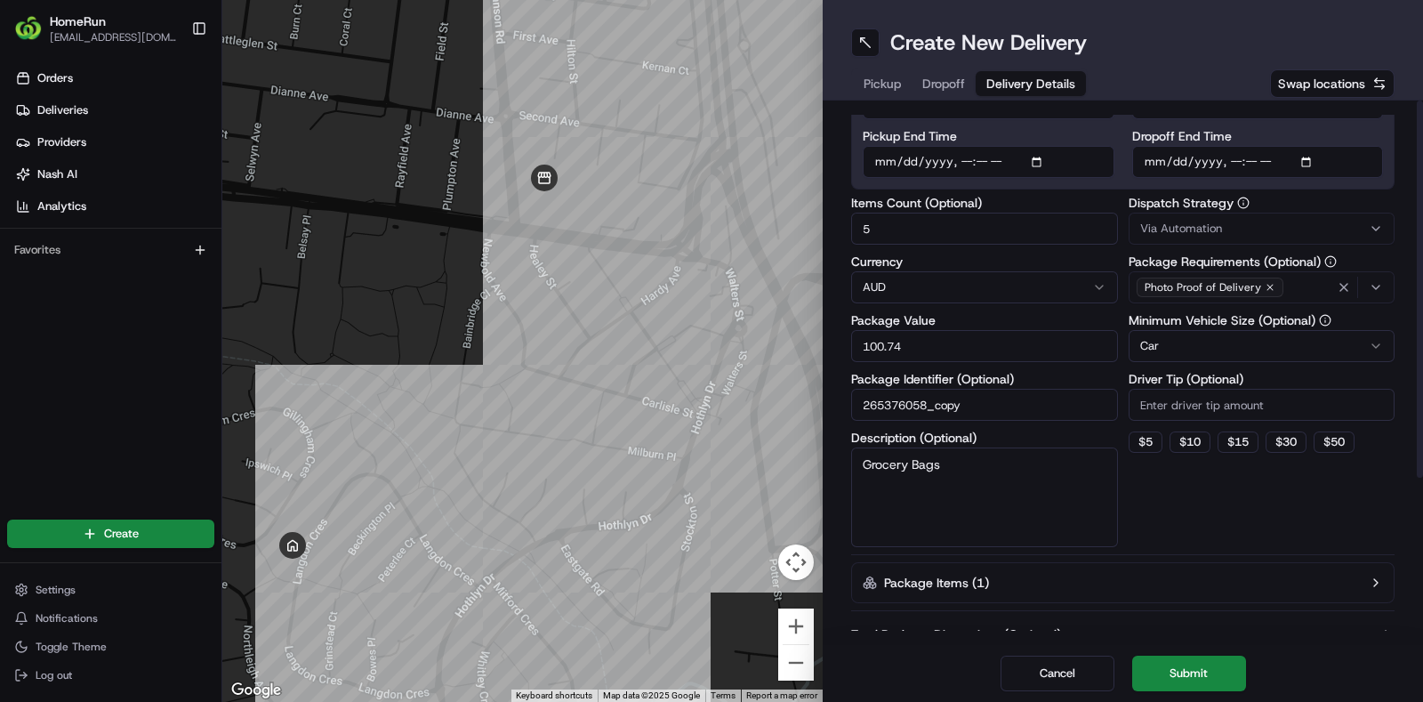
scroll to position [228, 0]
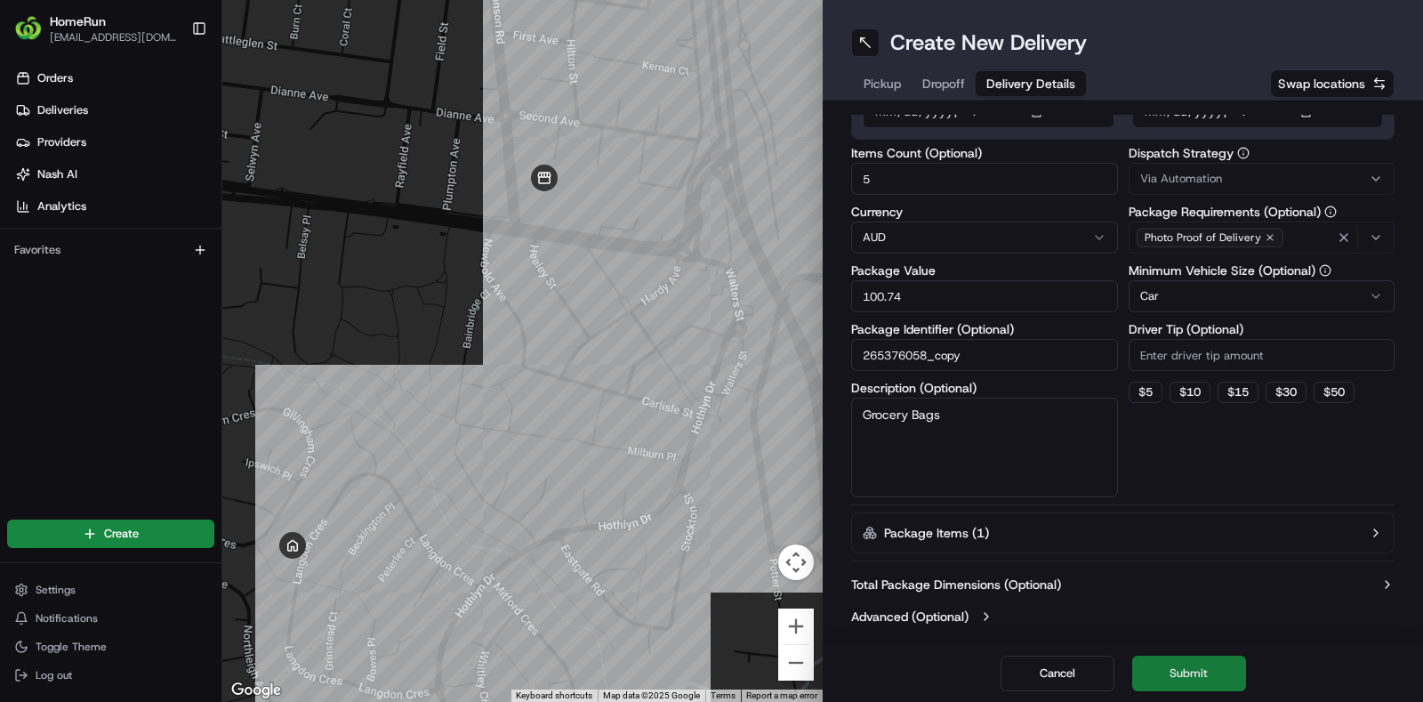
click at [1191, 668] on button "Submit" at bounding box center [1189, 673] width 114 height 36
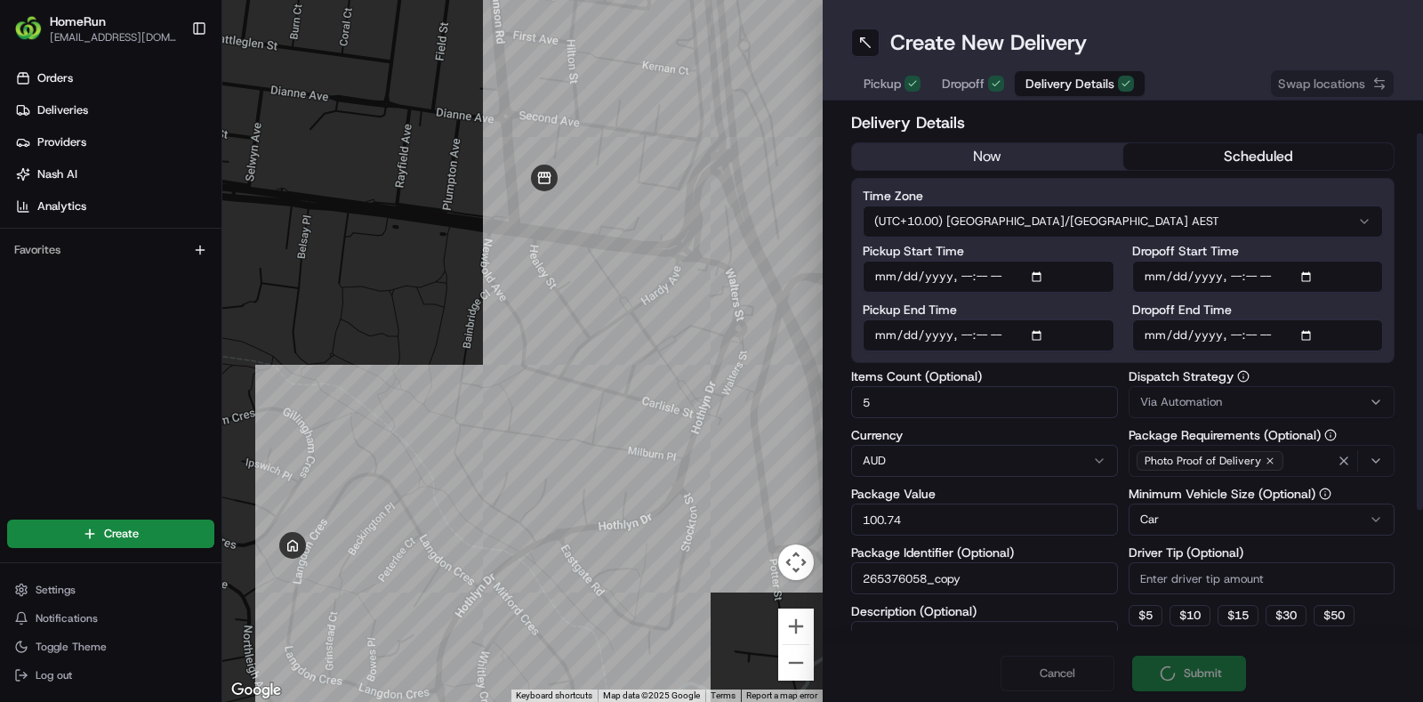
scroll to position [0, 0]
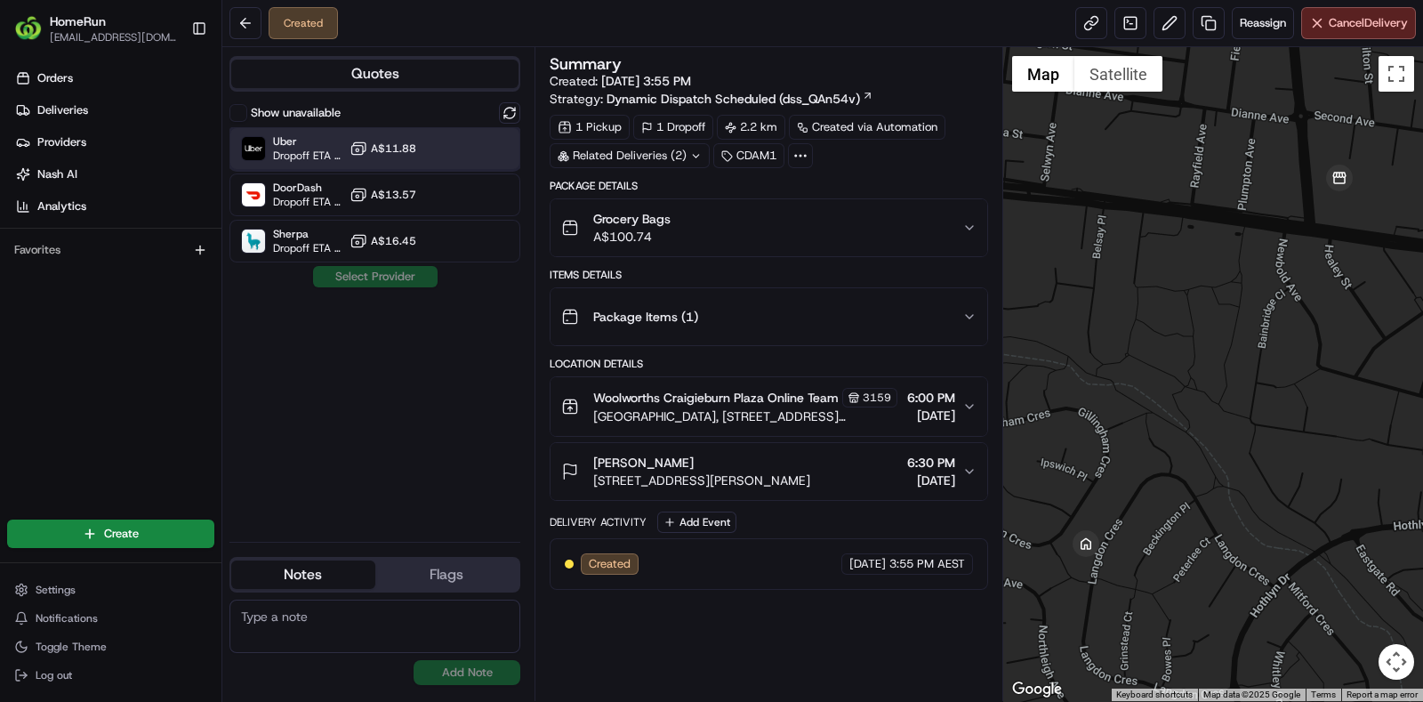
click at [293, 161] on div "Uber Dropoff ETA 2 hours A$11.88" at bounding box center [374, 148] width 291 height 43
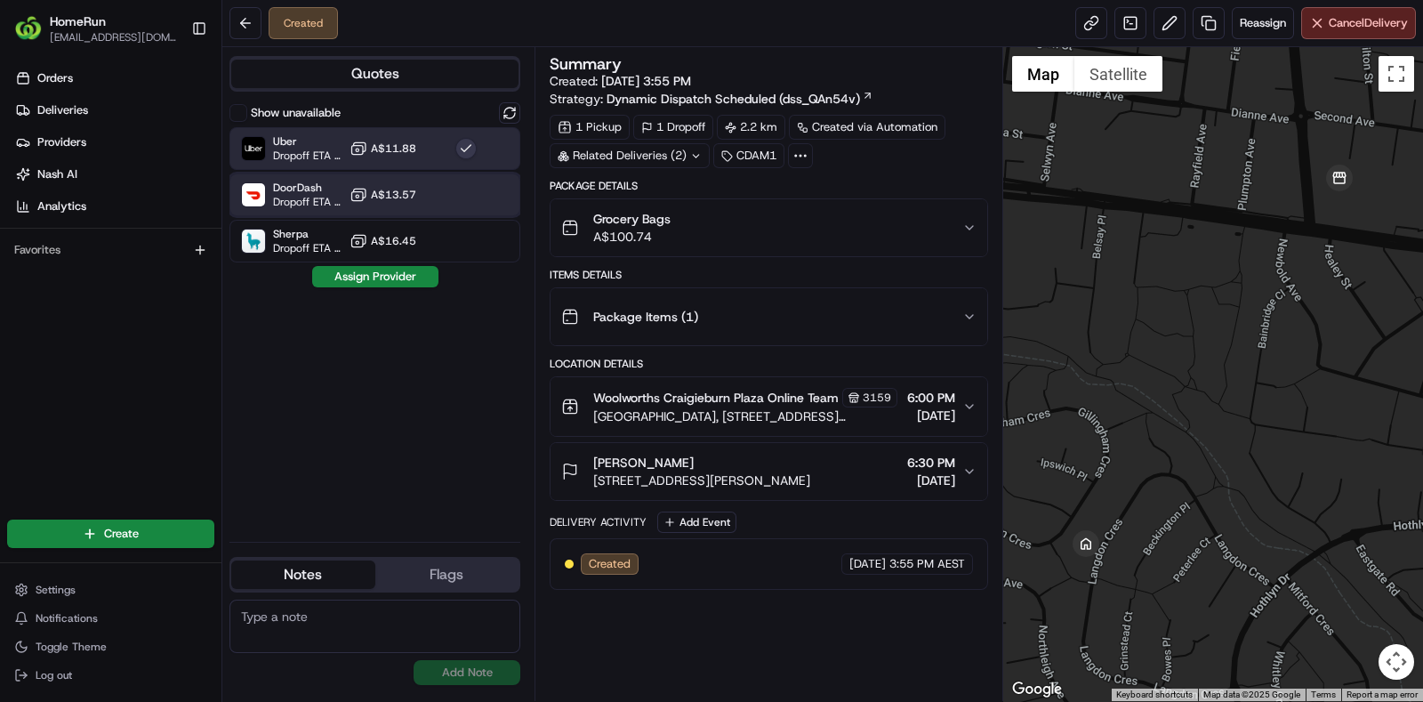
click at [279, 209] on div "DoorDash Dropoff ETA 2 hours A$13.57" at bounding box center [374, 194] width 291 height 43
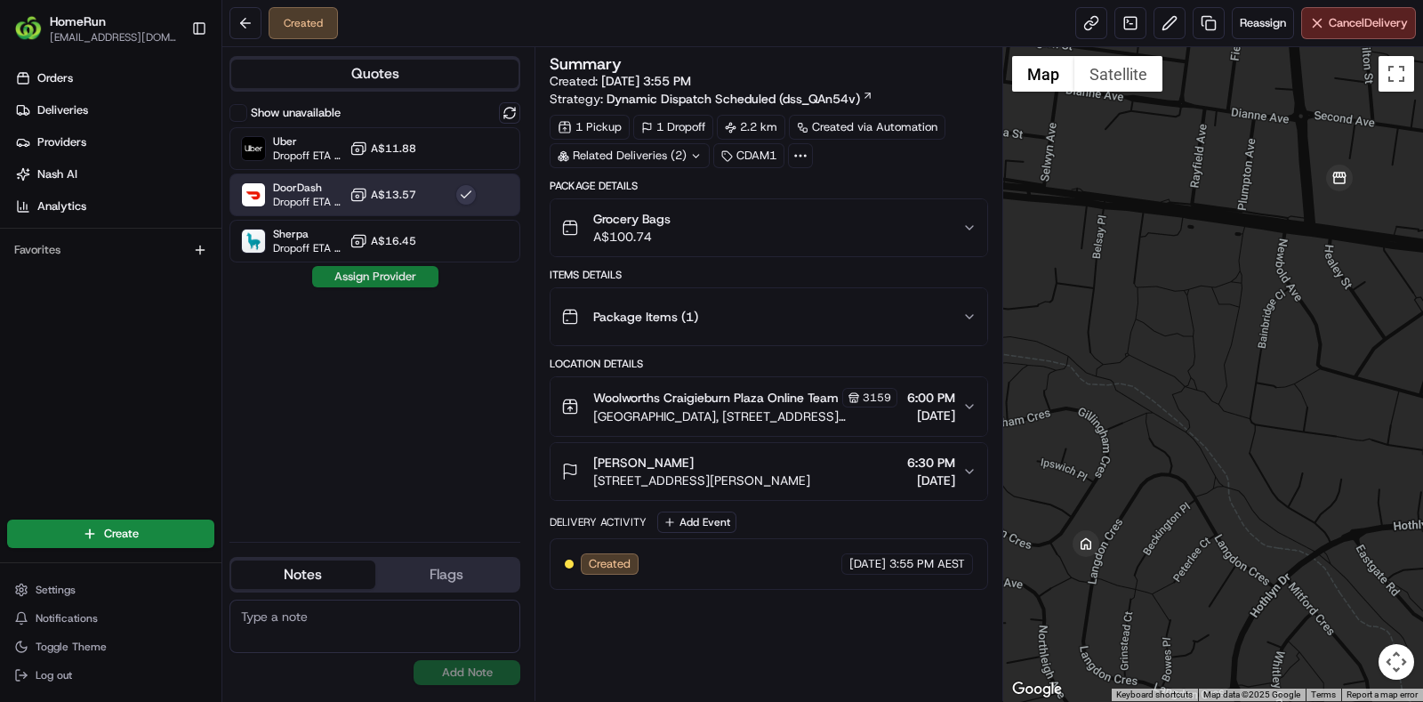
click at [340, 269] on button "Assign Provider" at bounding box center [375, 276] width 126 height 21
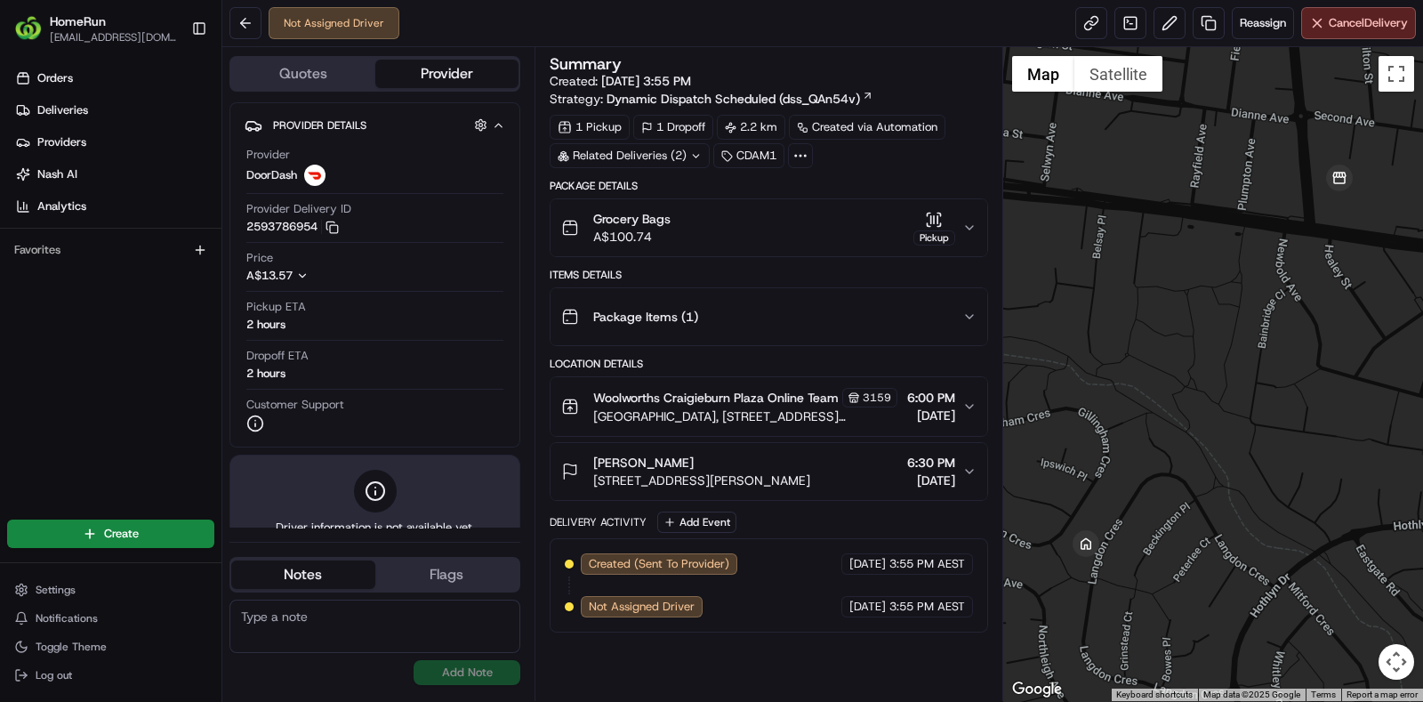
click at [676, 151] on div "Related Deliveries (2)" at bounding box center [629, 155] width 160 height 25
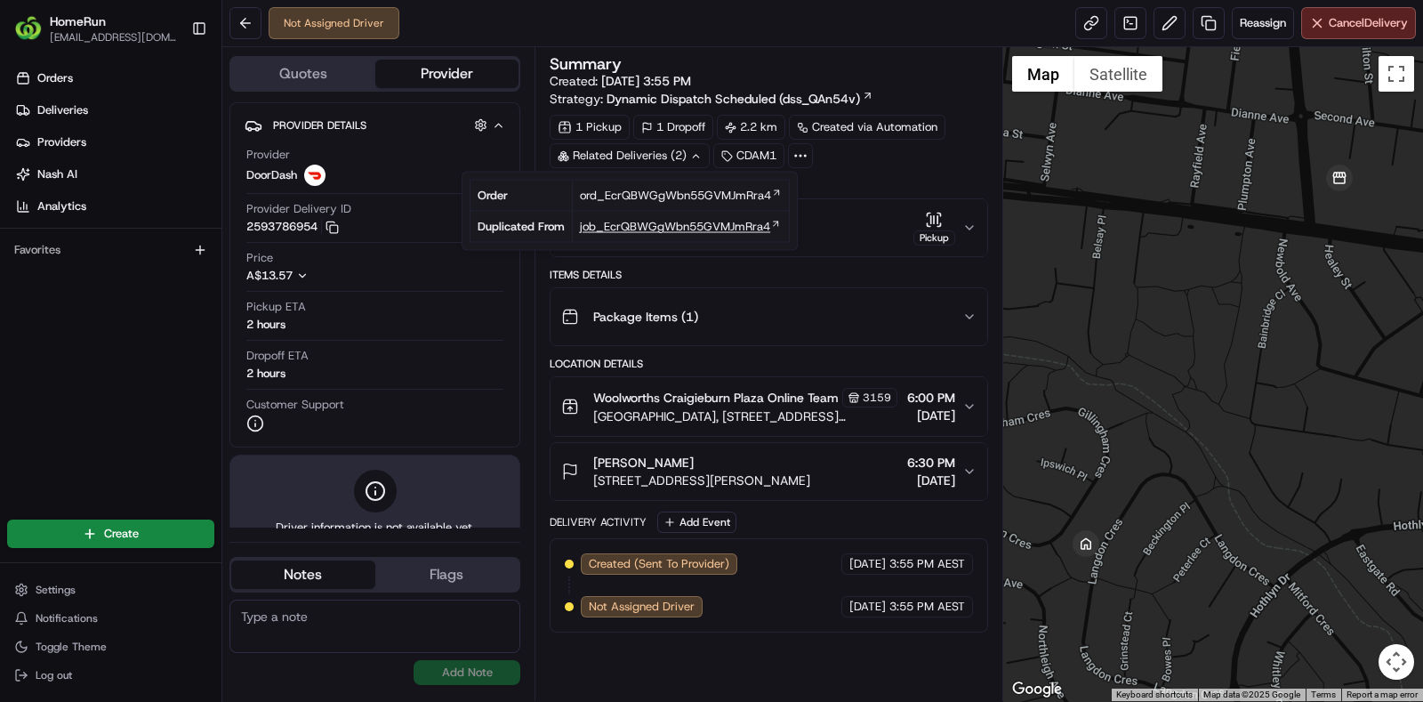
click at [666, 220] on span "job_EcrQBWGgWbn55GVMJmRra4" at bounding box center [675, 227] width 190 height 16
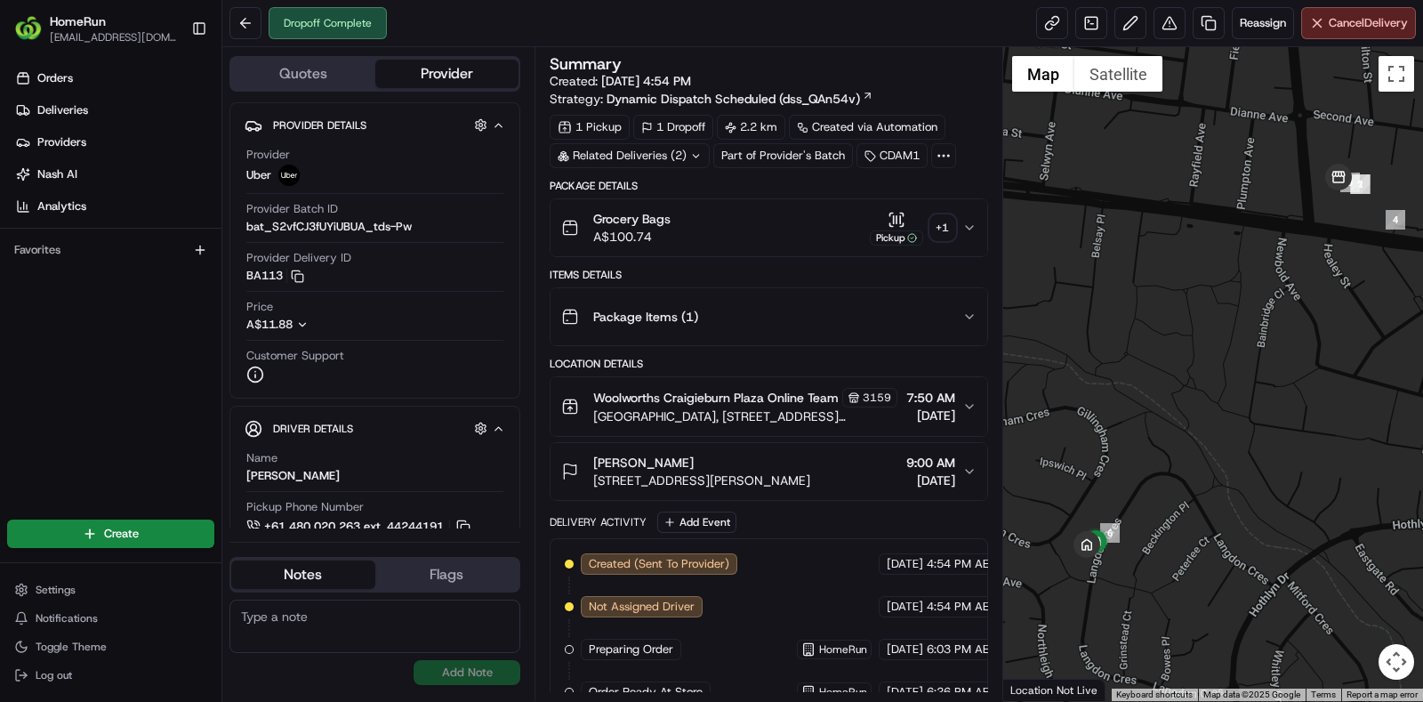
click at [622, 155] on div "Related Deliveries (2)" at bounding box center [629, 155] width 160 height 25
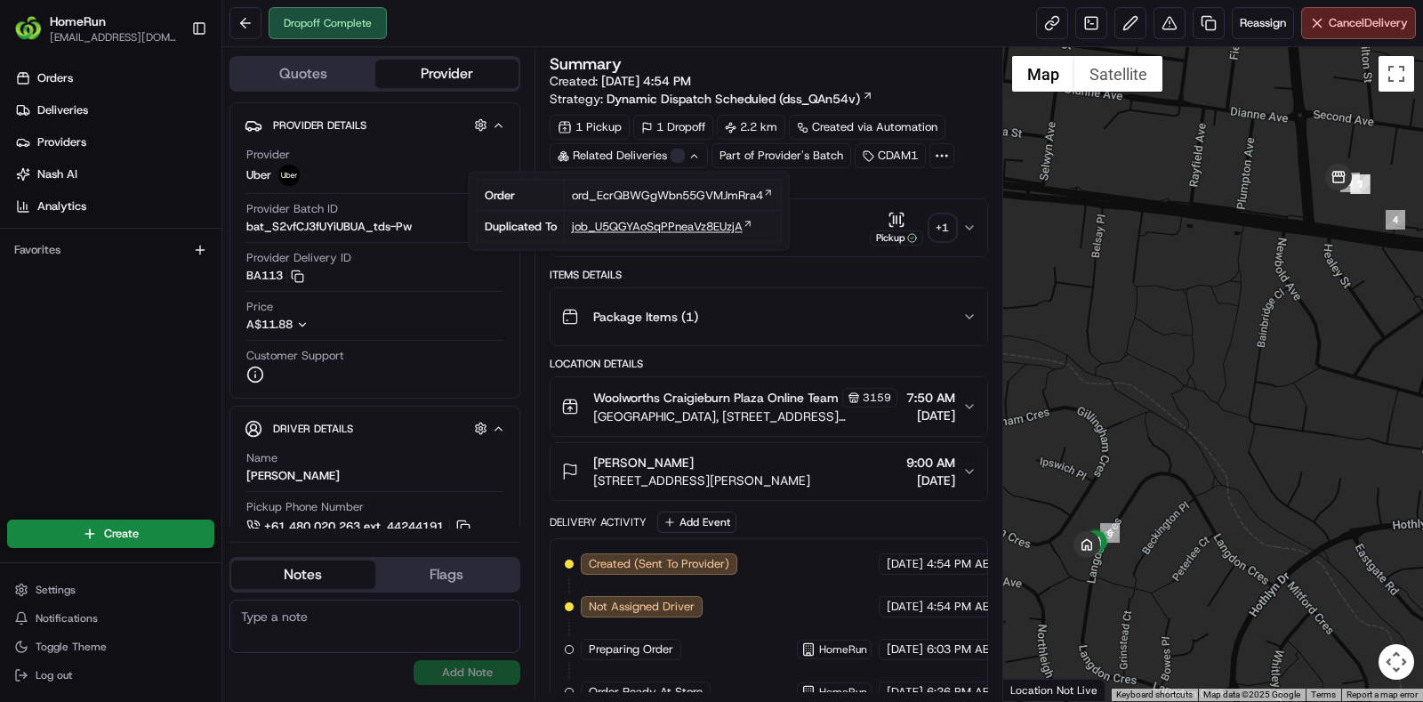
click at [651, 219] on span "job_U5QGYAoSqPPneaVz8EUzjA" at bounding box center [657, 227] width 171 height 16
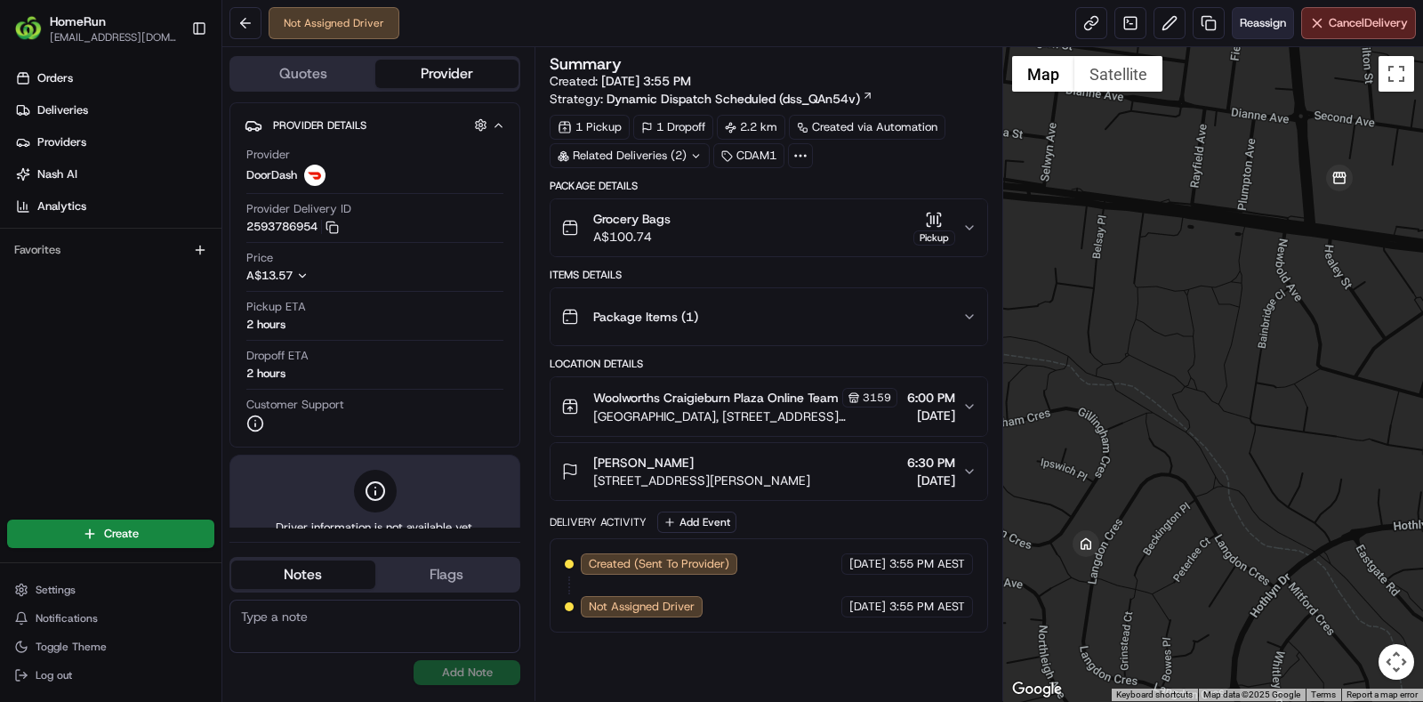
click at [1262, 22] on span "Reassign" at bounding box center [1262, 23] width 46 height 16
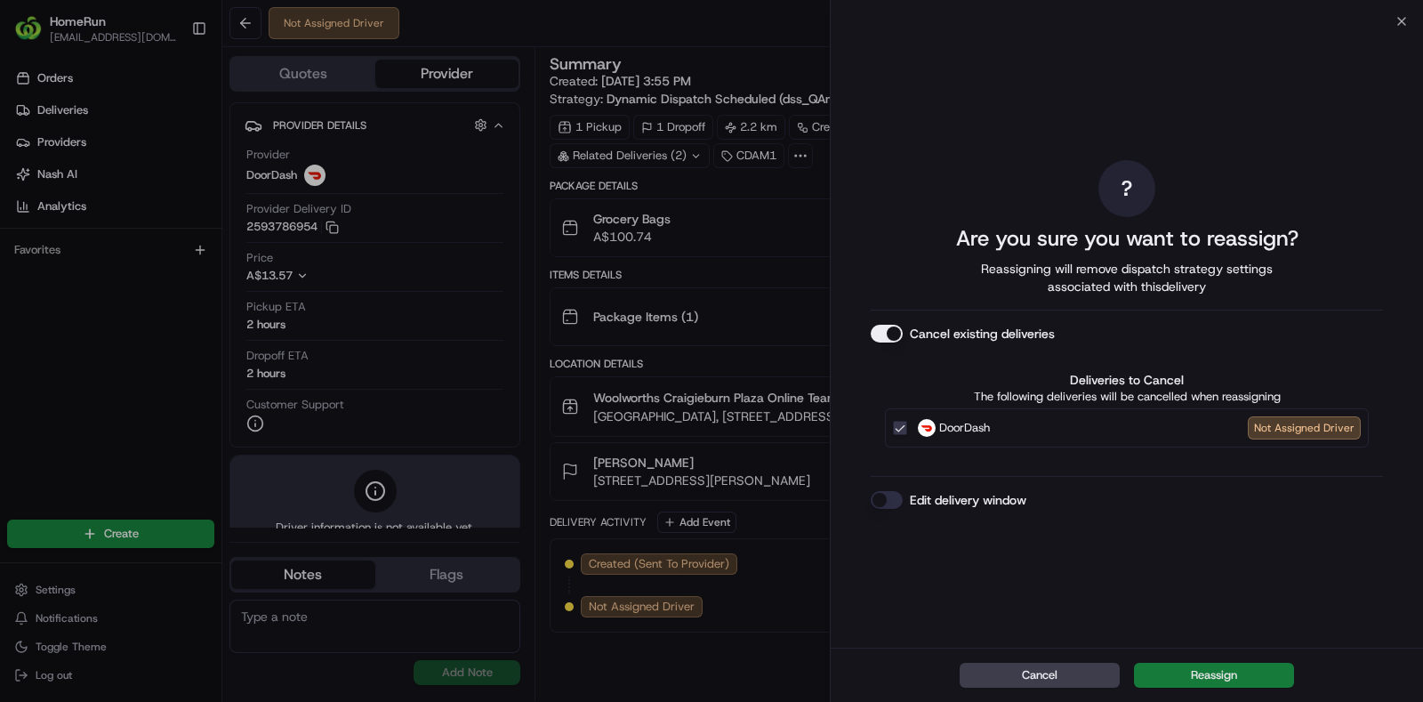
click at [1233, 669] on button "Reassign" at bounding box center [1214, 674] width 160 height 25
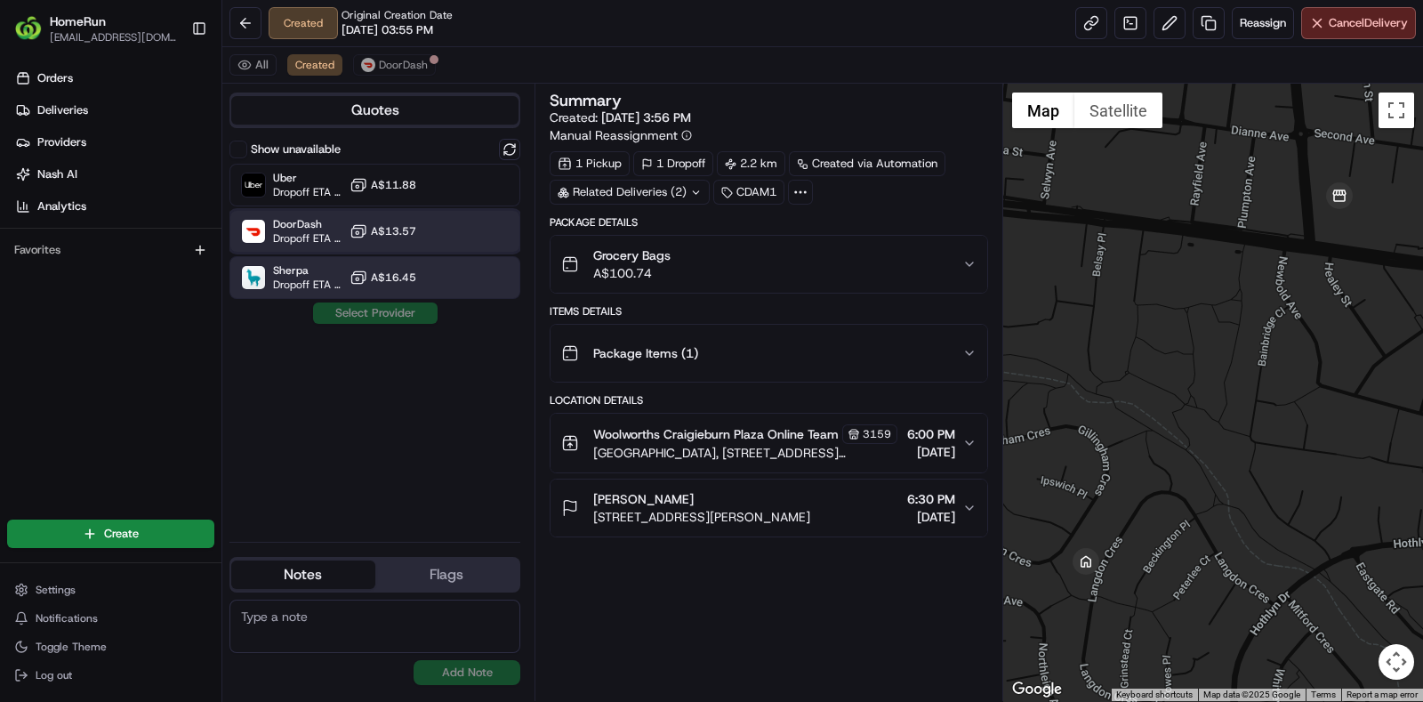
drag, startPoint x: 306, startPoint y: 234, endPoint x: 317, endPoint y: 266, distance: 34.0
click at [305, 235] on span "Dropoff ETA 2 hours" at bounding box center [307, 238] width 69 height 14
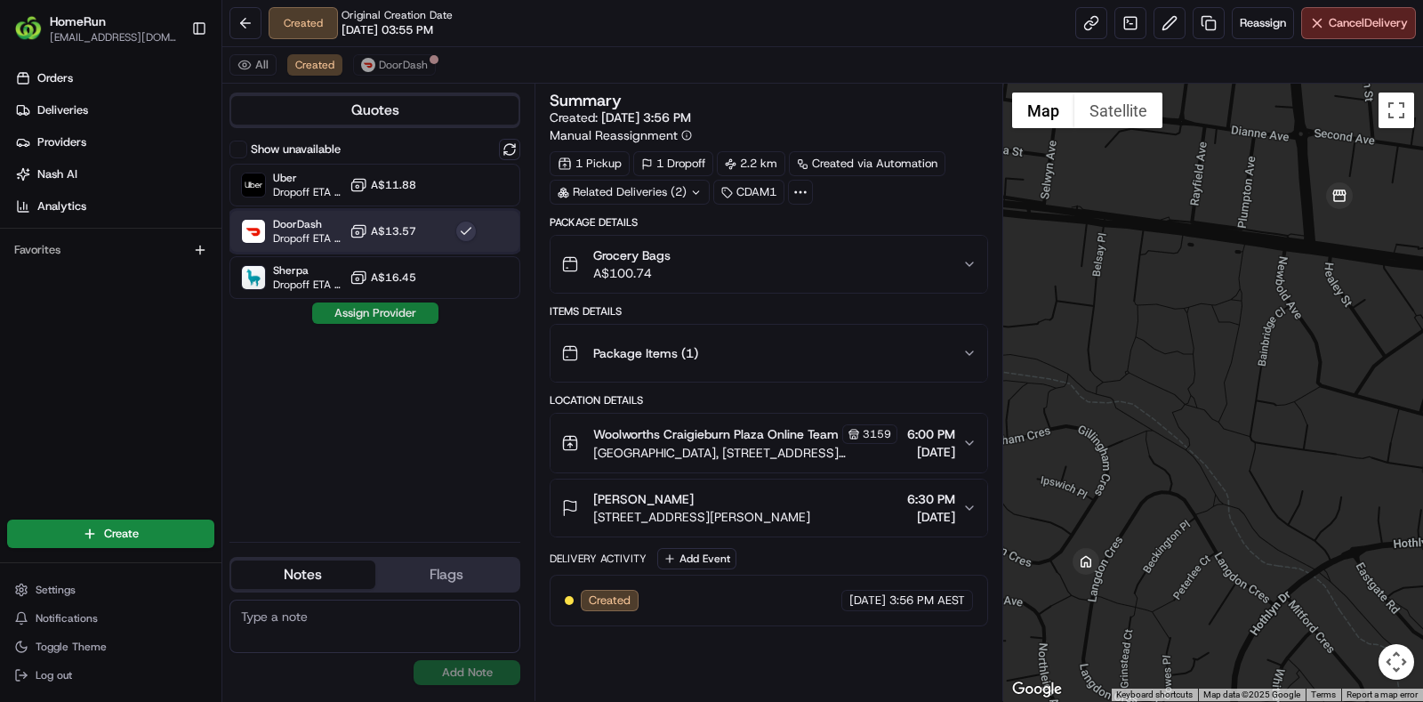
click at [393, 315] on button "Assign Provider" at bounding box center [375, 312] width 126 height 21
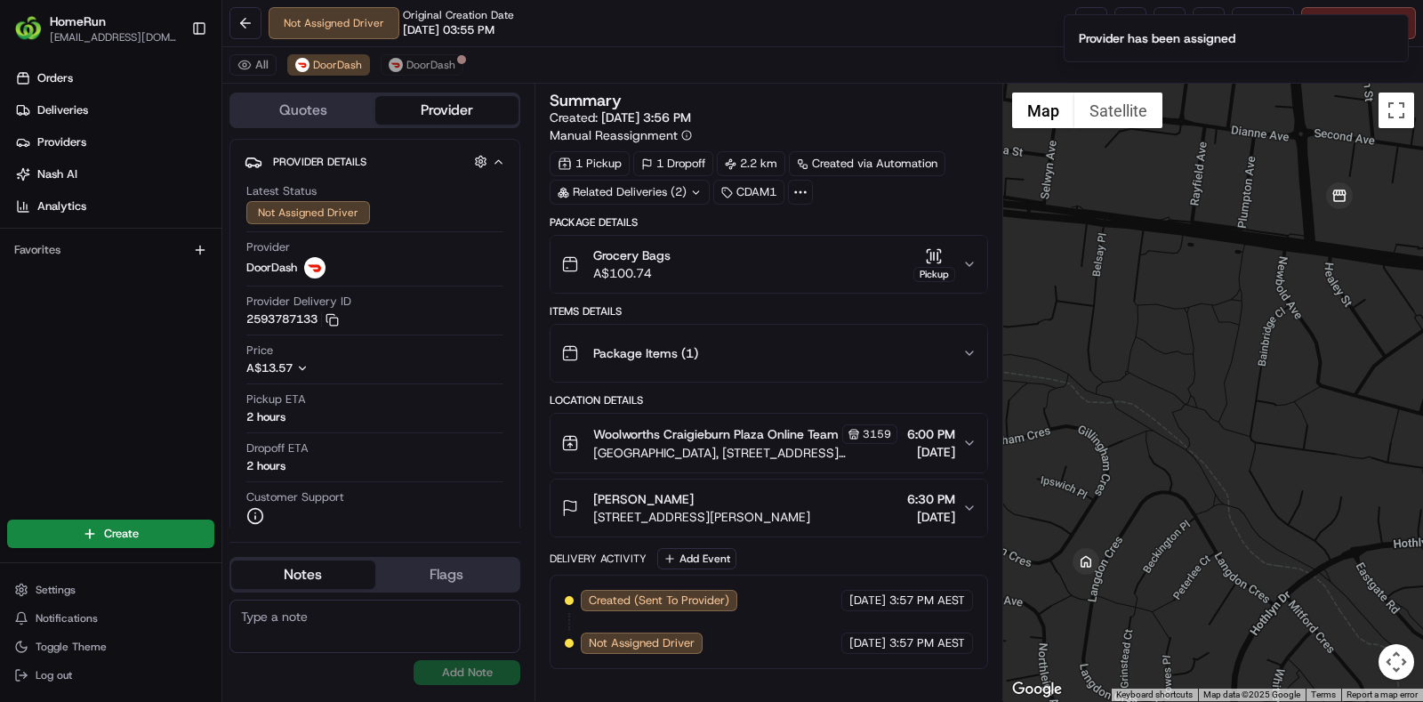
click at [1320, 20] on li "Provider has been assigned" at bounding box center [1235, 38] width 345 height 48
click at [1397, 20] on button "Notifications (F8)" at bounding box center [1393, 29] width 21 height 21
click at [1394, 21] on span "Cancel Delivery" at bounding box center [1367, 23] width 79 height 16
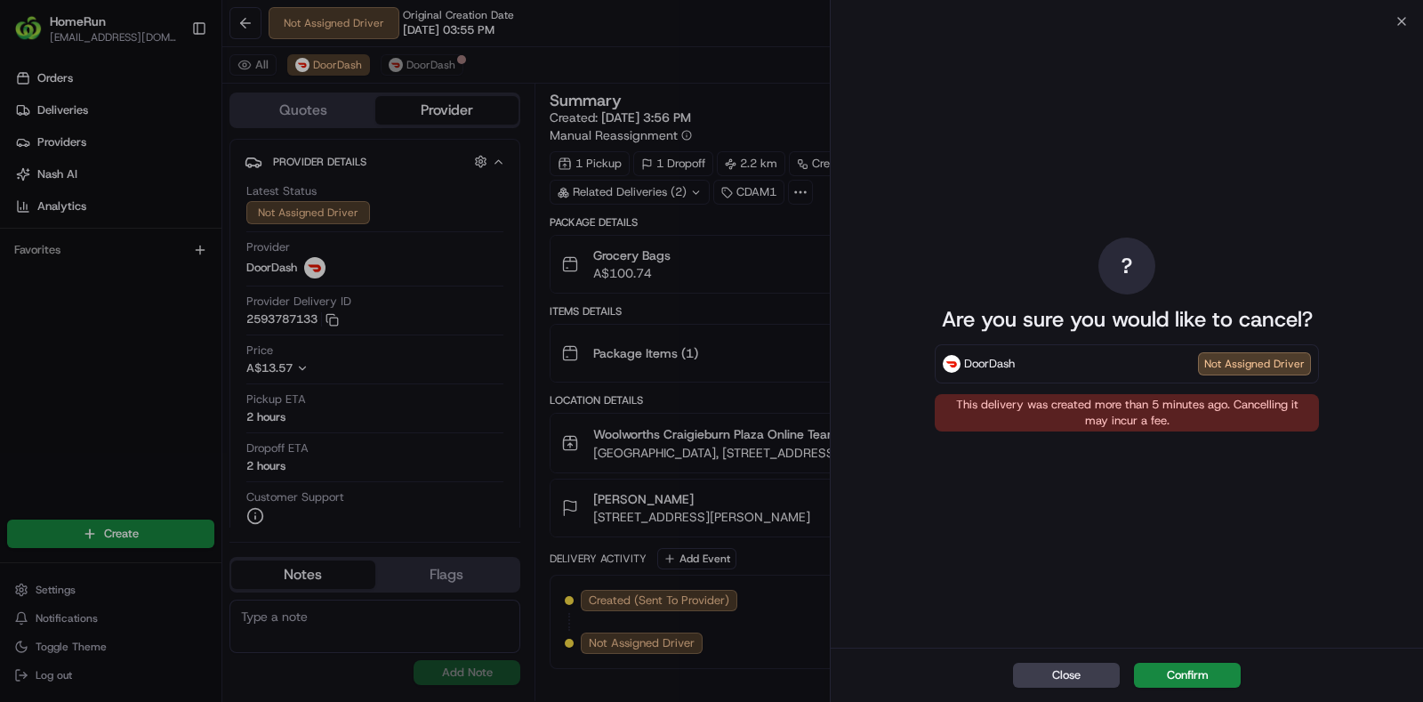
click at [1211, 656] on div "Close Confirm" at bounding box center [1126, 674] width 592 height 54
click at [1209, 670] on button "Confirm" at bounding box center [1187, 674] width 107 height 25
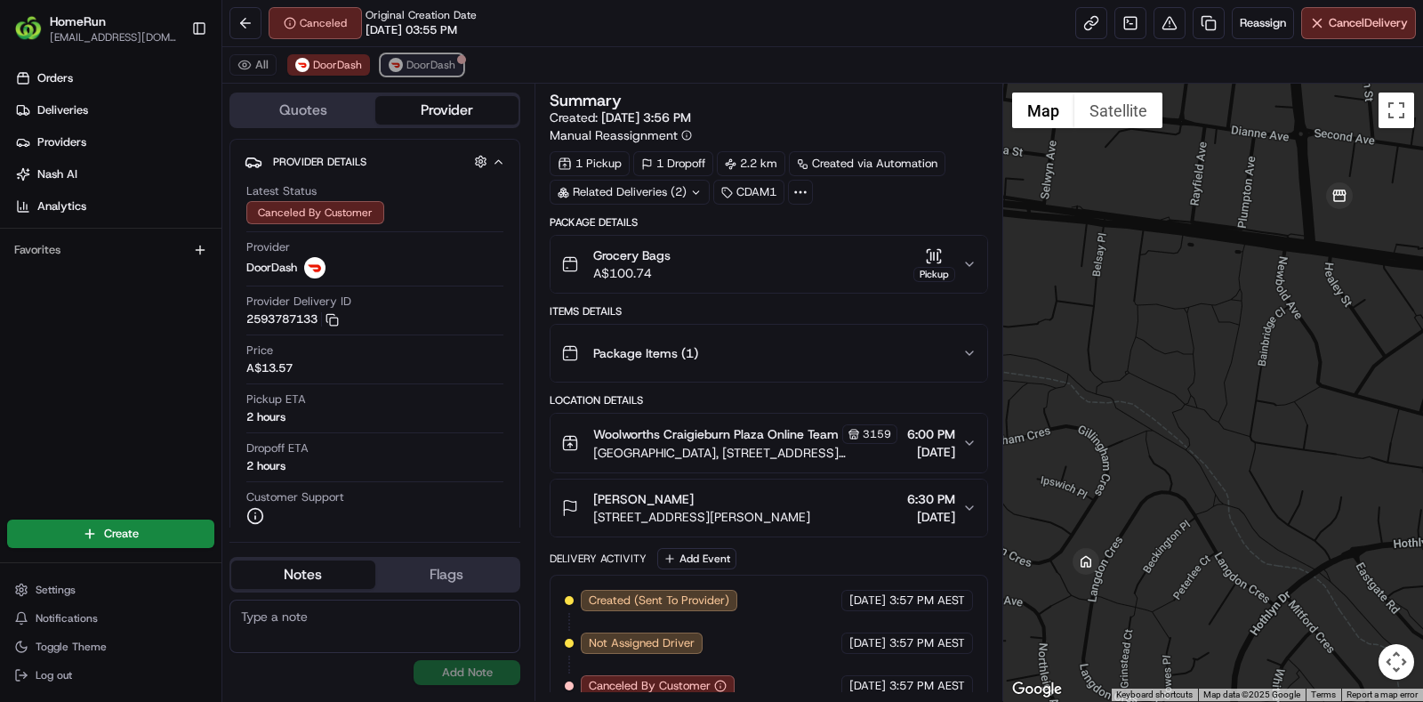
click at [398, 67] on img at bounding box center [396, 65] width 14 height 14
click at [253, 66] on button "All" at bounding box center [252, 64] width 47 height 21
